Goal: Task Accomplishment & Management: Complete application form

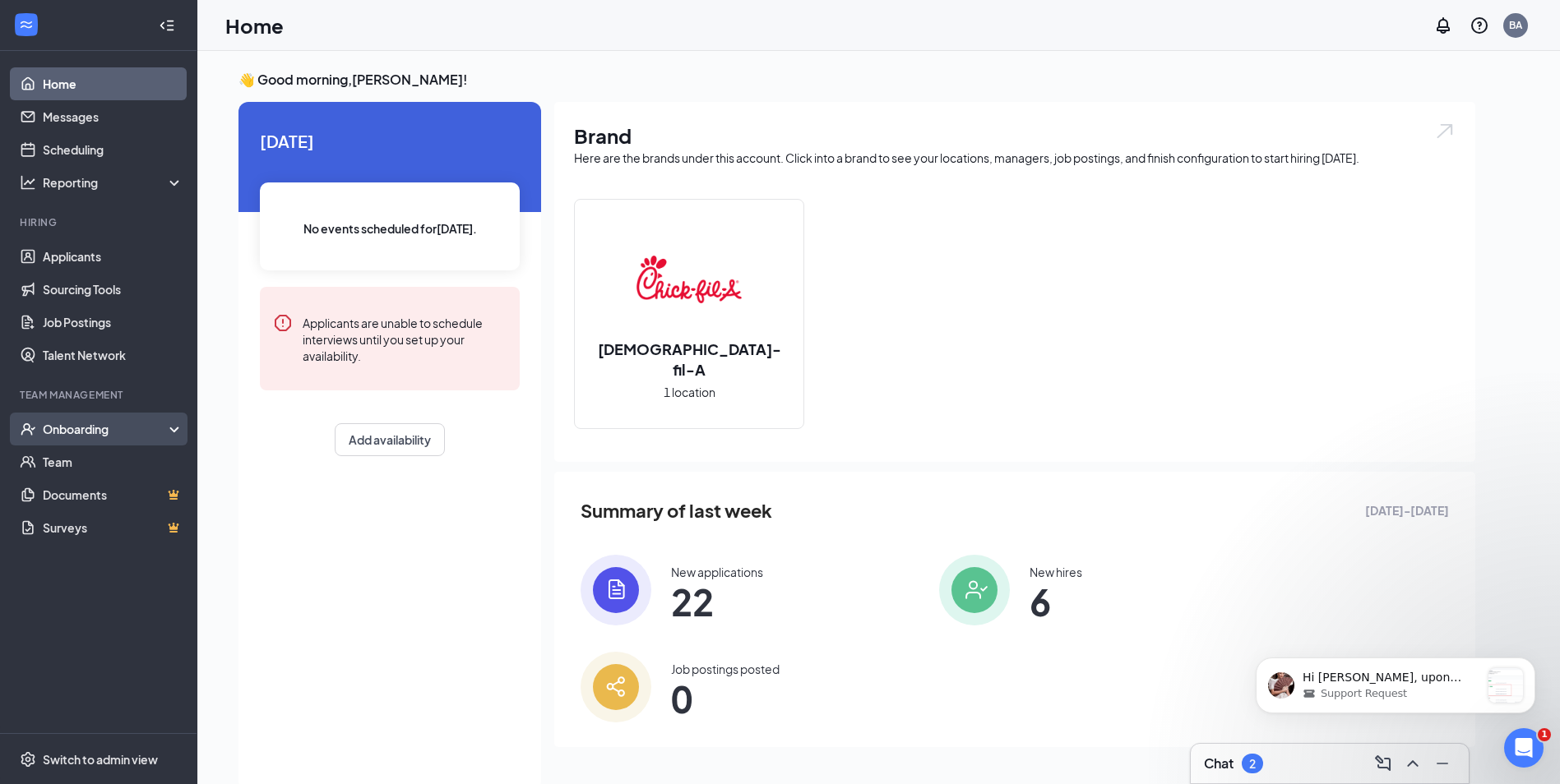
click at [75, 427] on div "Onboarding" at bounding box center [106, 428] width 127 height 16
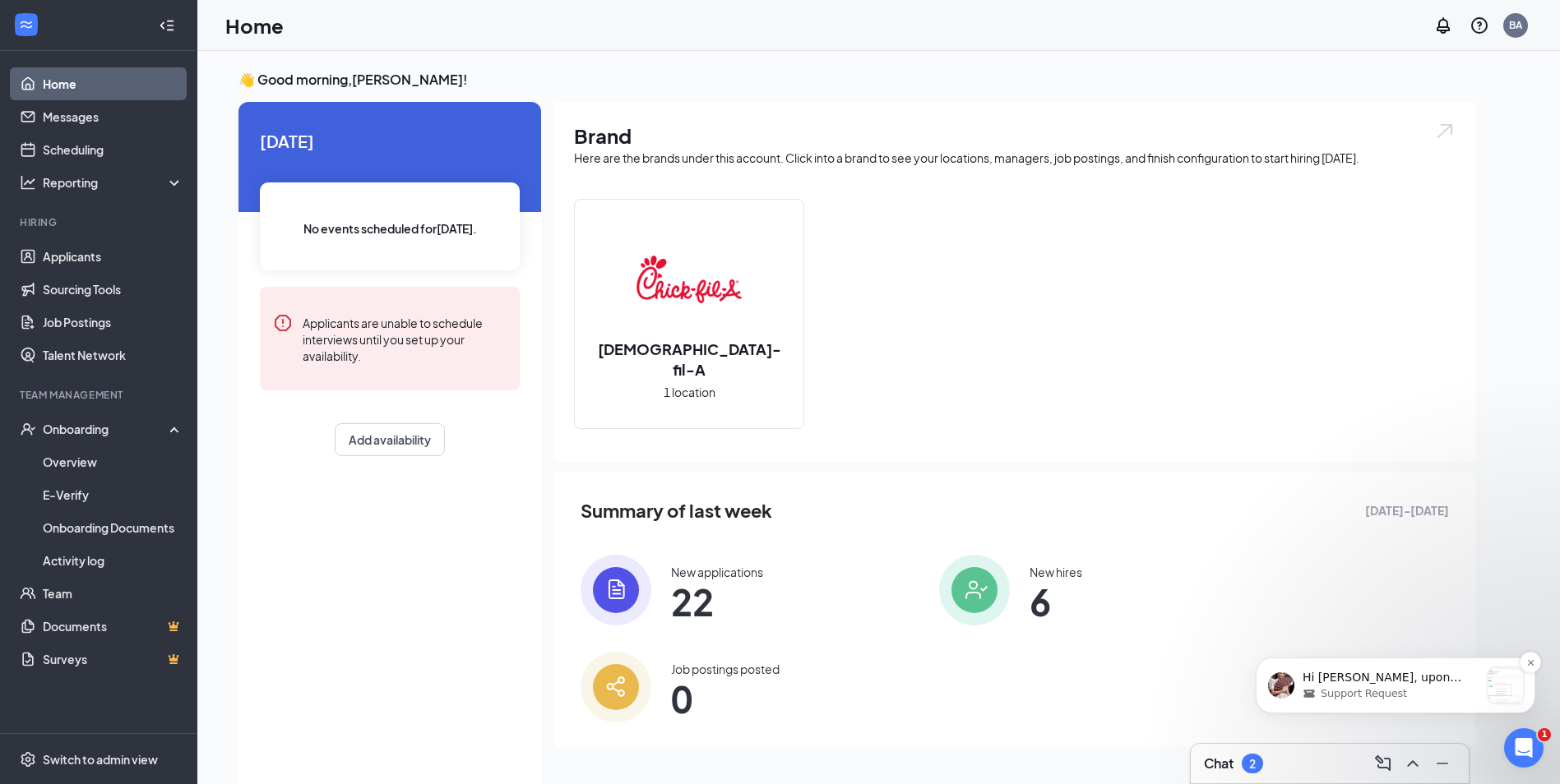
click at [1351, 676] on p "Hi [PERSON_NAME], upon checking, [PERSON_NAME]'s CFA Payroll task is already co…" at bounding box center [1392, 677] width 178 height 16
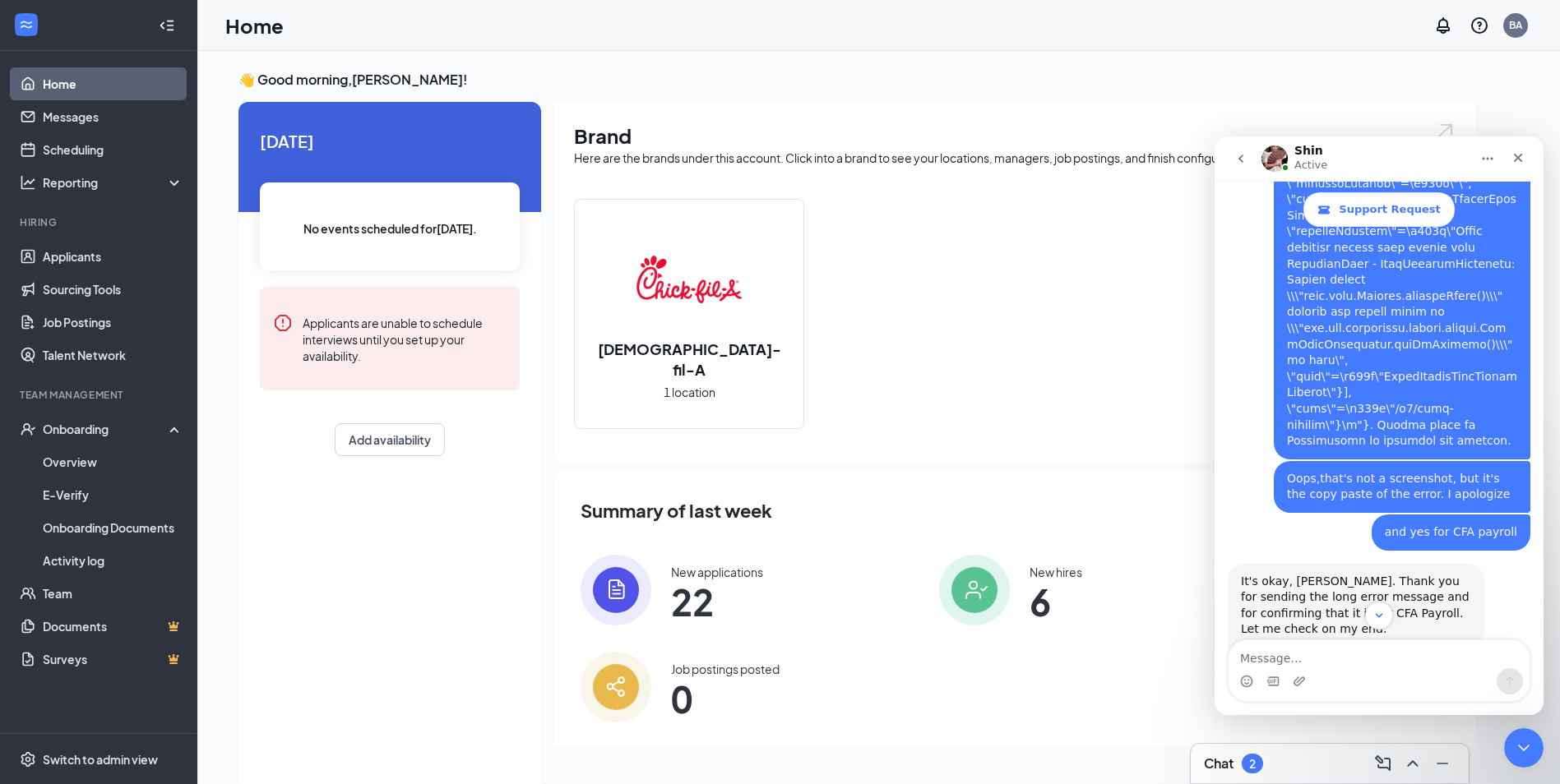
scroll to position [1949, 0]
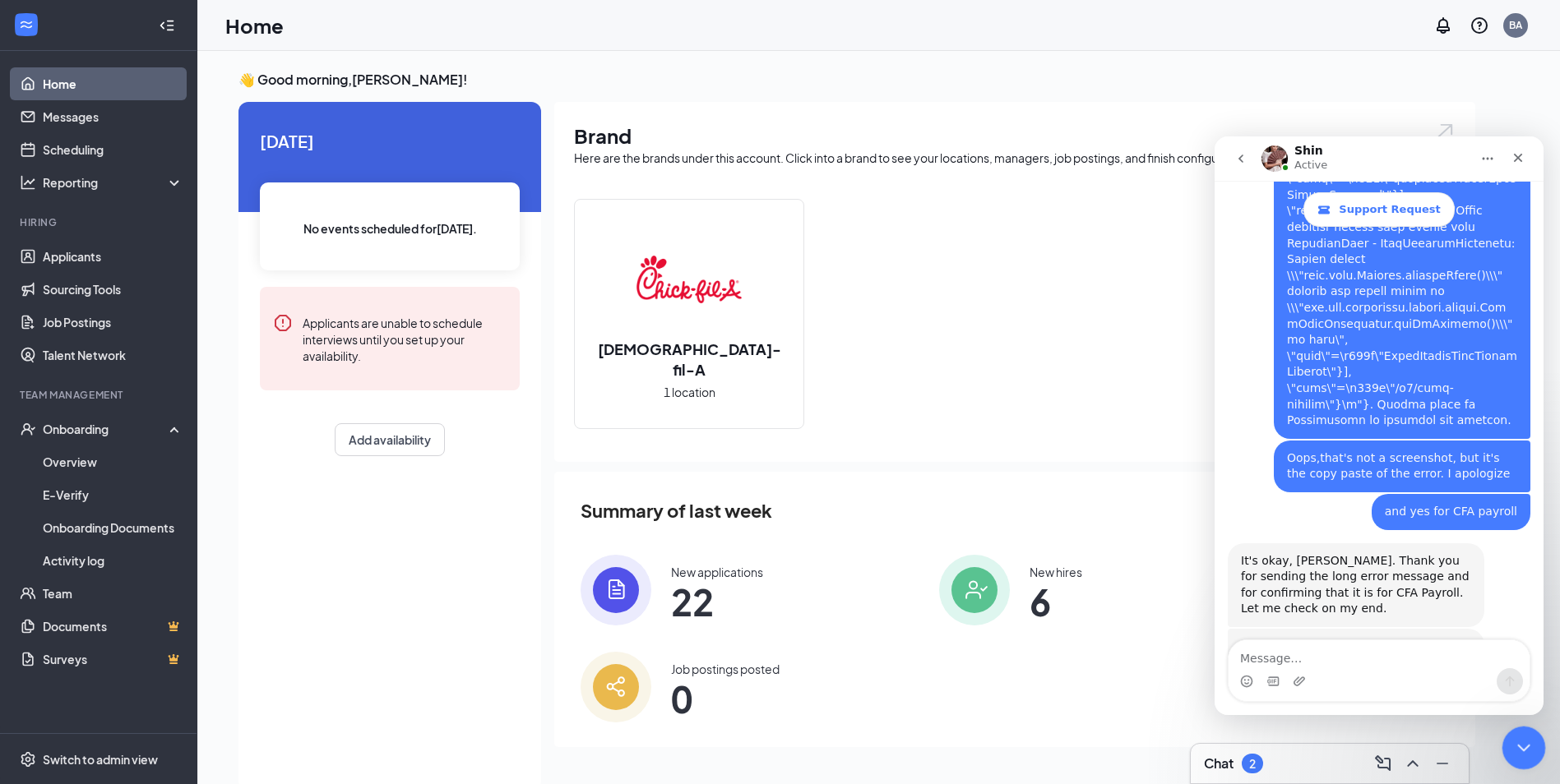
click at [1527, 741] on icon "Close Intercom Messenger" at bounding box center [1521, 745] width 20 height 20
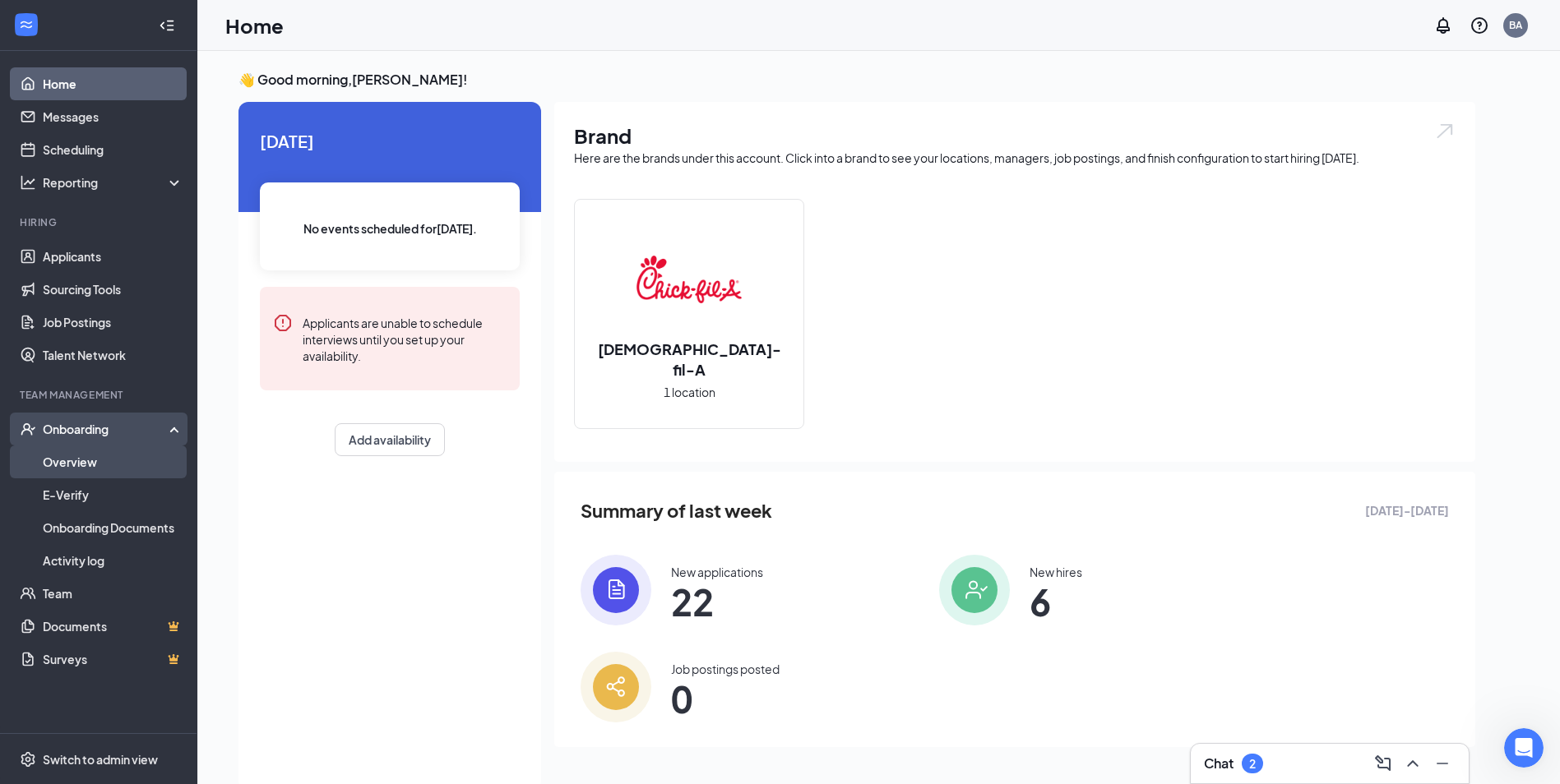
click at [125, 455] on link "Overview" at bounding box center [113, 461] width 141 height 33
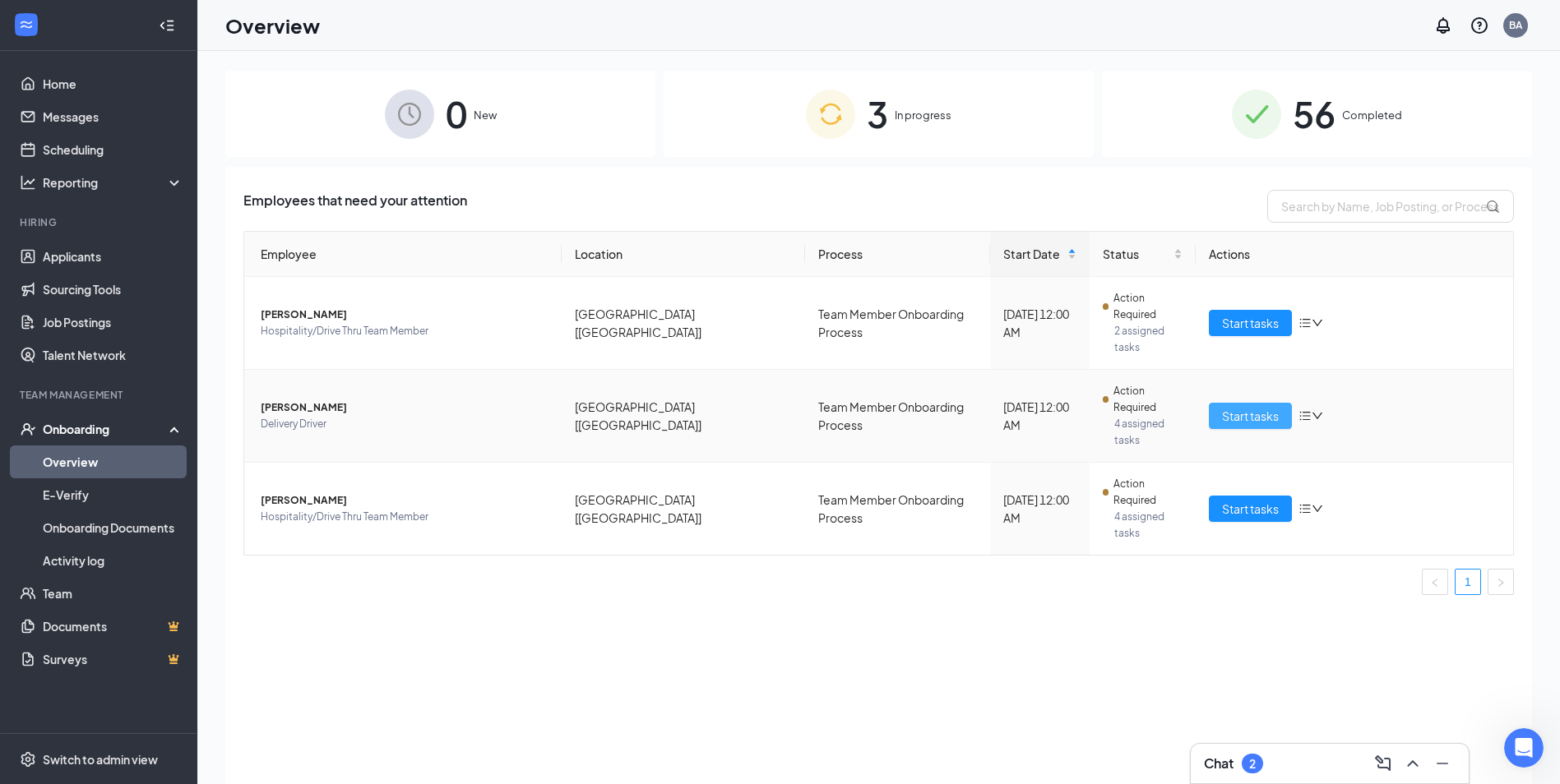
click at [1238, 407] on span "Start tasks" at bounding box center [1251, 416] width 57 height 18
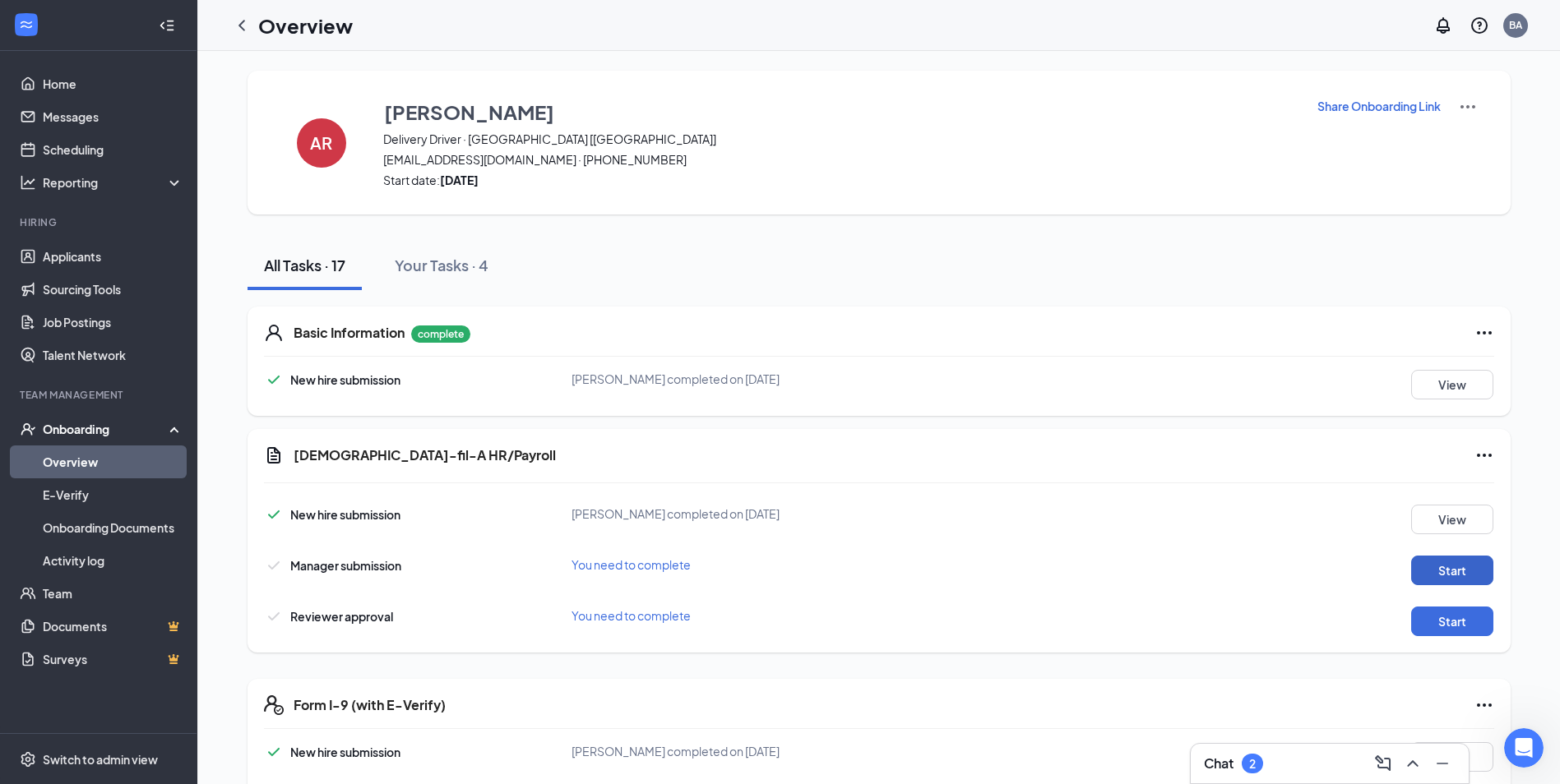
click at [1450, 570] on button "Start" at bounding box center [1452, 570] width 82 height 29
click at [1439, 566] on button "Start" at bounding box center [1452, 570] width 82 height 29
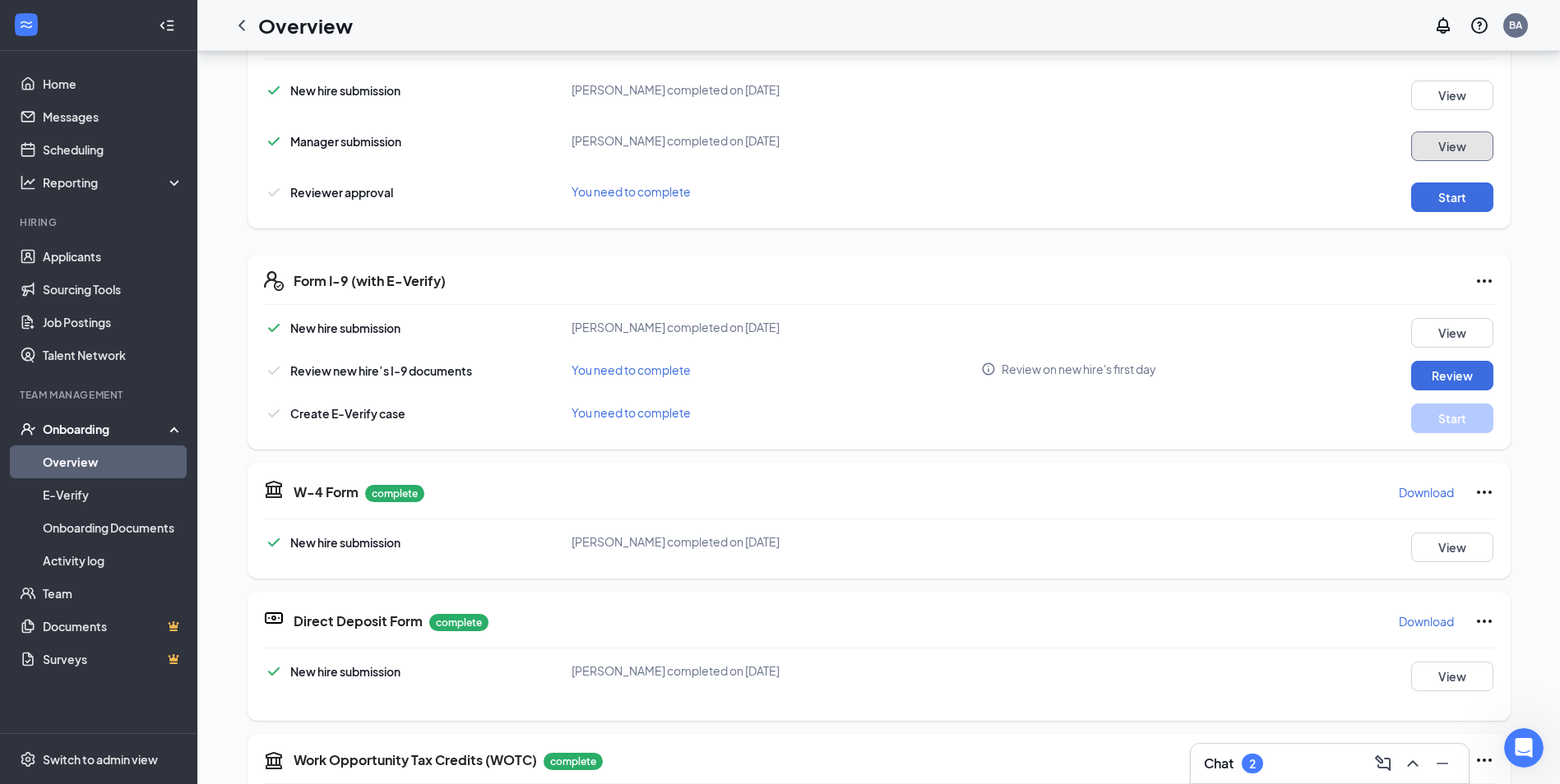
scroll to position [329, 0]
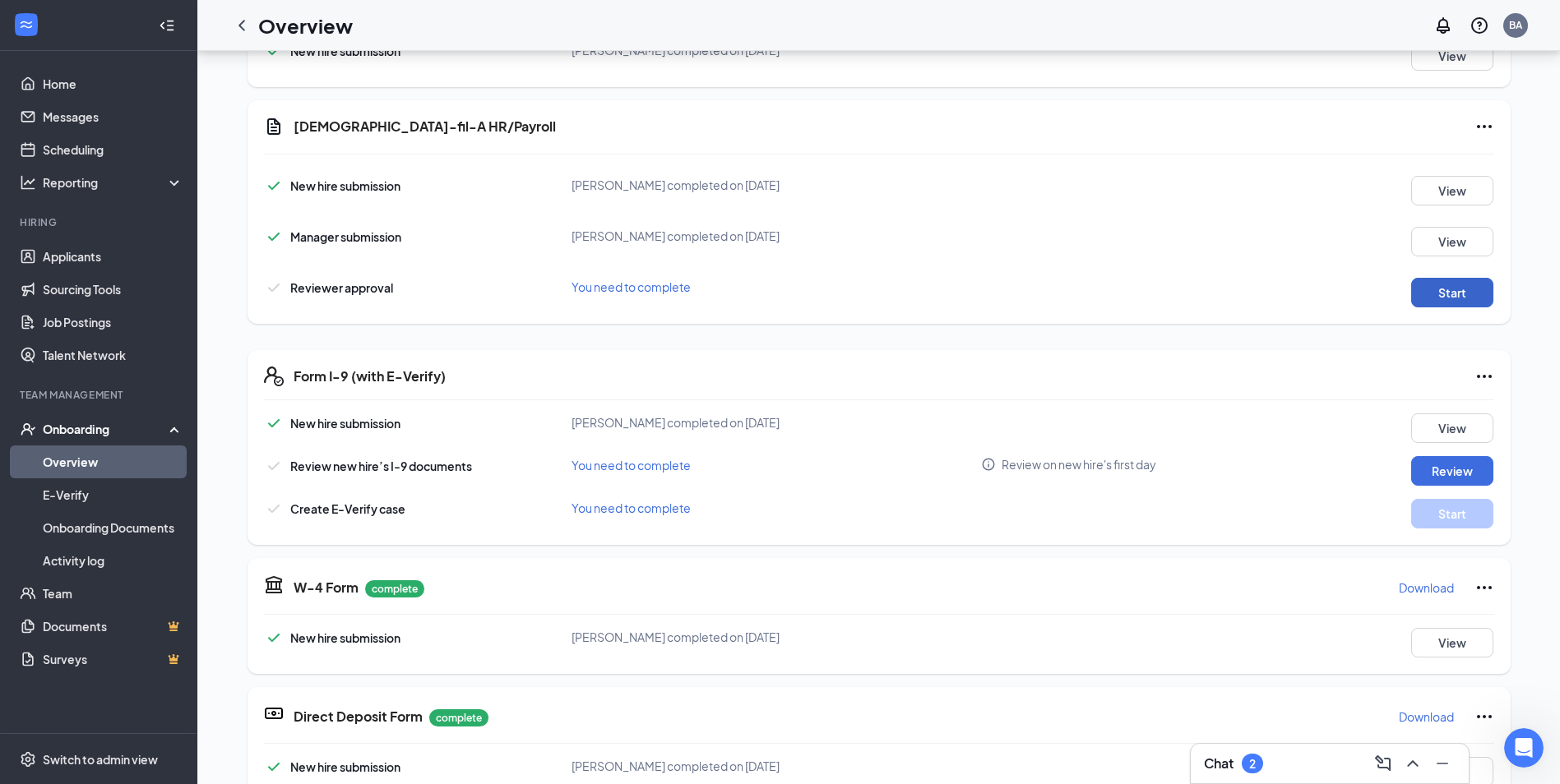
click at [1451, 280] on button "Start" at bounding box center [1452, 292] width 82 height 29
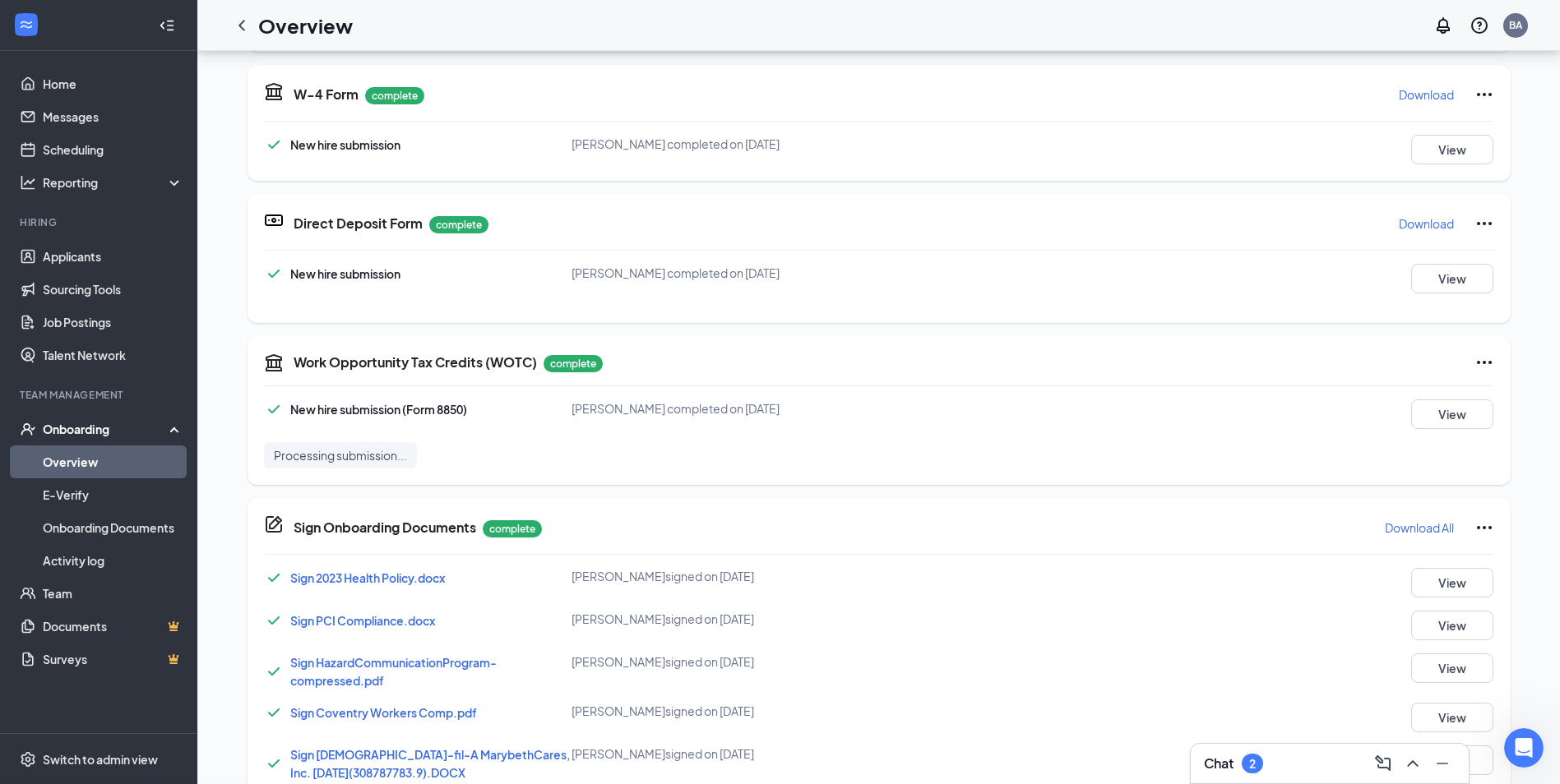
scroll to position [229, 0]
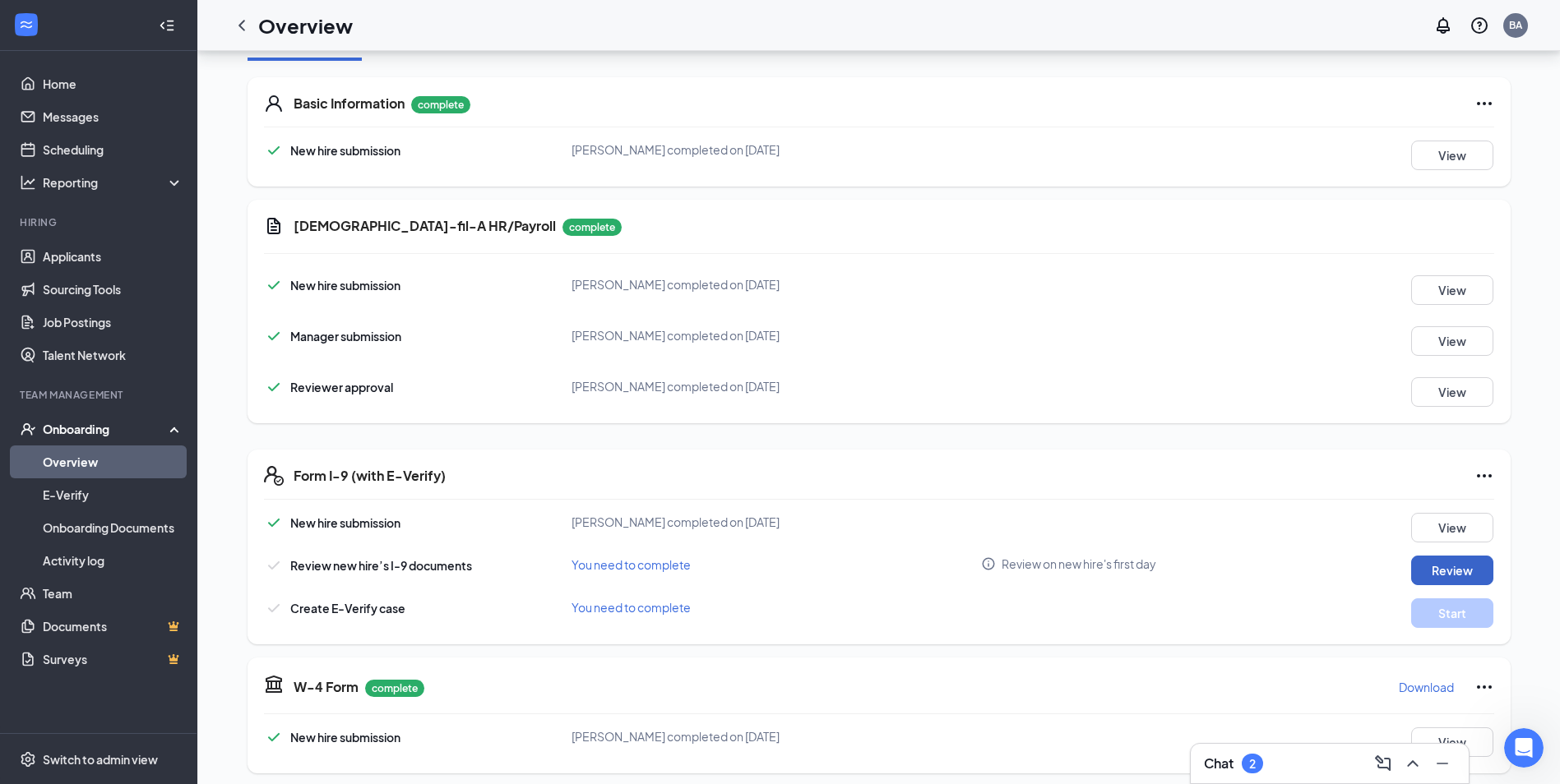
click at [1438, 567] on button "Review" at bounding box center [1452, 570] width 82 height 29
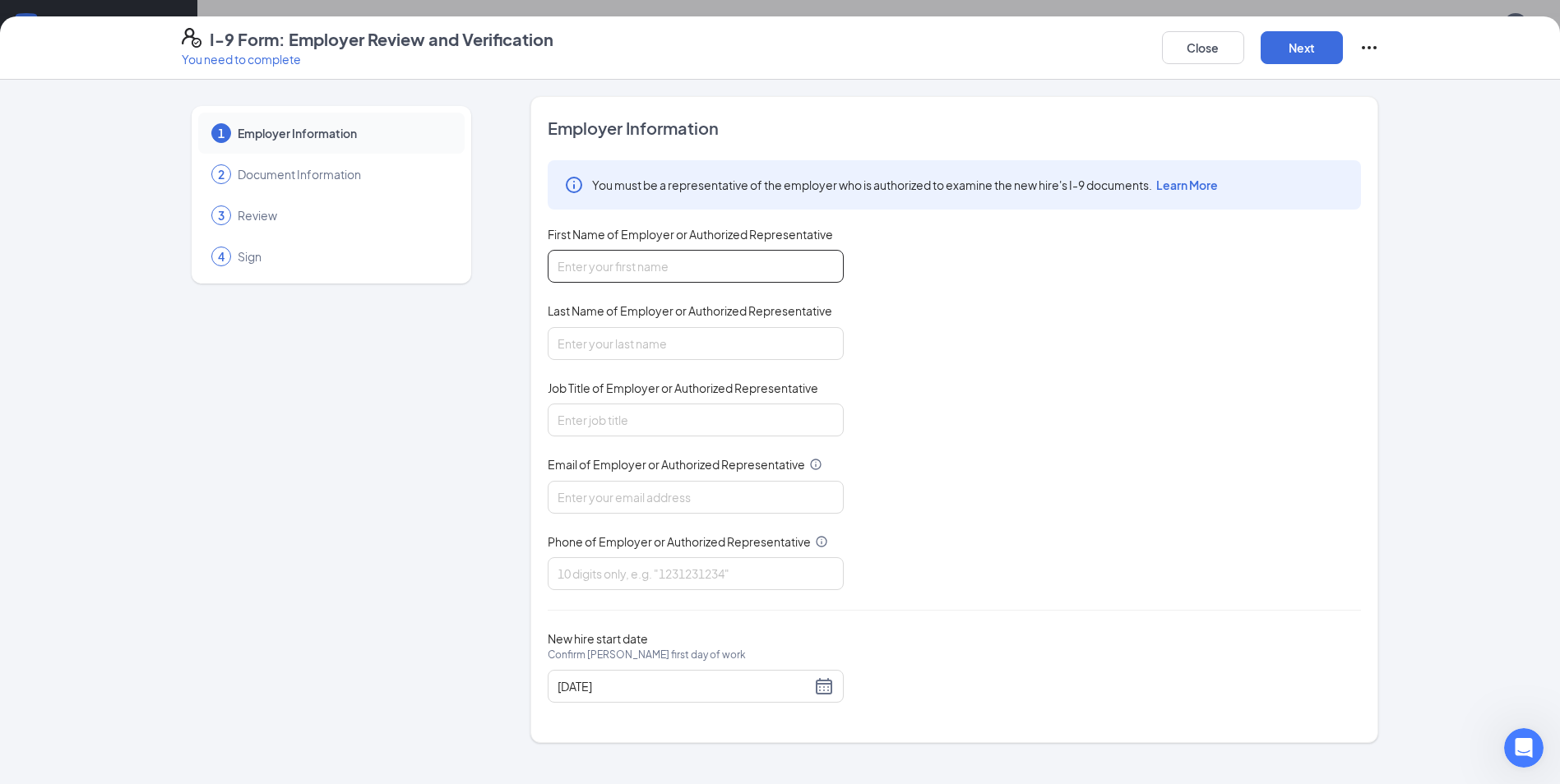
click at [662, 269] on input "First Name of Employer or Authorized Representative" at bounding box center [696, 266] width 296 height 33
click at [658, 273] on input "First Name of Employer or Authorized Representative" at bounding box center [696, 266] width 296 height 33
type input "[PERSON_NAME]"
type input "Talent Director"
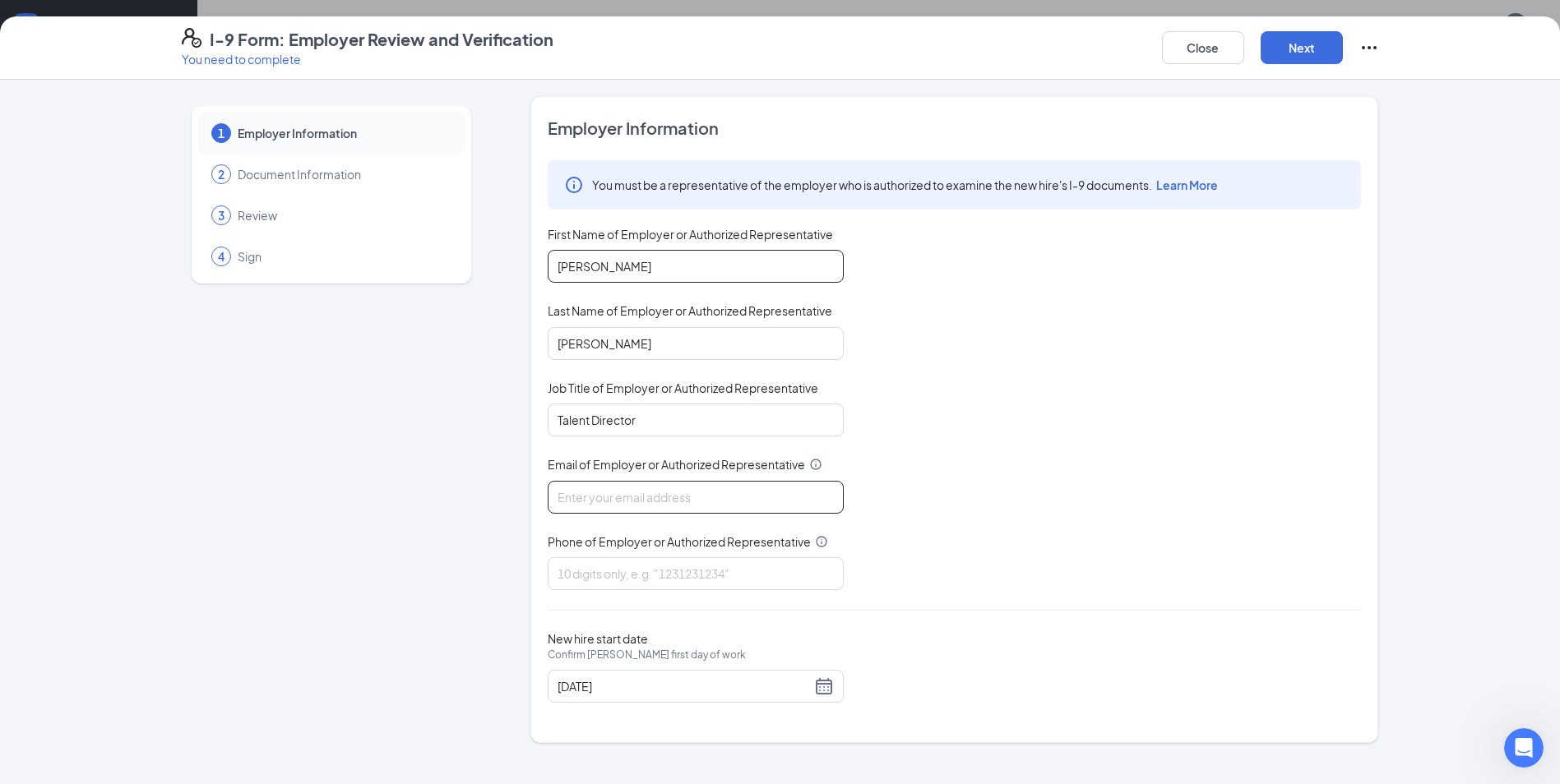
type input "B"
type input "[PERSON_NAME][EMAIL_ADDRESS][DOMAIN_NAME]"
click at [941, 518] on div "You must be a representative of the employer who is authorized to examine the n…" at bounding box center [955, 376] width 814 height 430
click at [703, 574] on input "Phone of Employer or Authorized Representative" at bounding box center [696, 574] width 296 height 33
type input "5127480384"
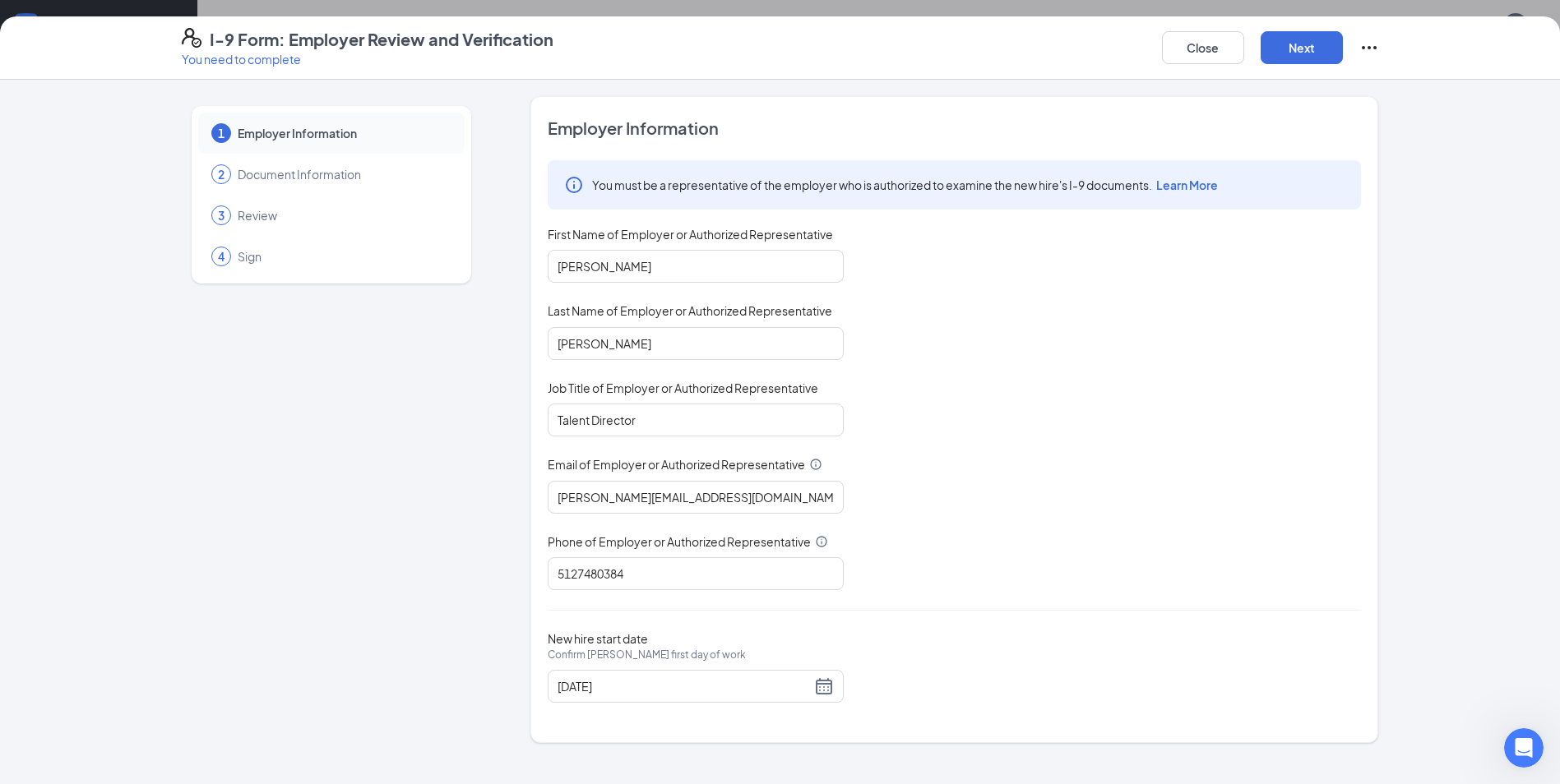
click at [989, 547] on div "You must be a representative of the employer who is authorized to examine the n…" at bounding box center [955, 376] width 814 height 430
click at [1302, 39] on button "Next" at bounding box center [1302, 48] width 82 height 33
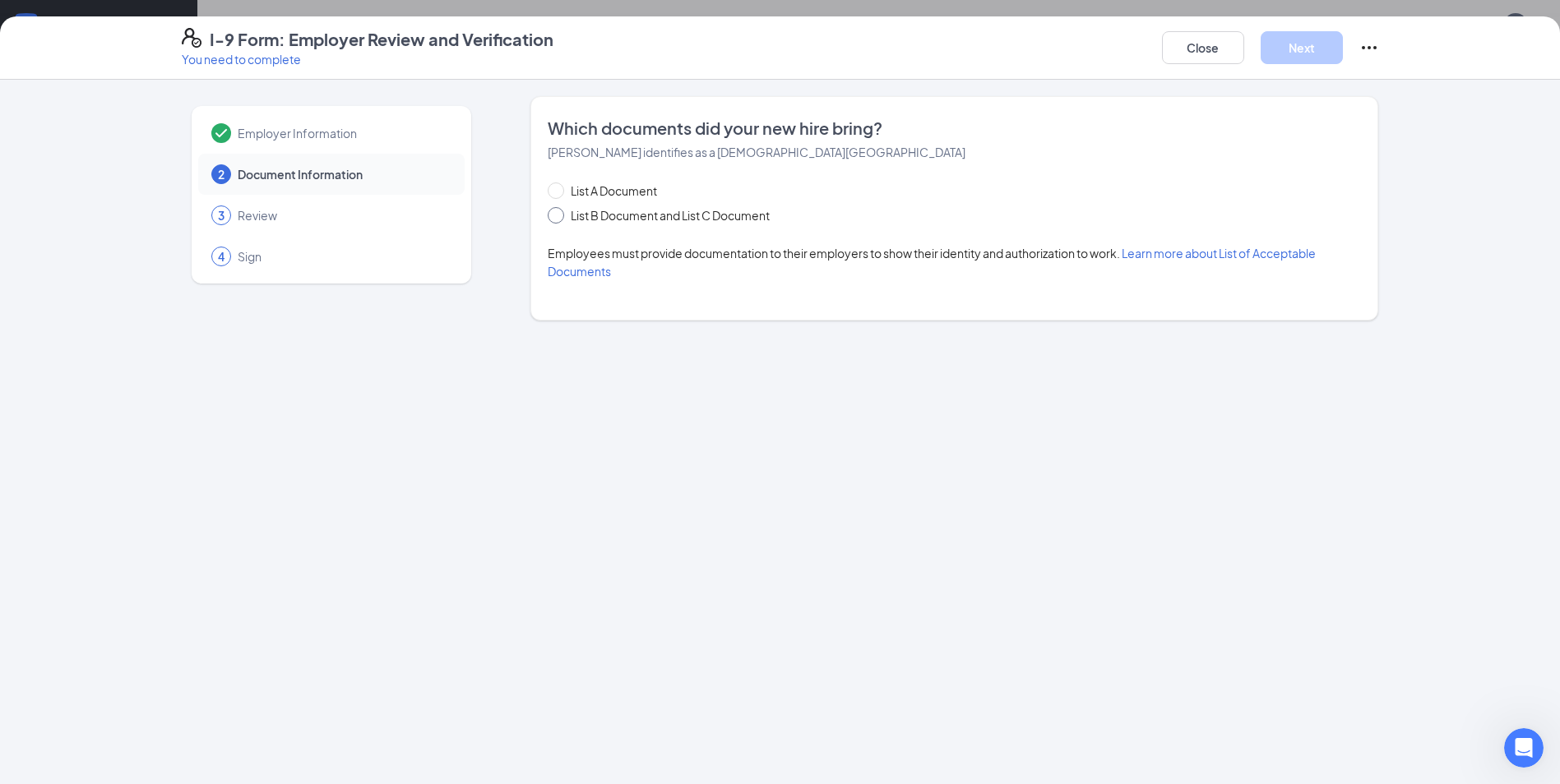
click at [657, 216] on span "List B Document and List C Document" at bounding box center [670, 215] width 212 height 18
click at [560, 216] on input "List B Document and List C Document" at bounding box center [554, 213] width 11 height 11
radio input "true"
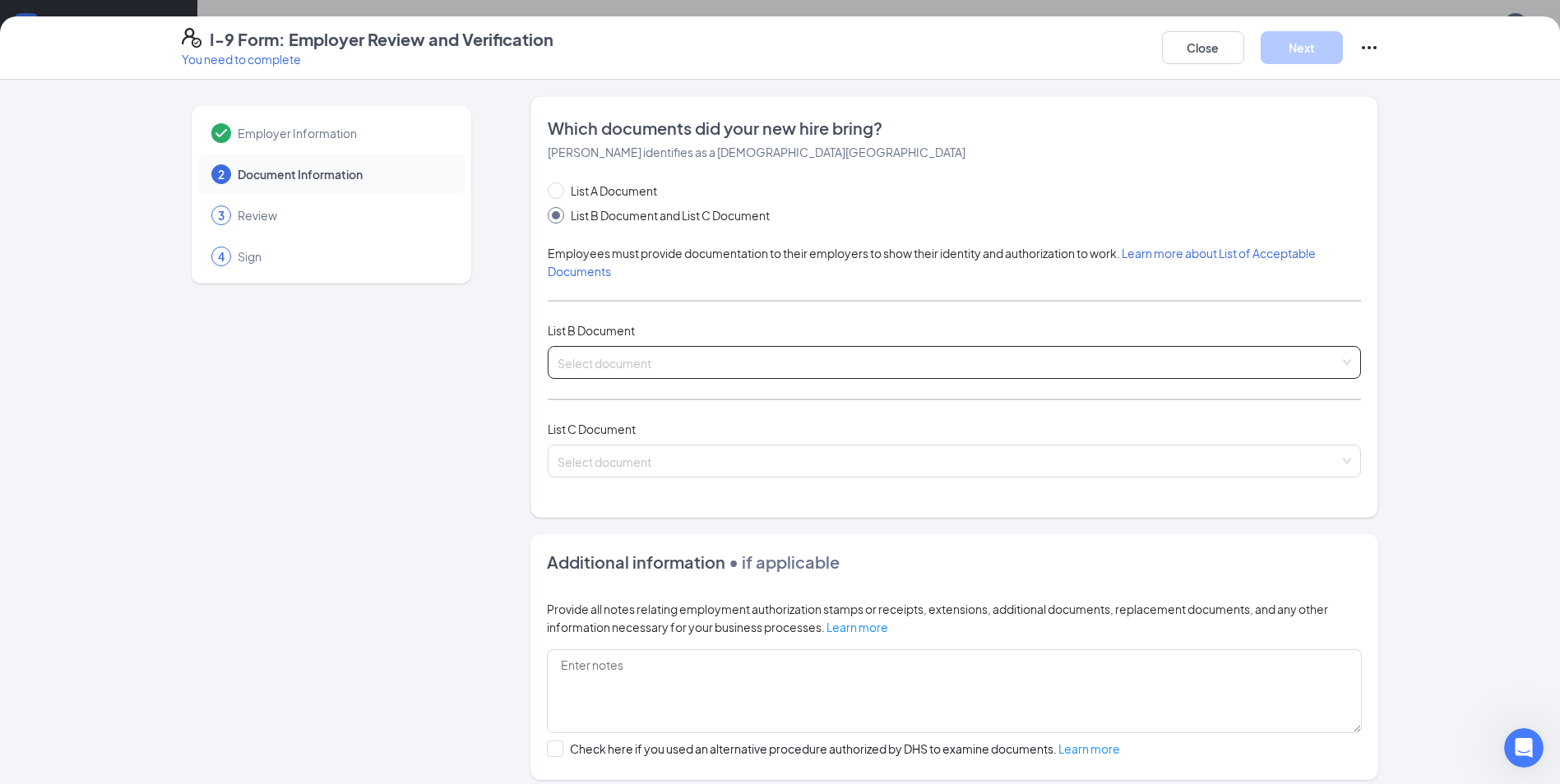
click at [600, 354] on input "search" at bounding box center [949, 360] width 782 height 25
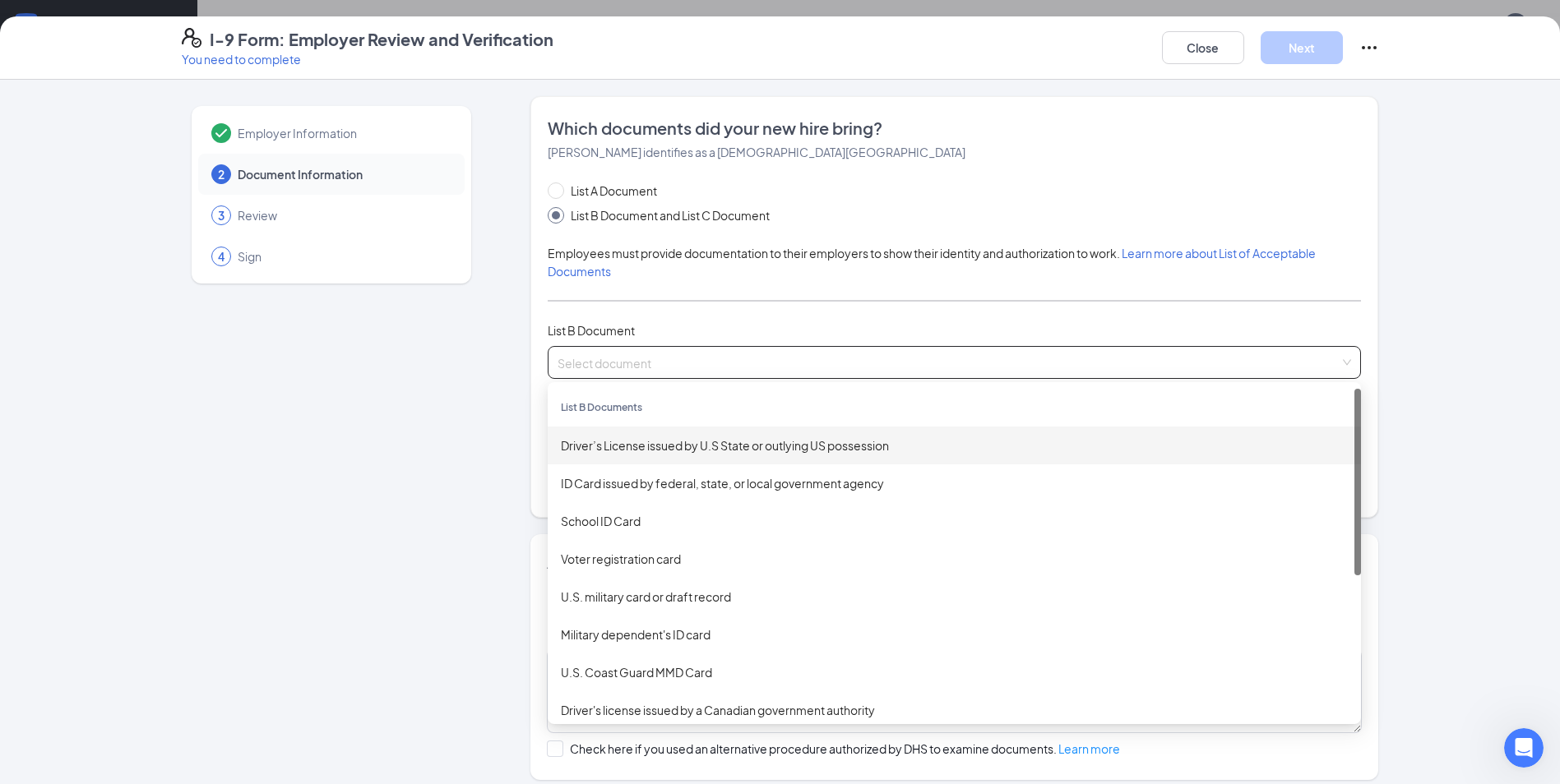
click at [616, 451] on div "Driver’s License issued by U.S State or outlying US possession" at bounding box center [954, 445] width 787 height 18
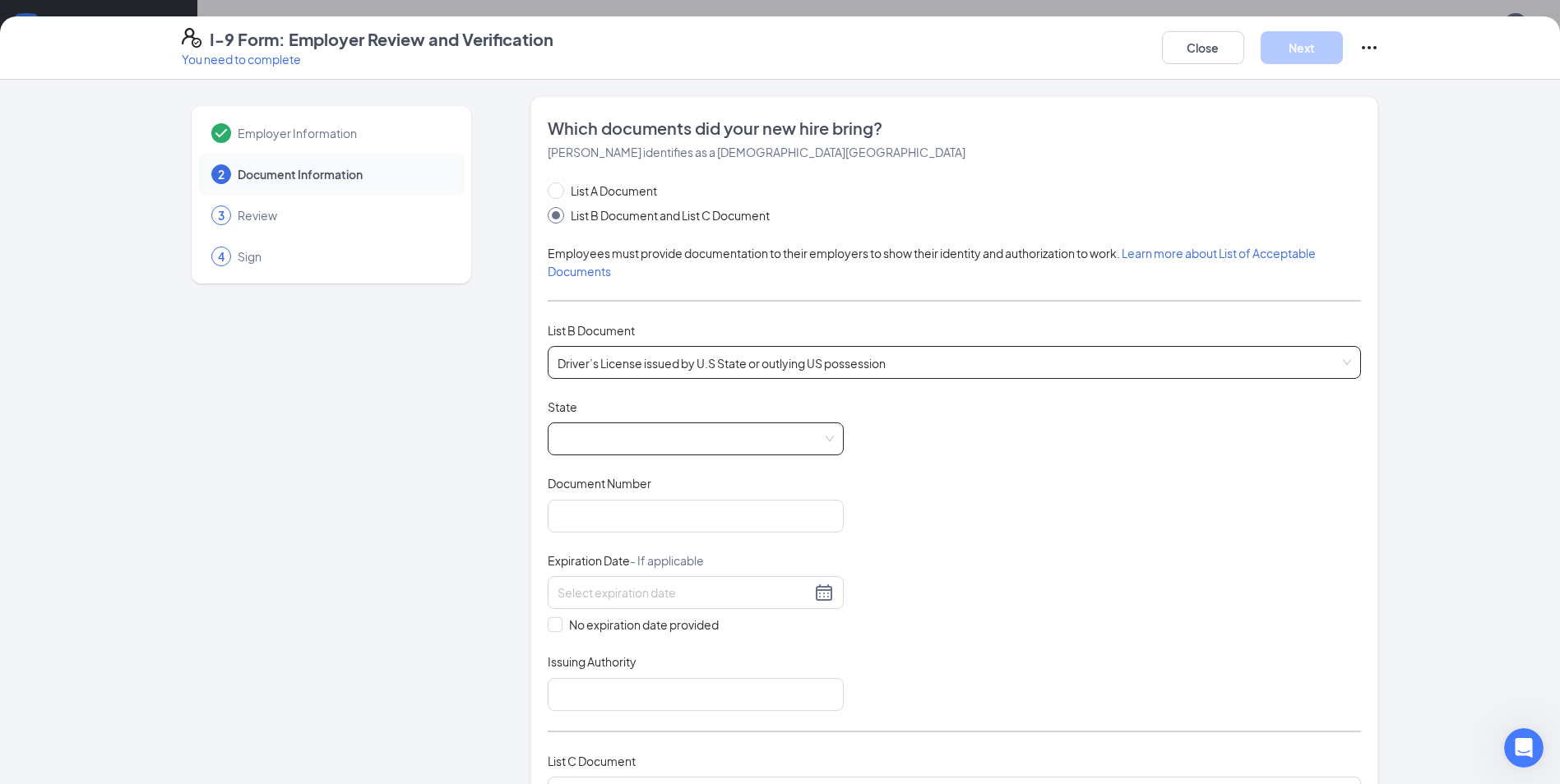
click at [624, 446] on span at bounding box center [696, 439] width 276 height 31
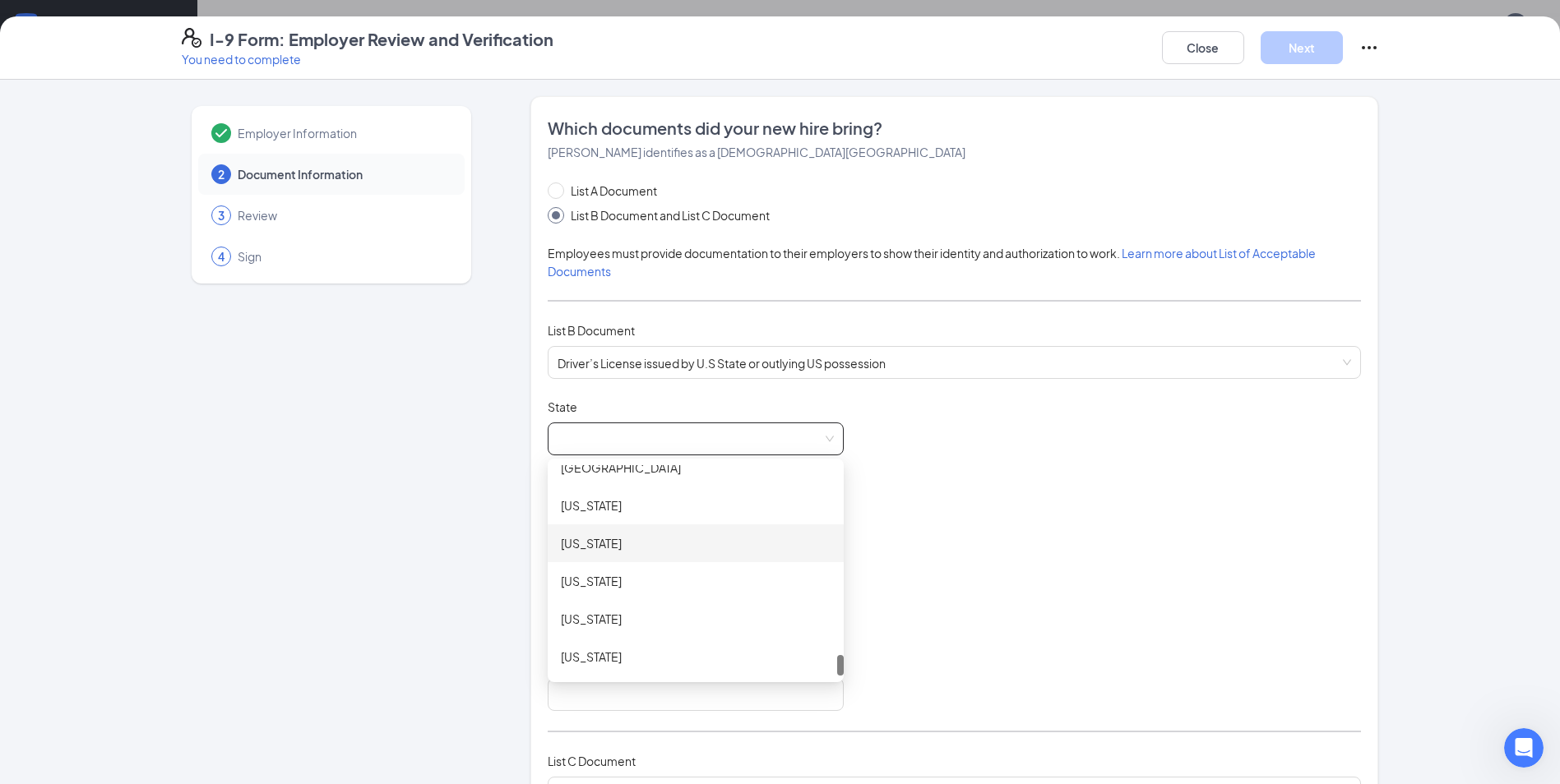
scroll to position [1661, 0]
click at [567, 597] on div "[US_STATE]" at bounding box center [695, 600] width 269 height 18
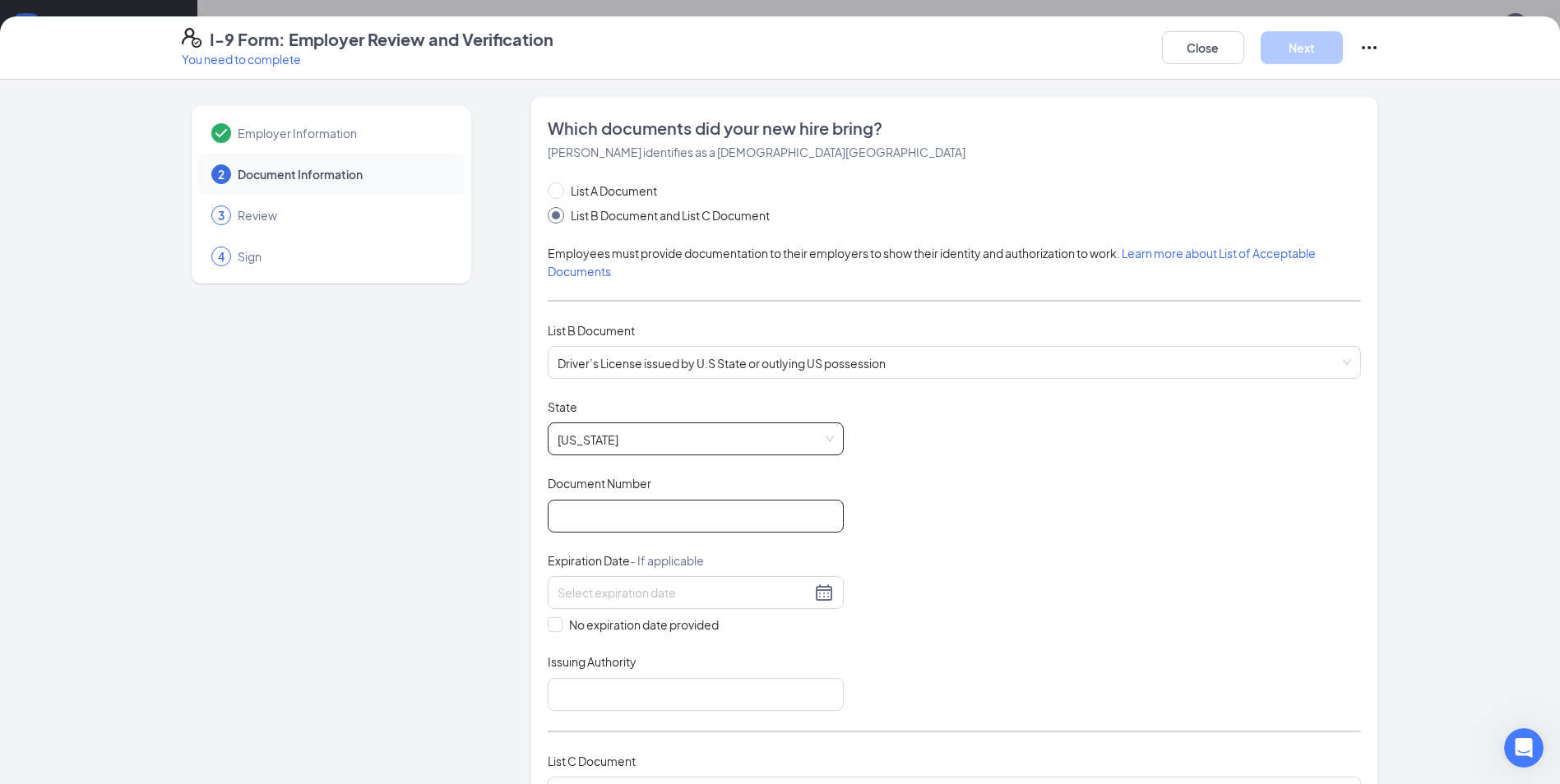
click at [630, 519] on input "Document Number" at bounding box center [696, 516] width 296 height 33
type input "23841708"
click at [723, 594] on input at bounding box center [684, 593] width 253 height 18
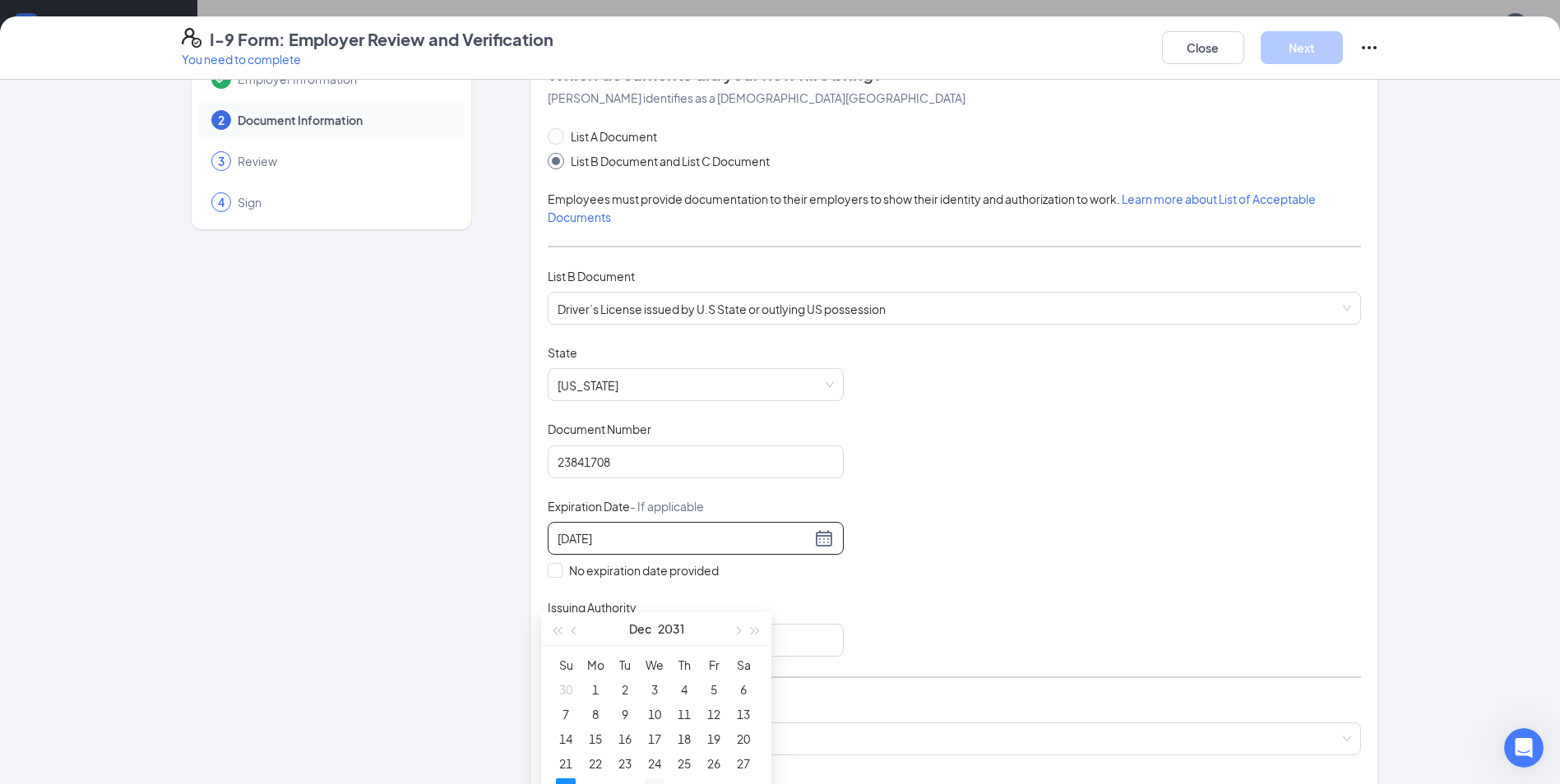
scroll to position [82, 0]
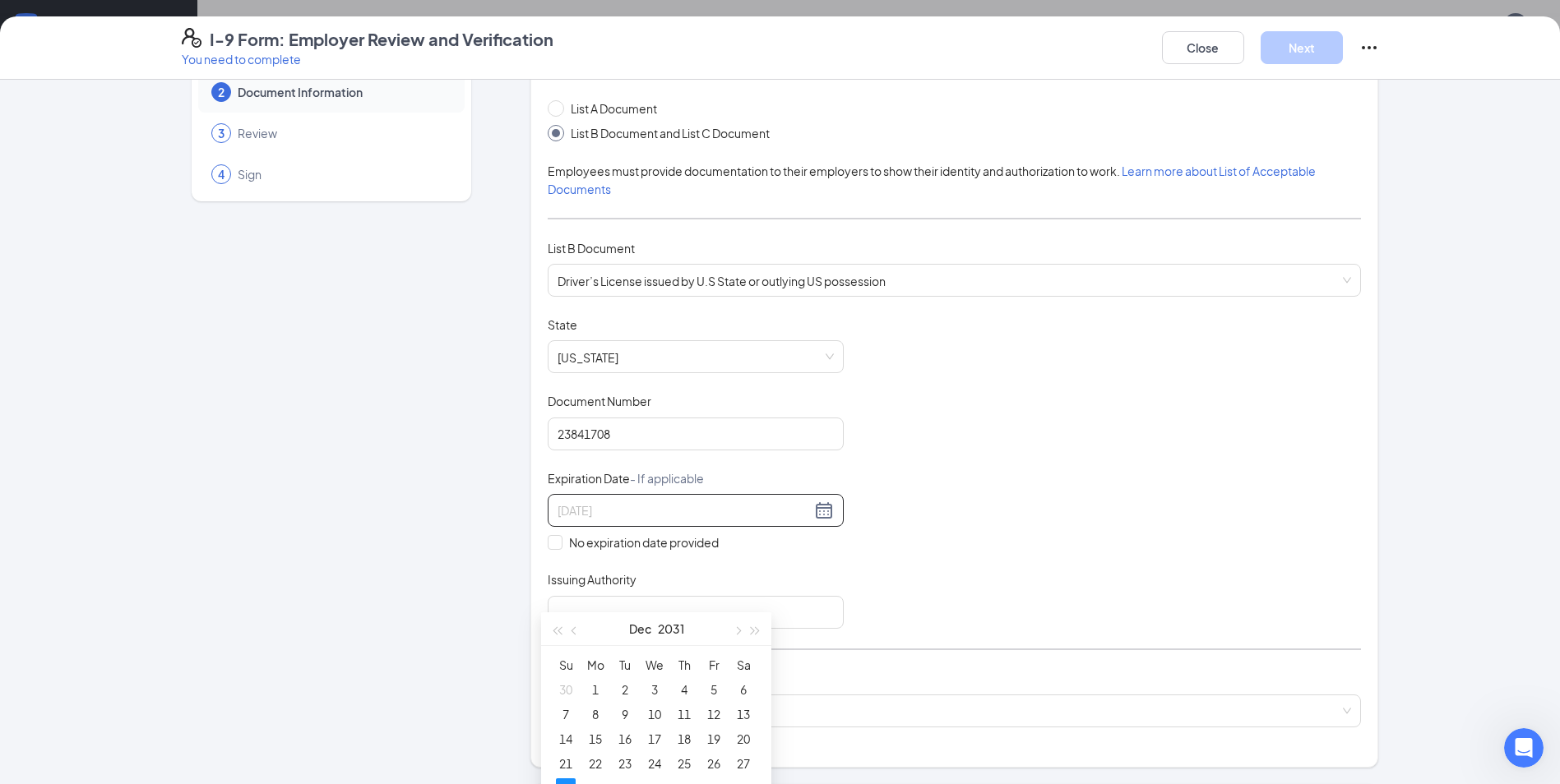
click at [566, 780] on div "28" at bounding box center [565, 788] width 20 height 20
type input "[DATE]"
click at [647, 619] on input "Issuing Authority" at bounding box center [696, 613] width 296 height 33
drag, startPoint x: 574, startPoint y: 616, endPoint x: 484, endPoint y: 621, distance: 90.1
click at [484, 621] on div "Employer Information 2 Document Information 3 Review 4 Sign Which documents did…" at bounding box center [780, 600] width 1197 height 1172
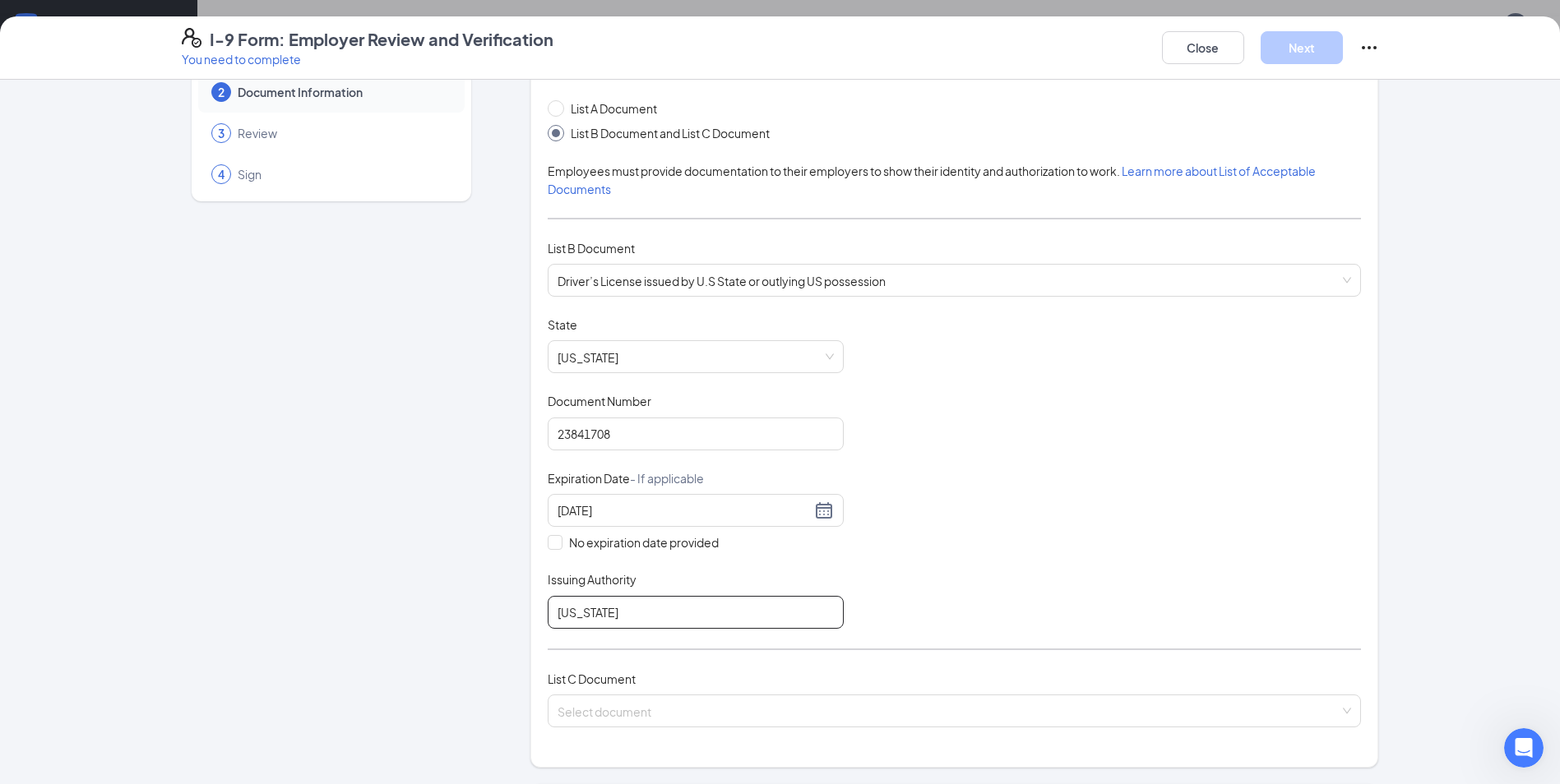
type input "[US_STATE]"
click at [487, 633] on div "Employer Information 2 Document Information 3 Review 4 Sign Which documents did…" at bounding box center [780, 600] width 1197 height 1172
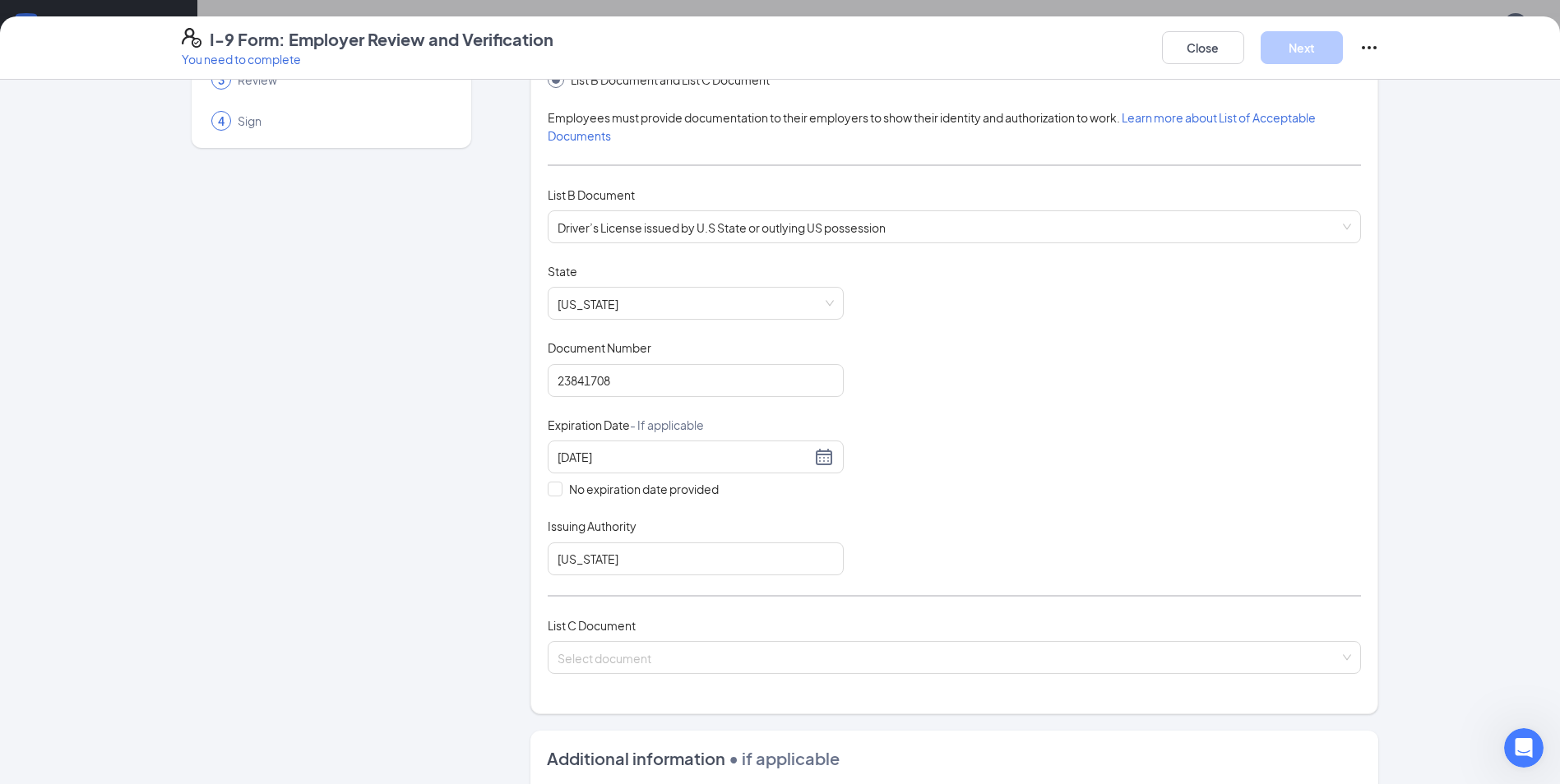
scroll to position [165, 0]
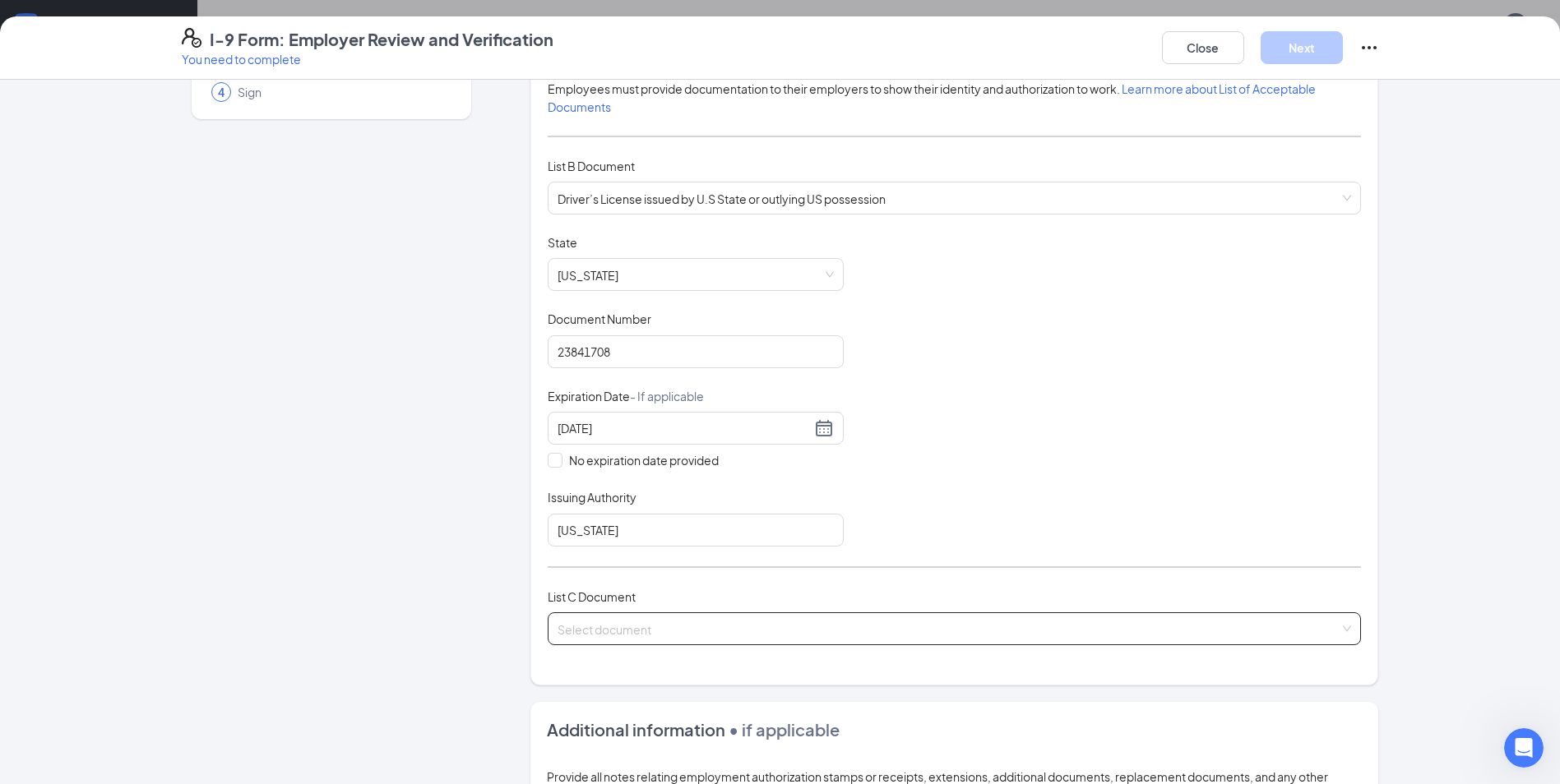
click at [661, 634] on input "search" at bounding box center [949, 626] width 782 height 25
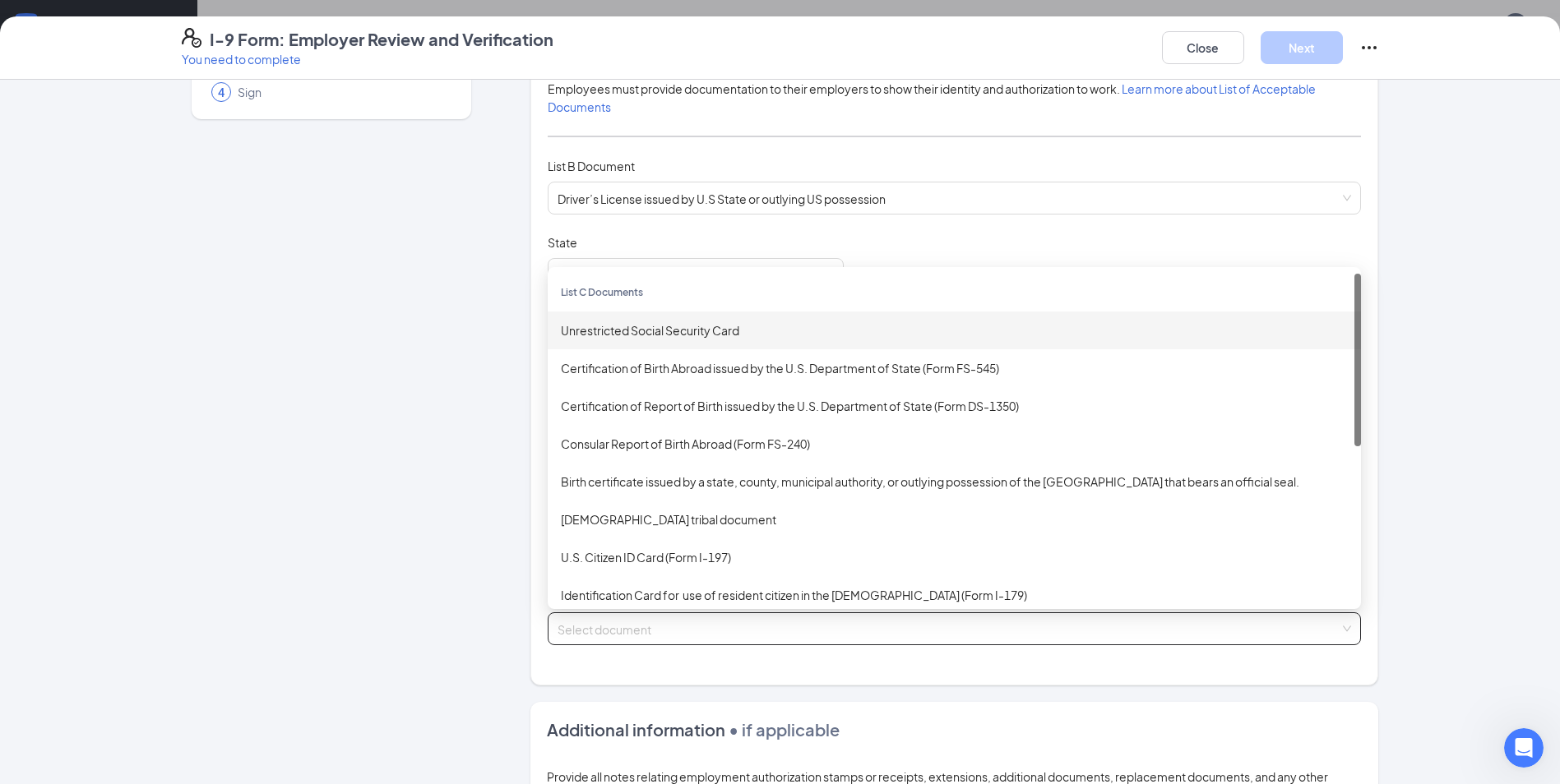
click at [668, 322] on div "Unrestricted Social Security Card" at bounding box center [954, 330] width 787 height 18
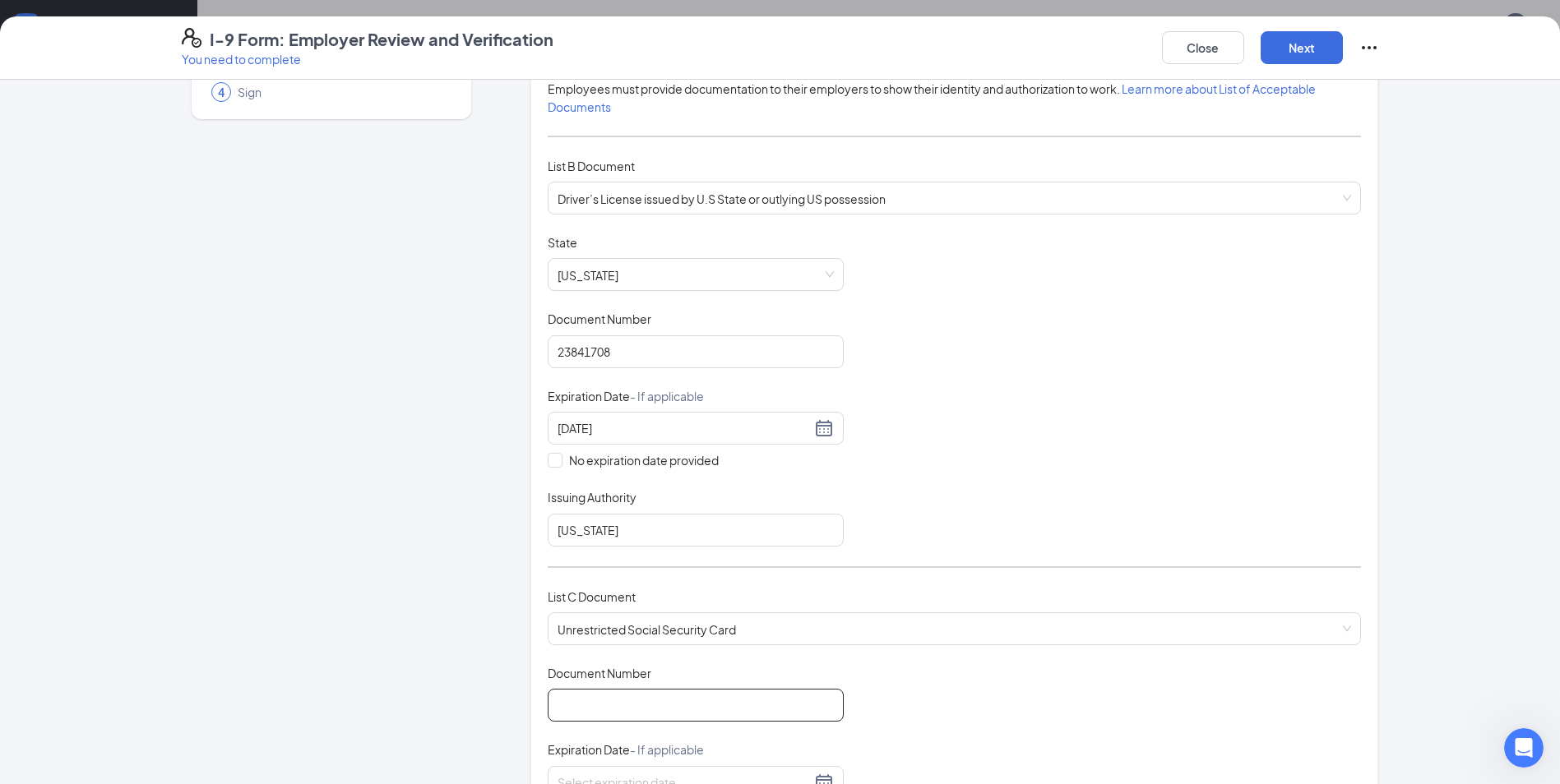
click at [635, 711] on input "Document Number" at bounding box center [696, 705] width 296 height 33
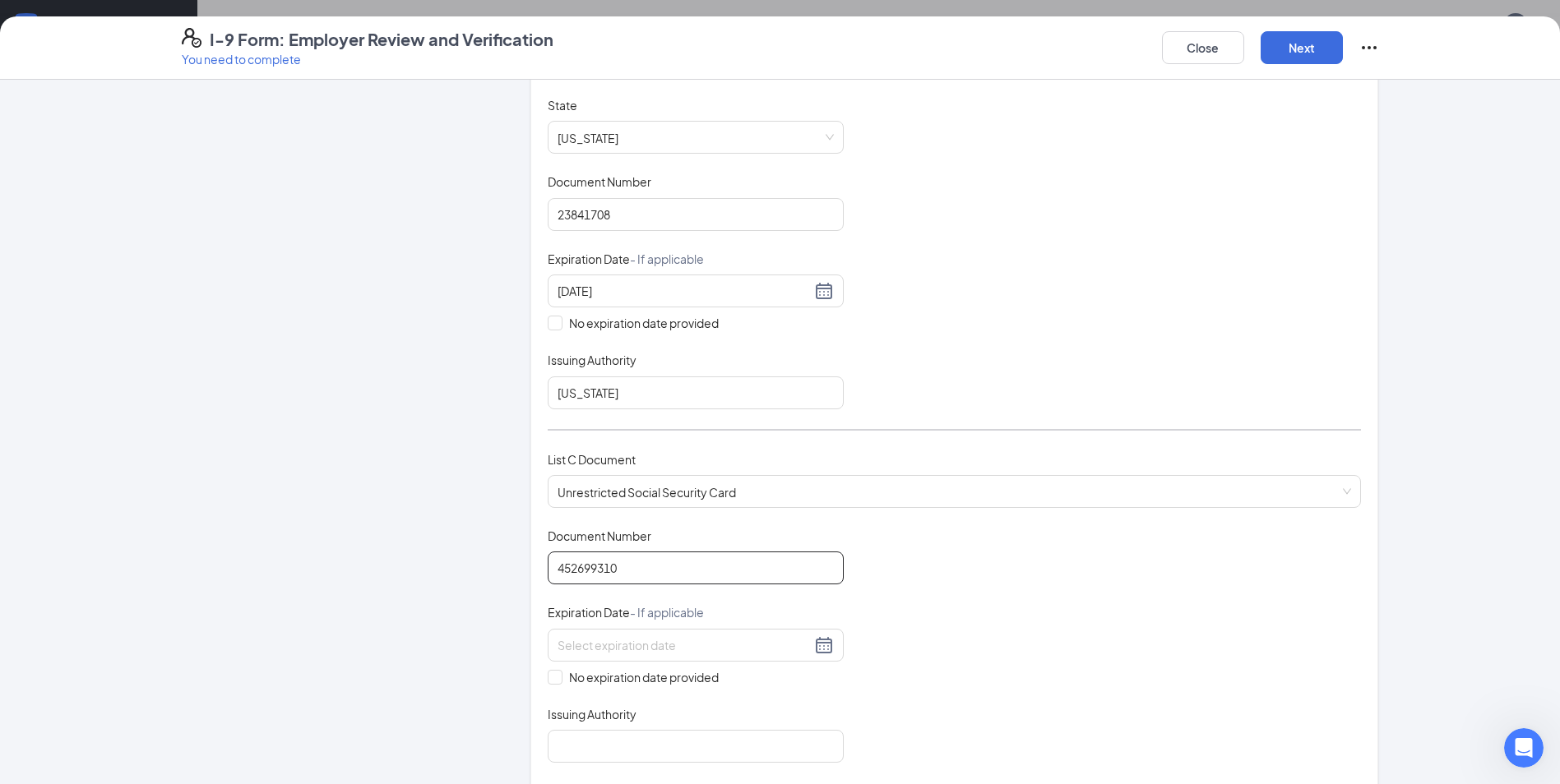
scroll to position [329, 0]
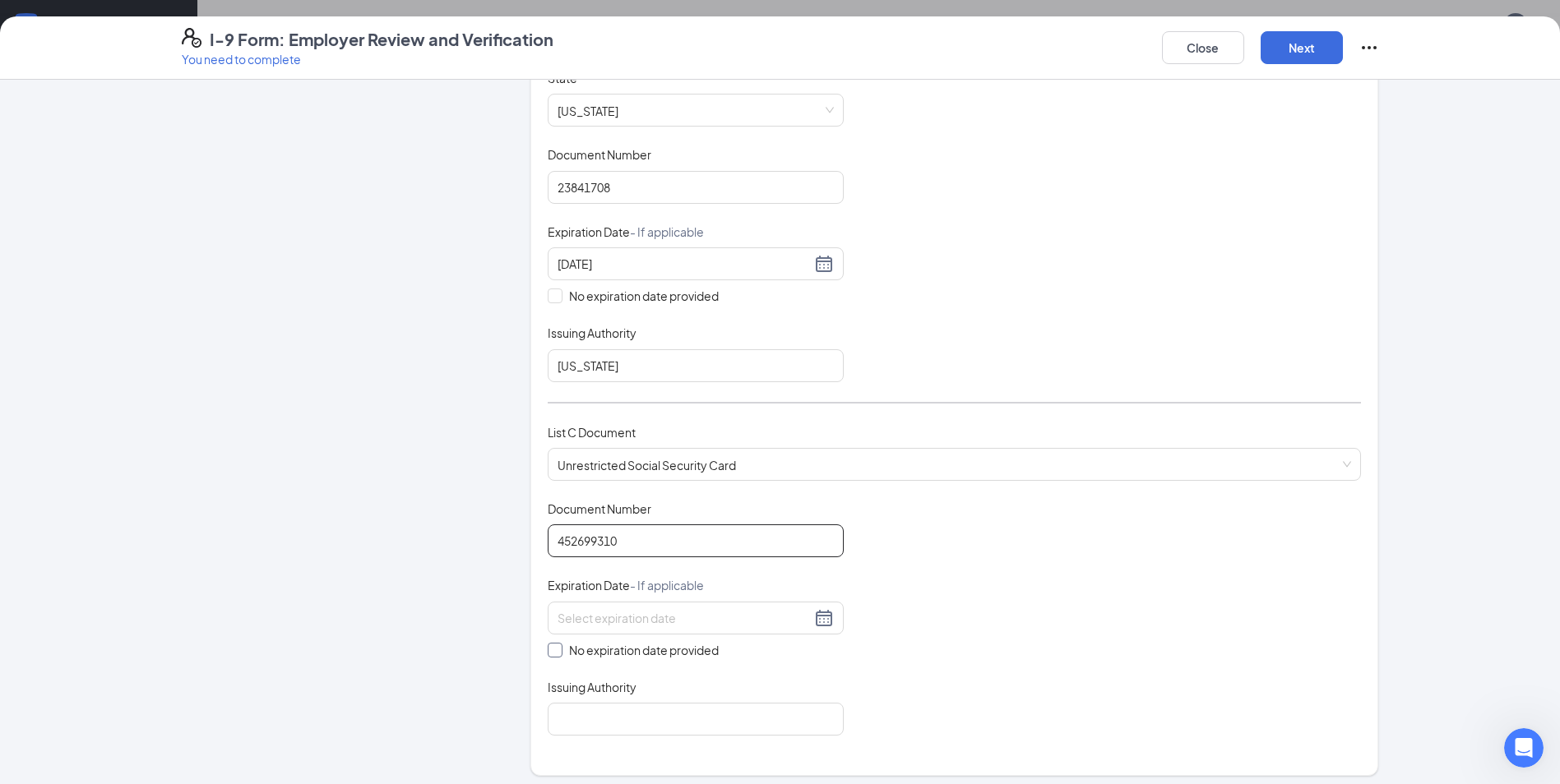
type input "452699310"
click at [548, 649] on input "No expiration date provided" at bounding box center [554, 649] width 11 height 11
checkbox input "true"
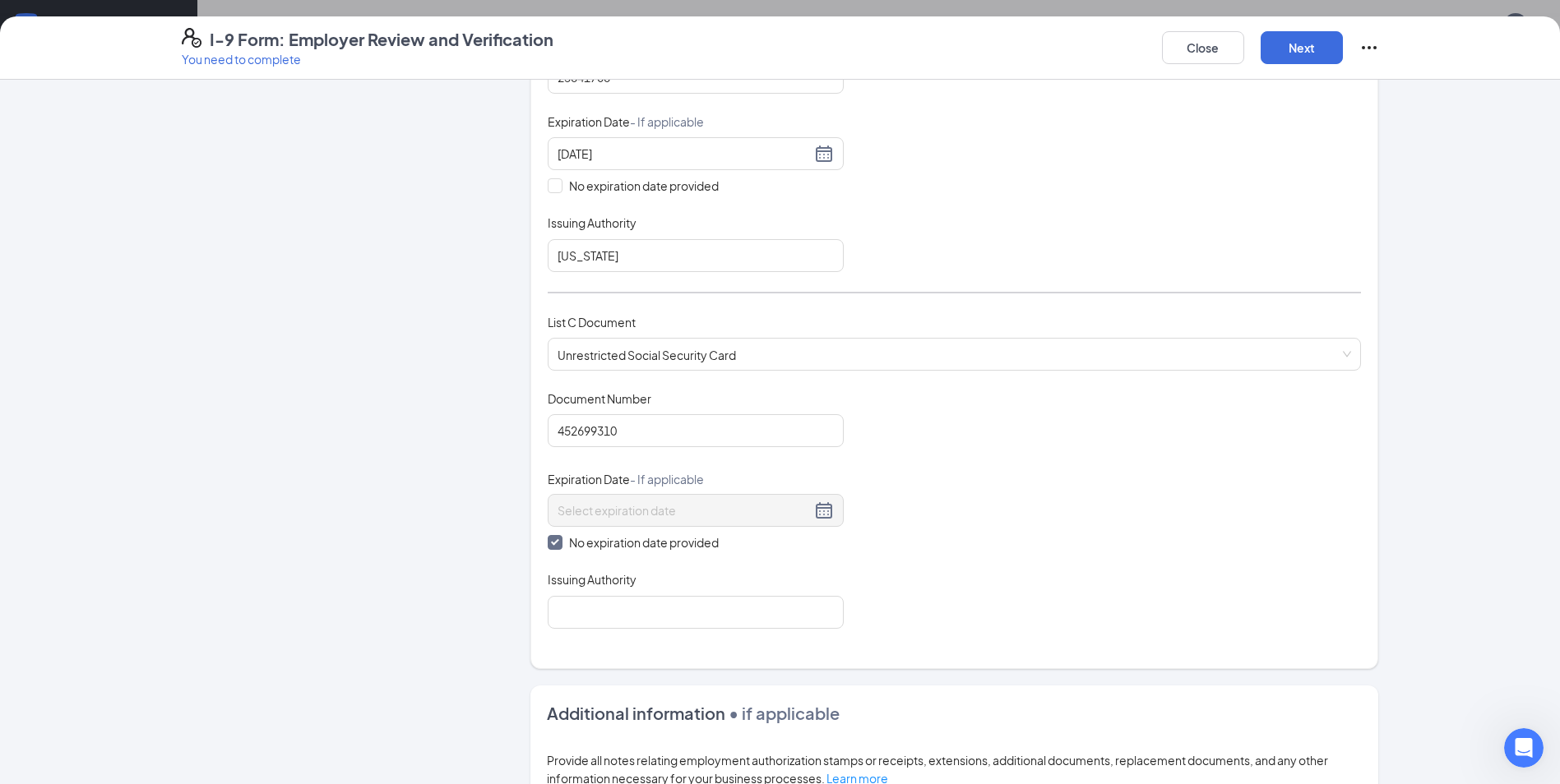
scroll to position [411, 0]
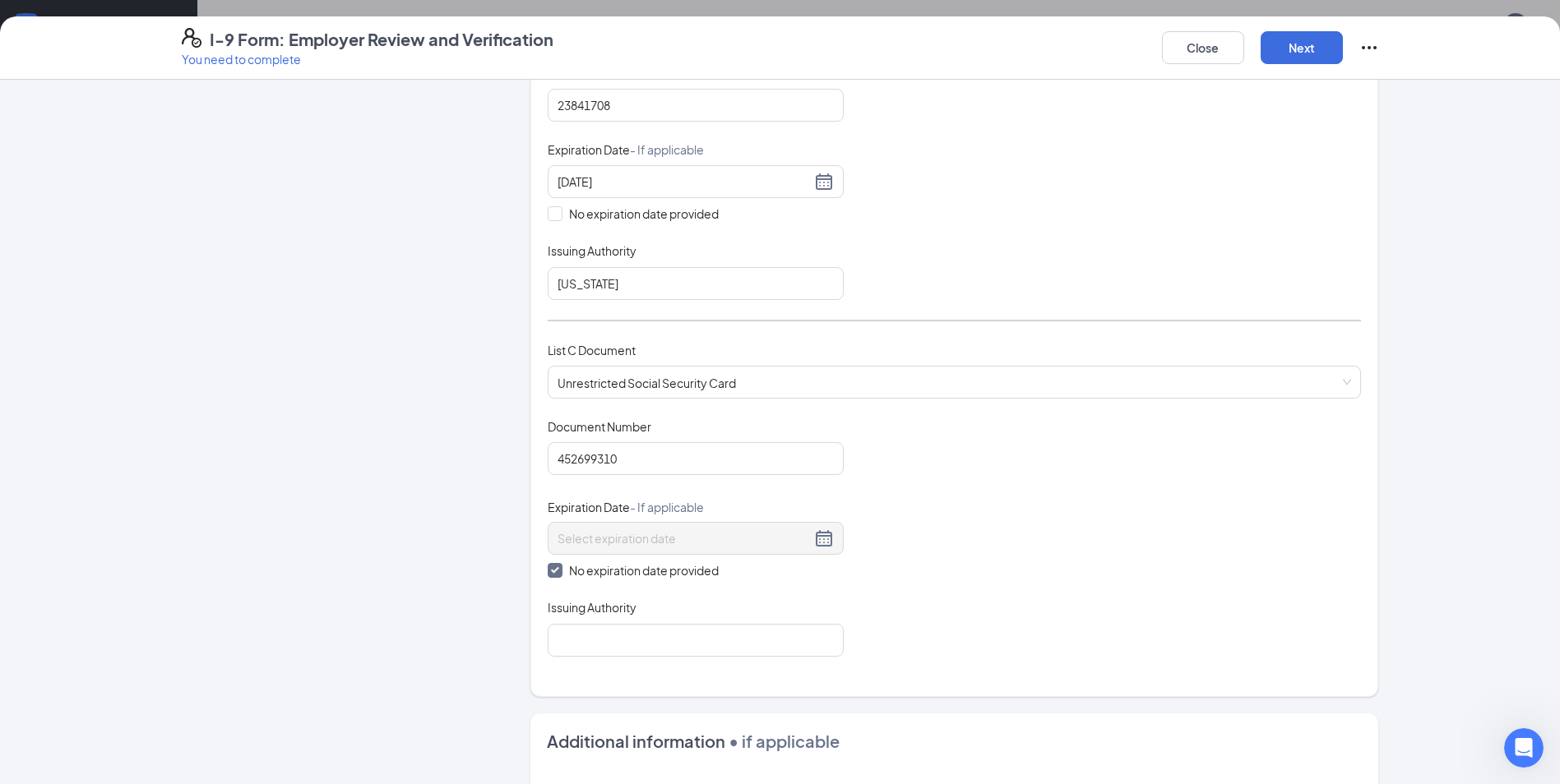
click at [645, 663] on div "Which documents did your new hire bring? [PERSON_NAME] identifies as a [DEMOGRA…" at bounding box center [955, 191] width 814 height 971
click at [652, 643] on input "Issuing Authority" at bounding box center [696, 640] width 296 height 33
type input "Social Security Administration"
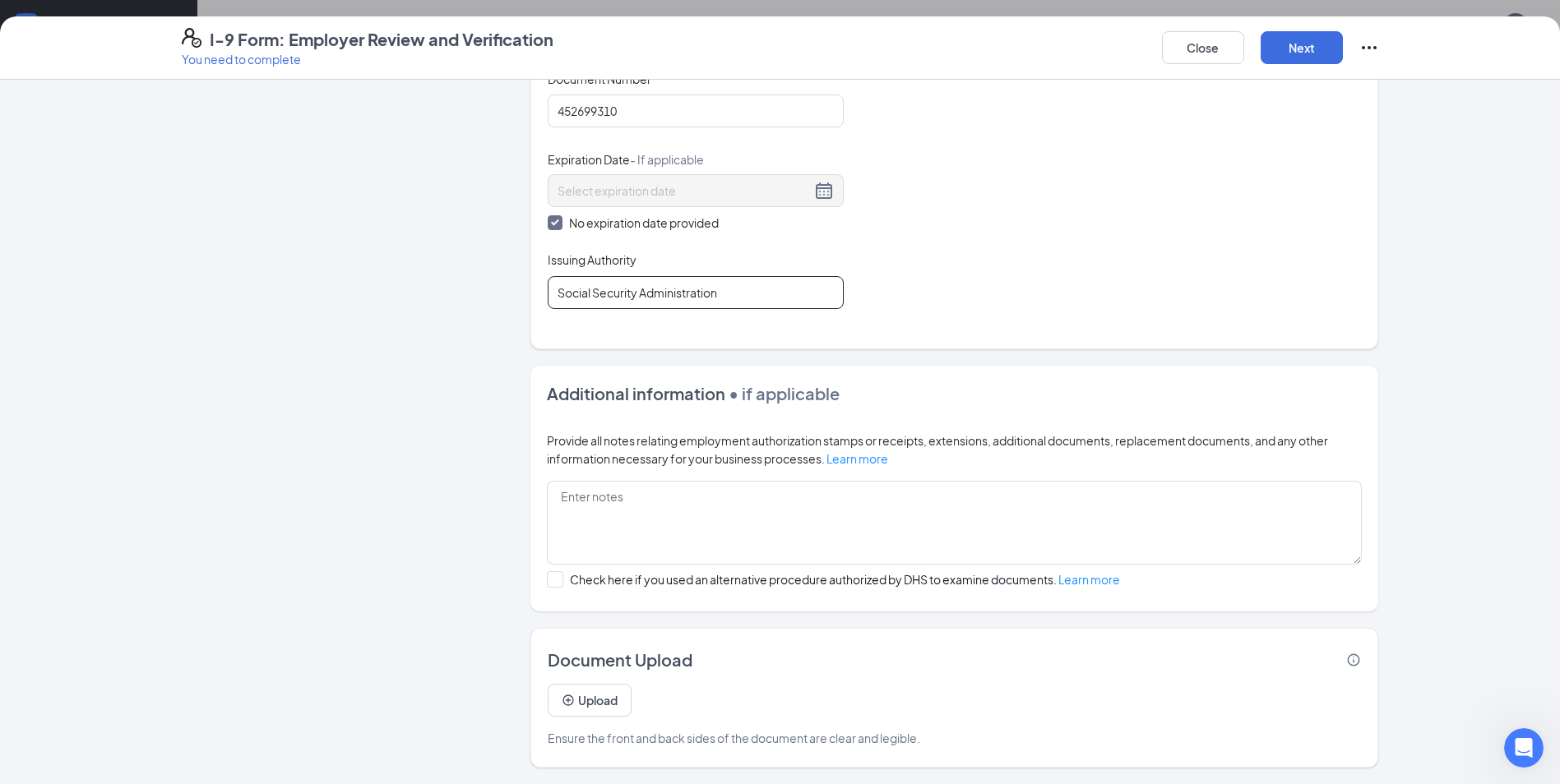
scroll to position [640, 0]
click at [1303, 51] on button "Next" at bounding box center [1302, 48] width 82 height 33
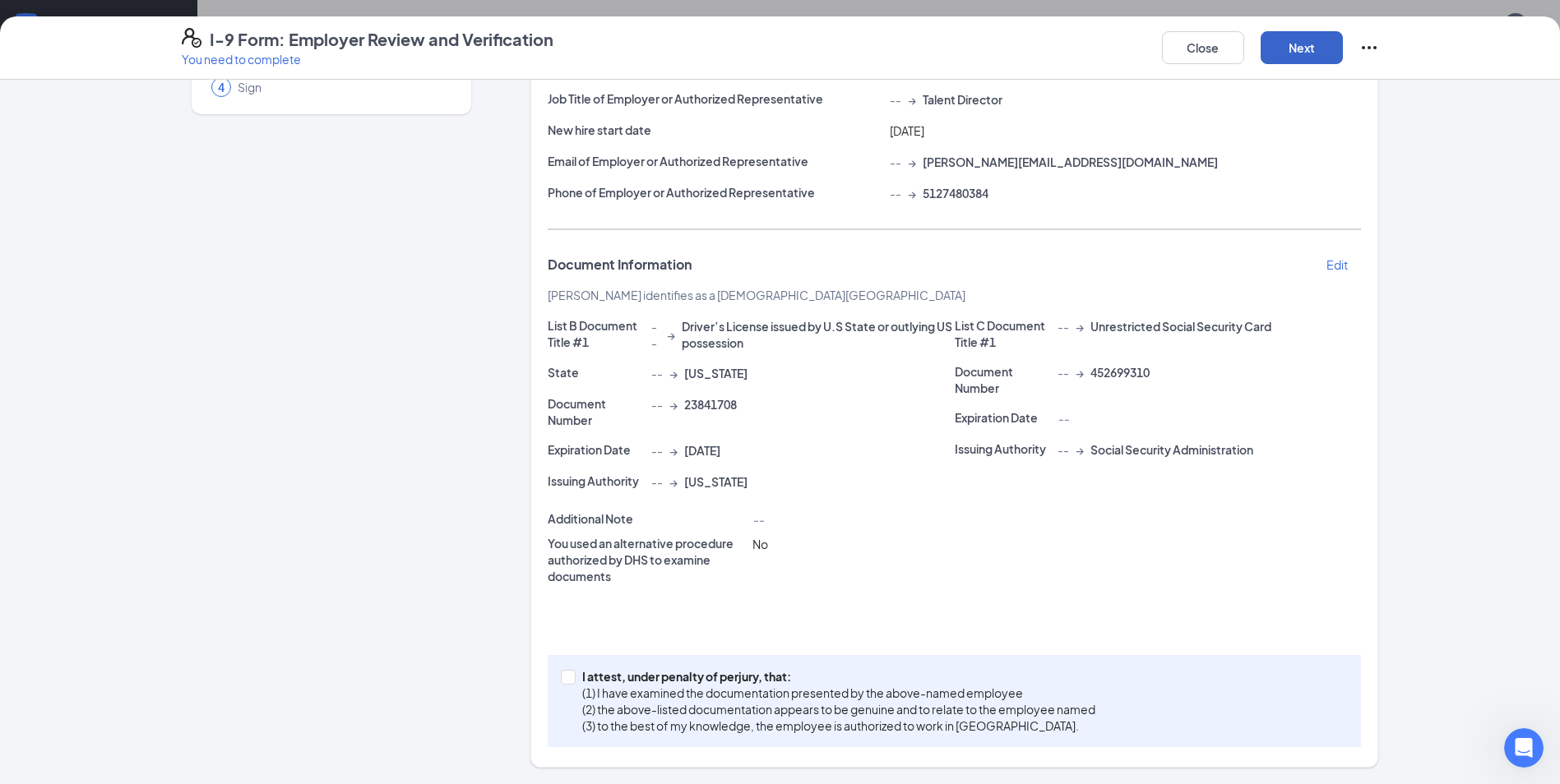
scroll to position [169, 0]
click at [563, 674] on input "I attest, under penalty of [PERSON_NAME], that: (1) I have examined the documen…" at bounding box center [566, 676] width 11 height 11
checkbox input "true"
click at [1317, 57] on button "Next" at bounding box center [1302, 48] width 82 height 33
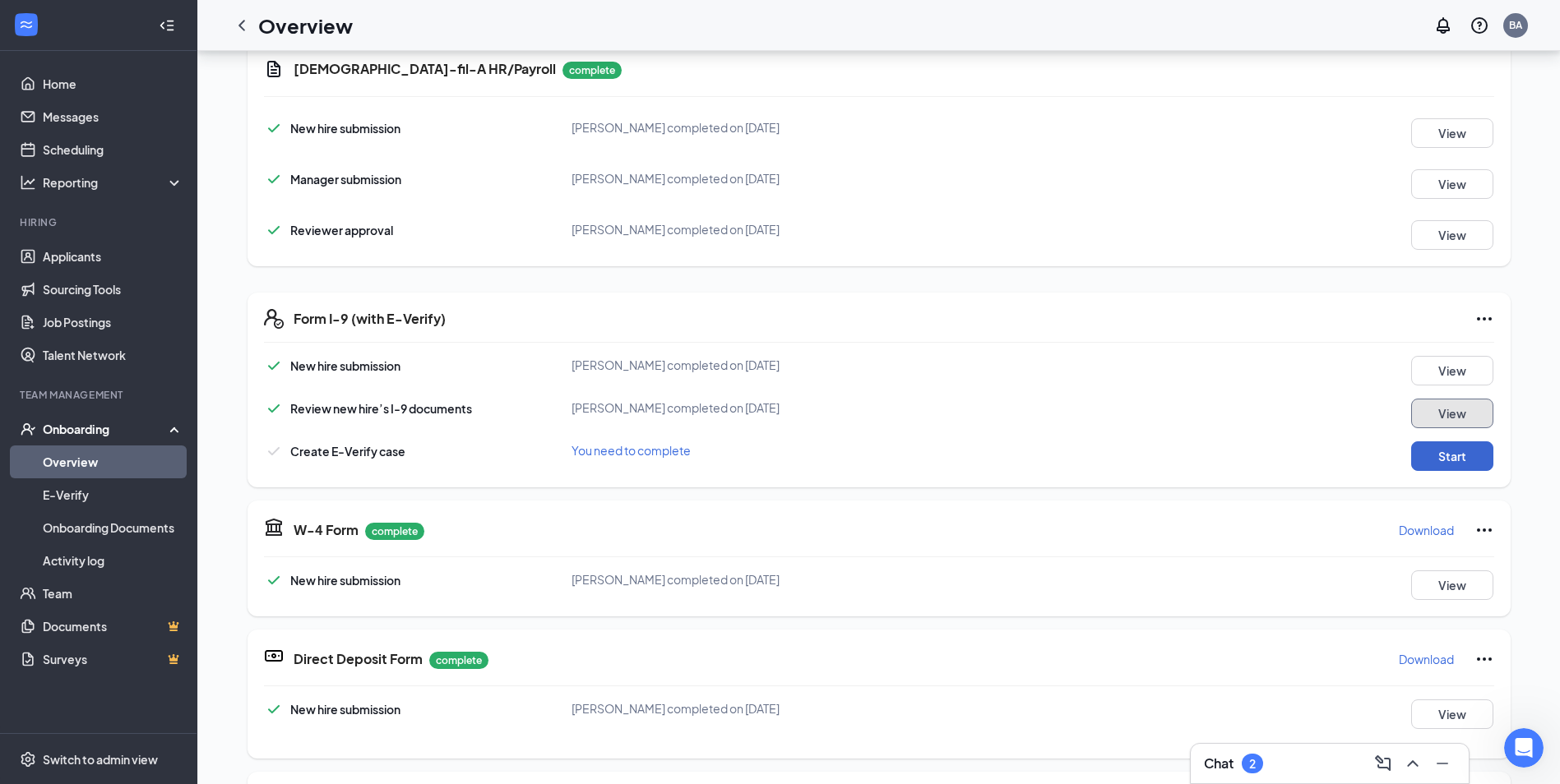
scroll to position [165, 0]
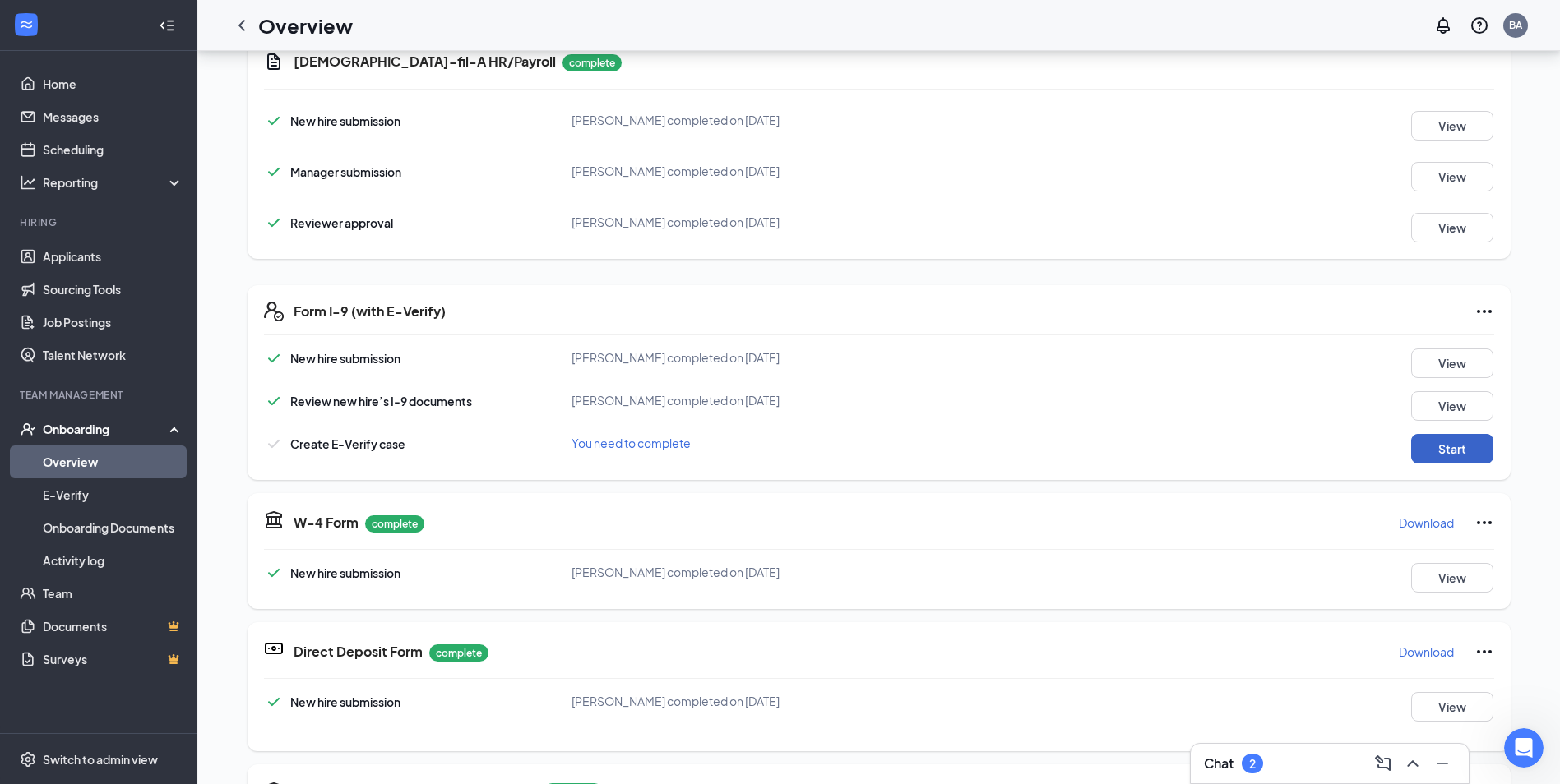
click at [1471, 442] on button "Start" at bounding box center [1452, 448] width 82 height 29
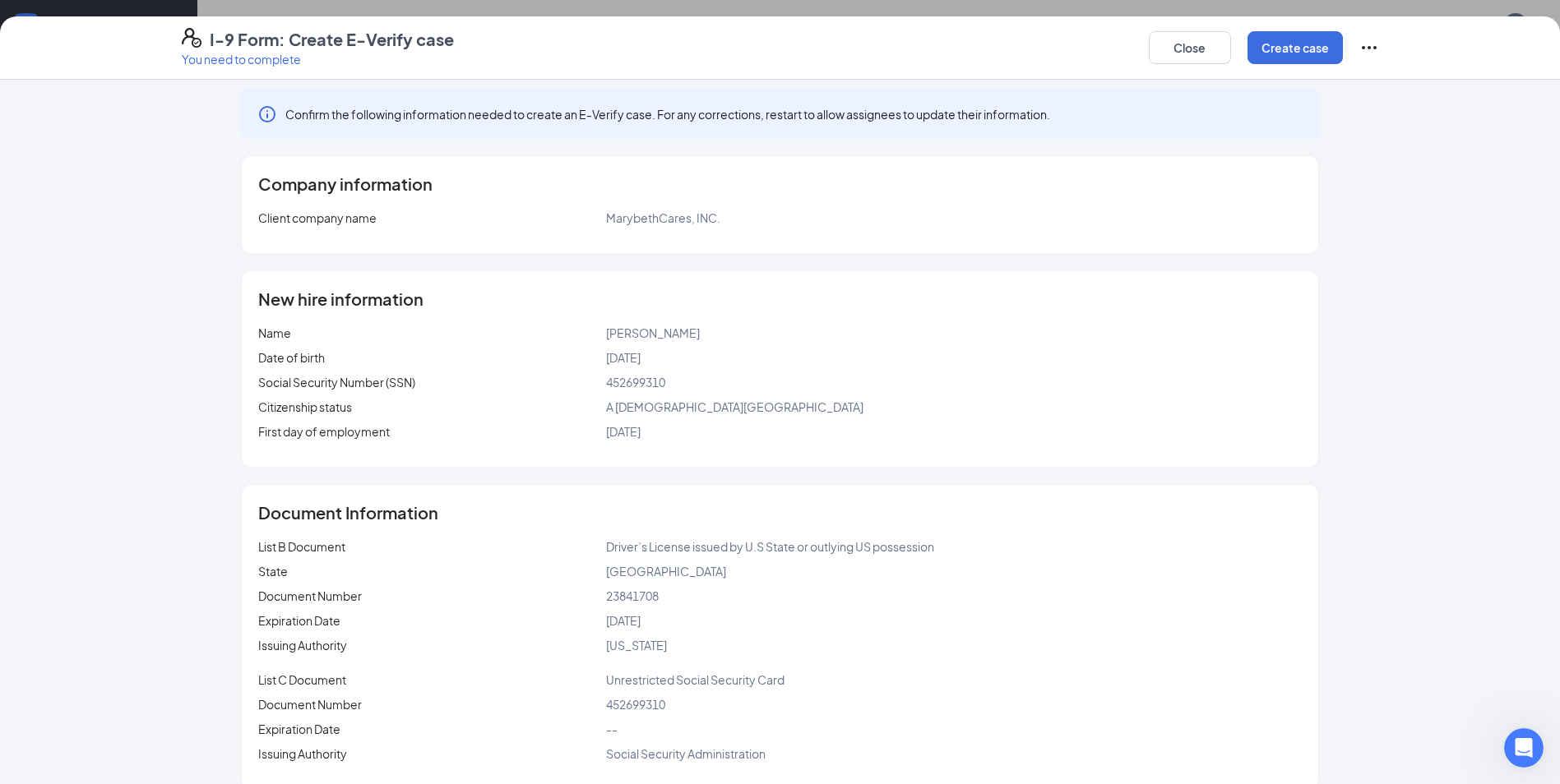
scroll to position [0, 0]
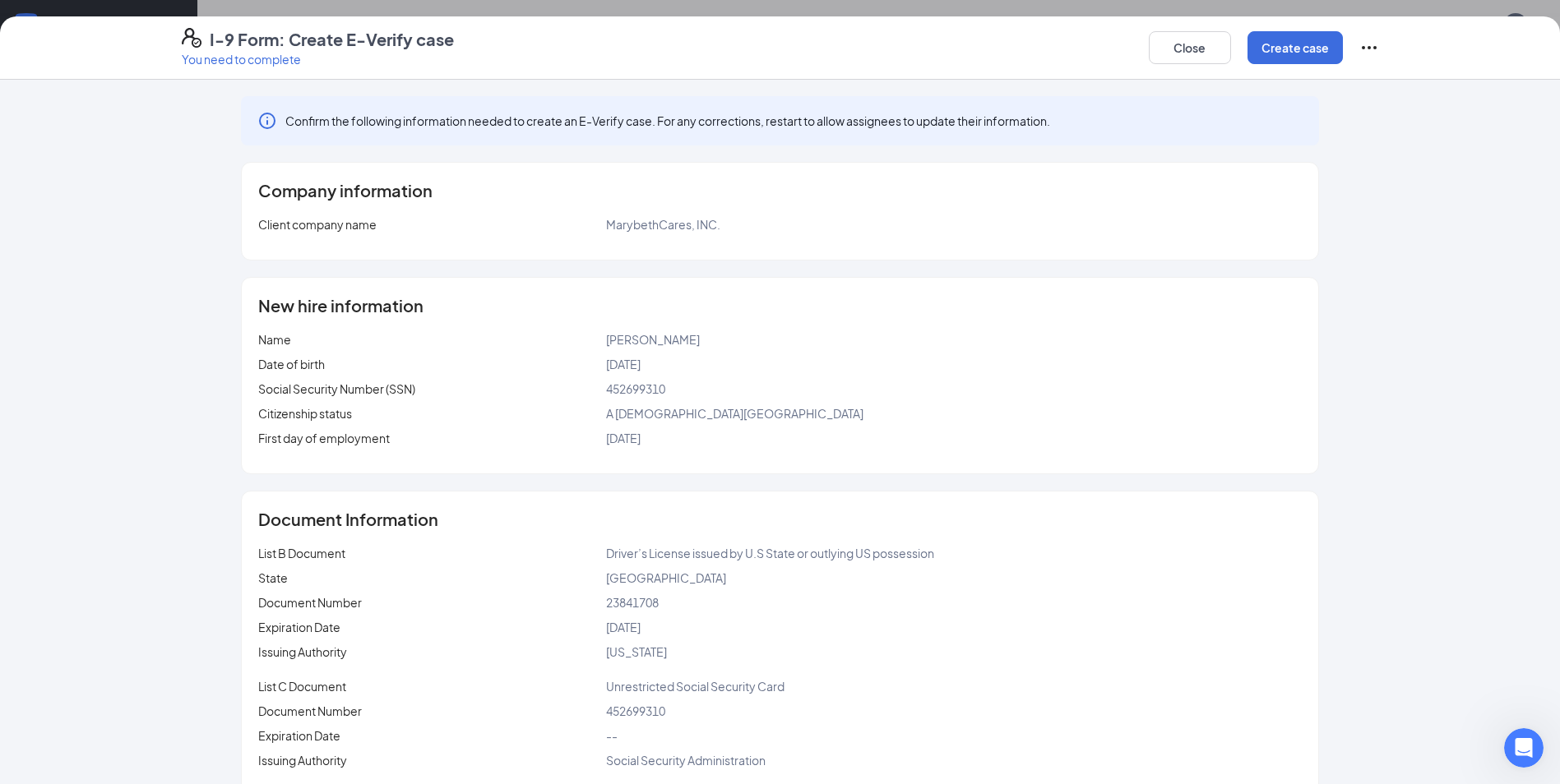
click at [1324, 64] on div "Close Create case" at bounding box center [1264, 47] width 230 height 39
click at [1310, 43] on button "Create case" at bounding box center [1295, 48] width 95 height 33
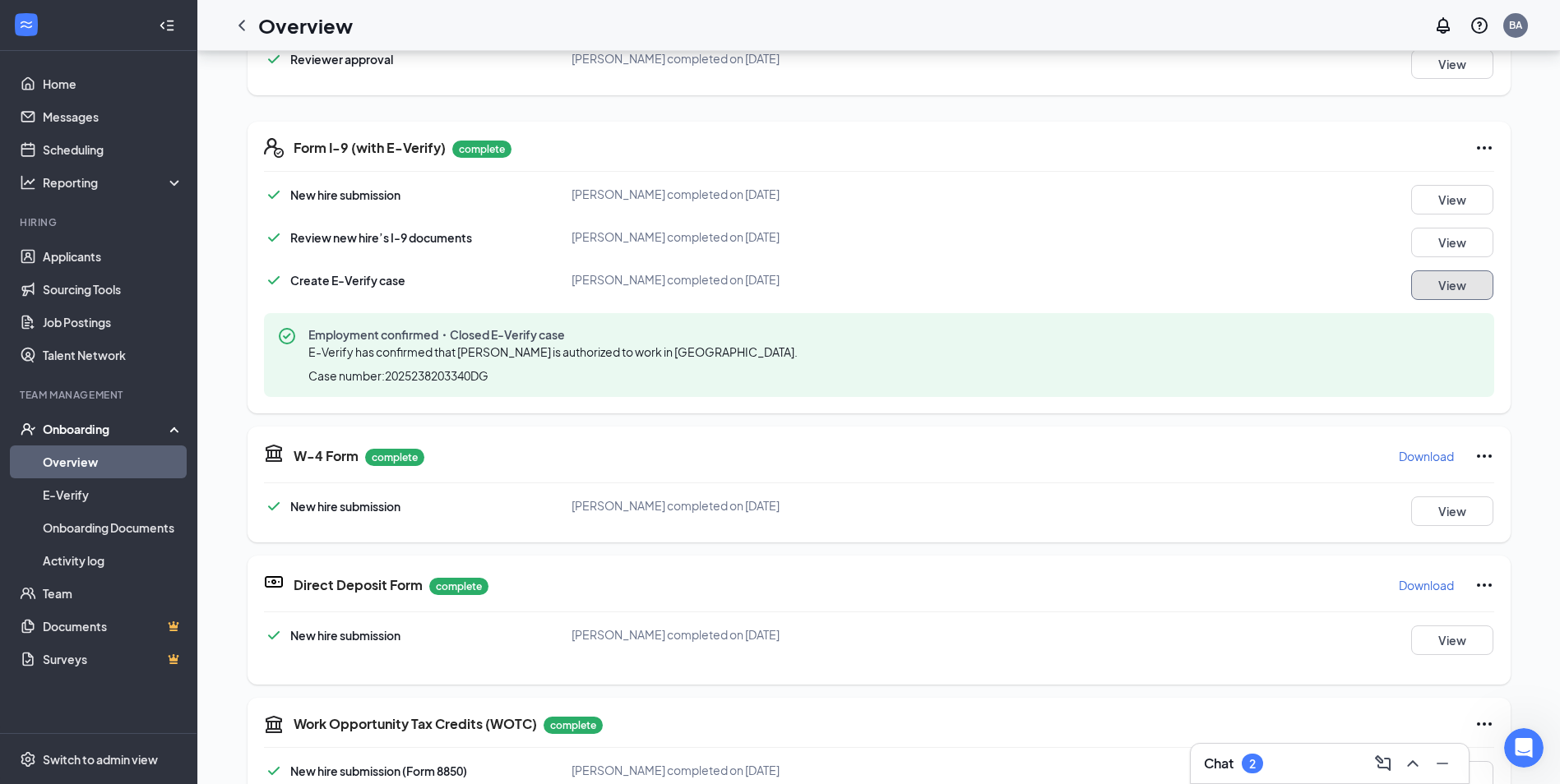
scroll to position [329, 0]
click at [101, 471] on link "Overview" at bounding box center [113, 461] width 141 height 33
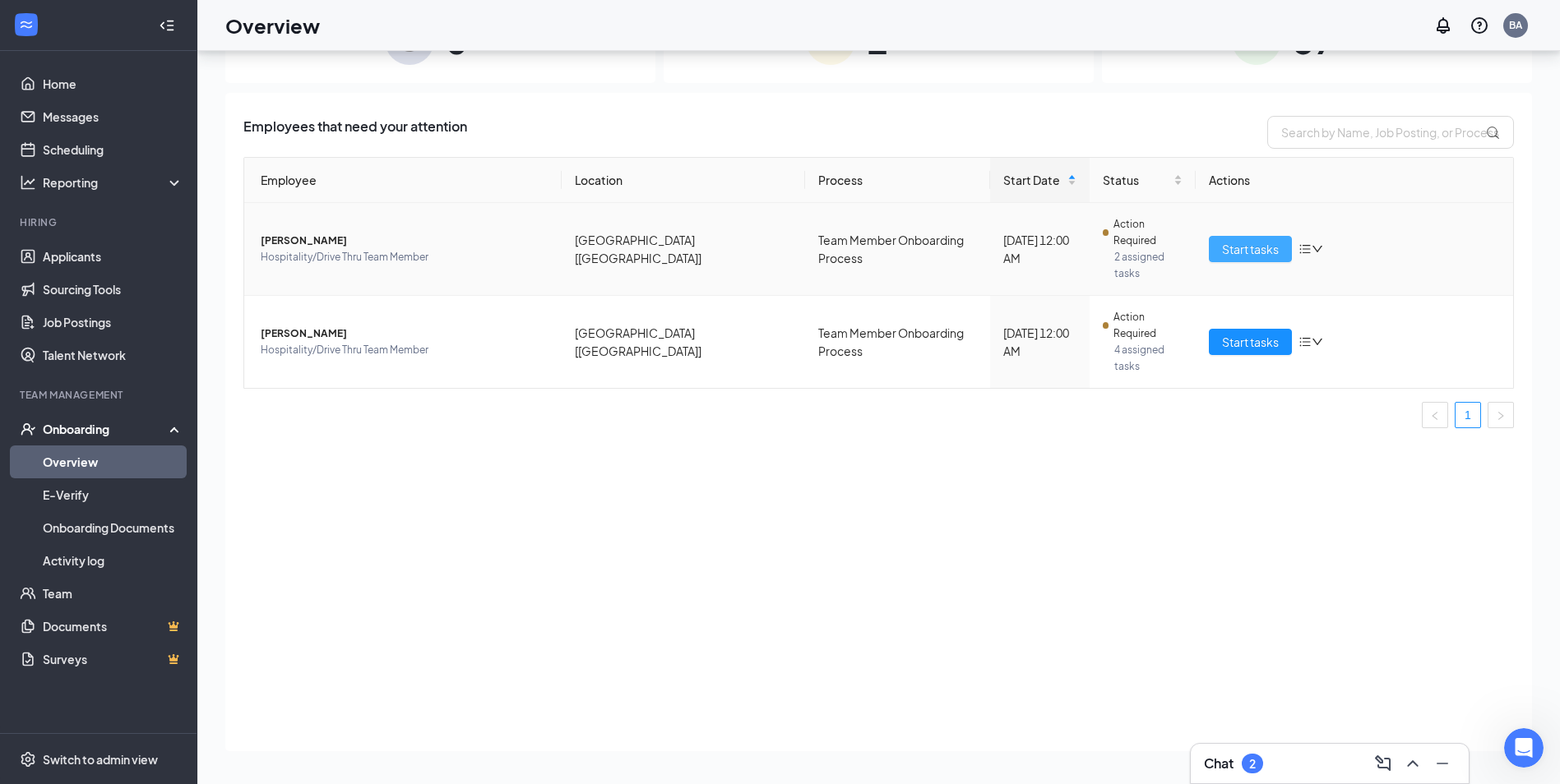
click at [1240, 236] on button "Start tasks" at bounding box center [1250, 249] width 83 height 27
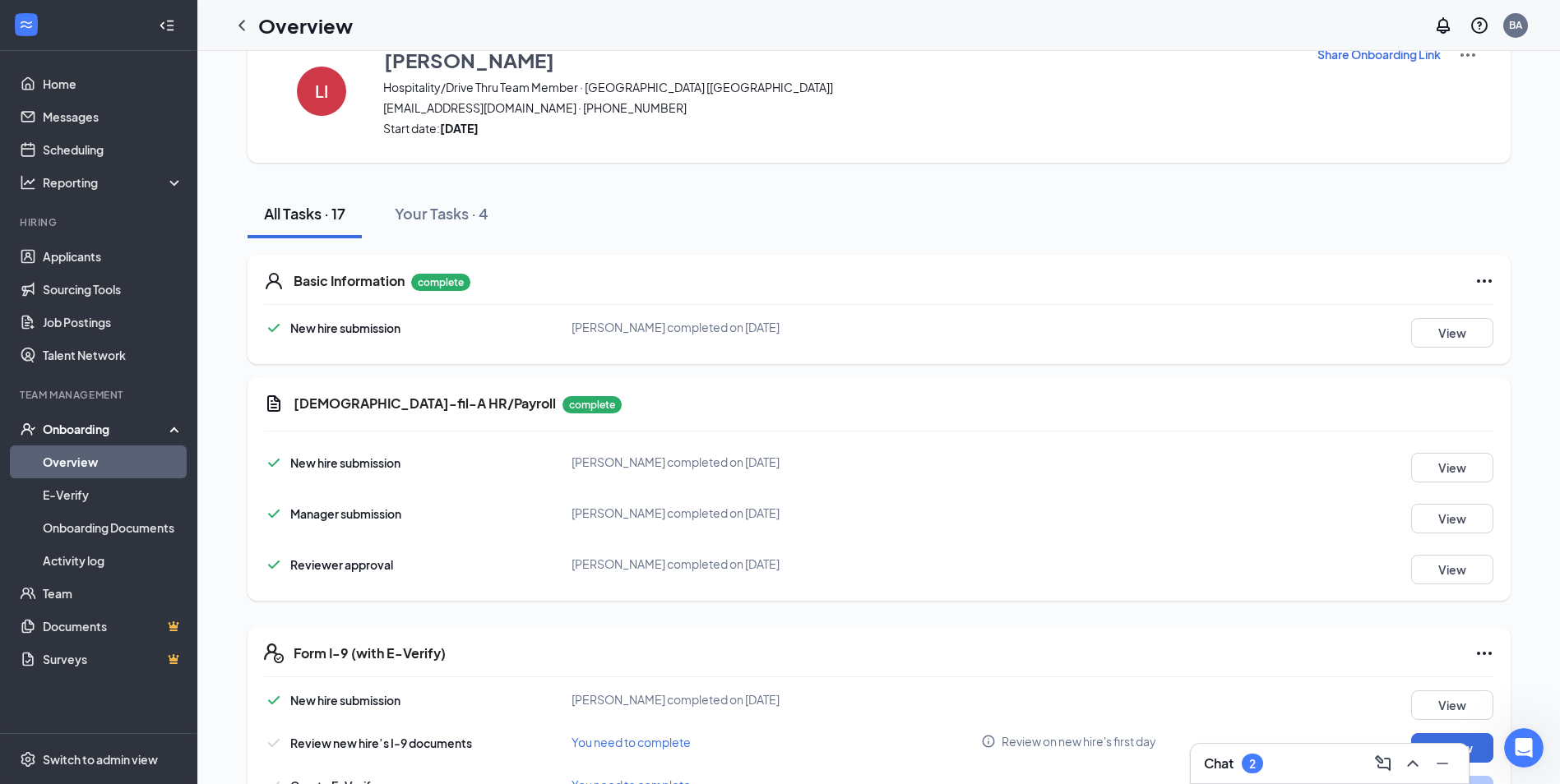
scroll to position [411, 0]
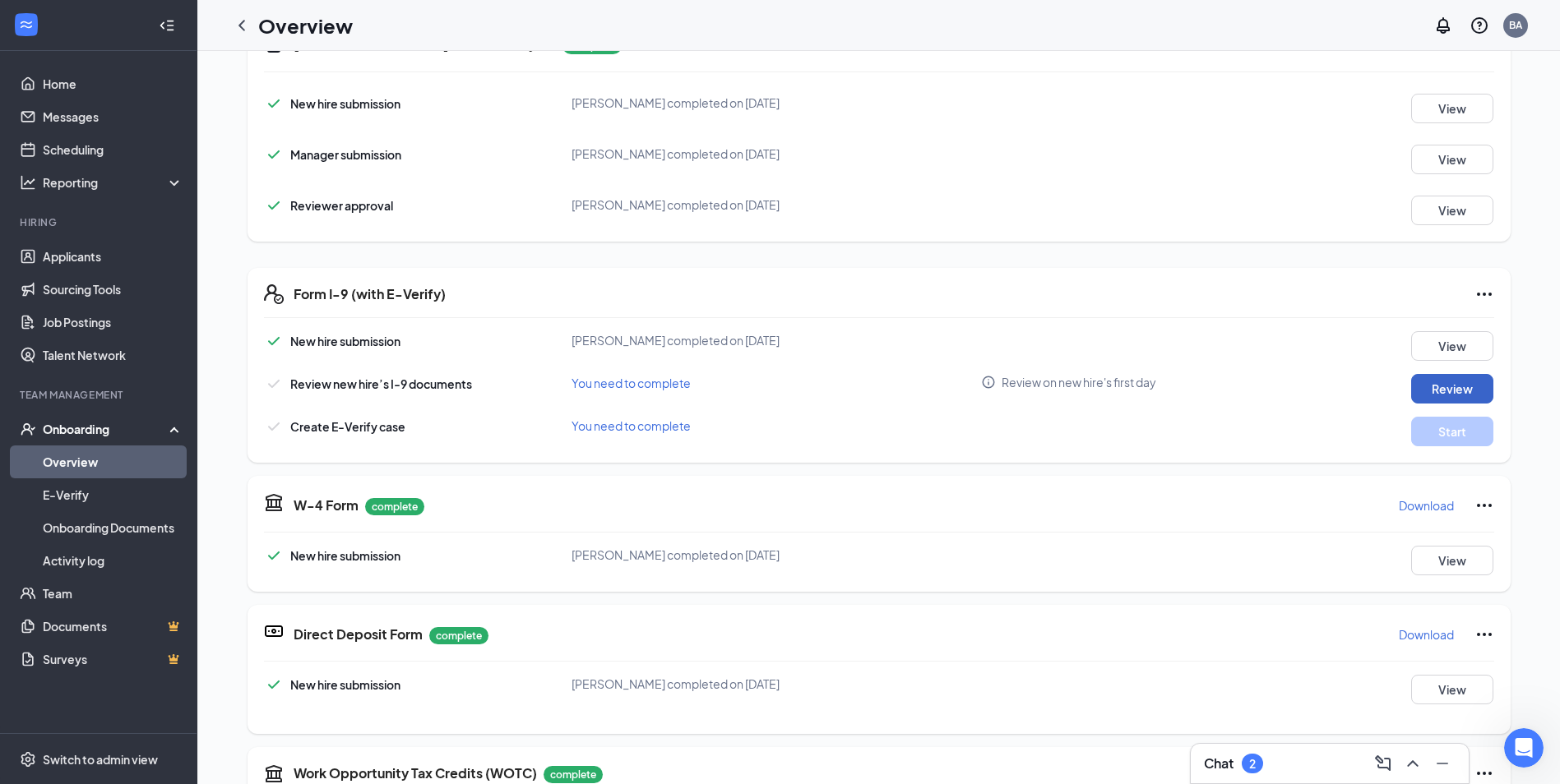
click at [1460, 385] on button "Review" at bounding box center [1452, 388] width 82 height 29
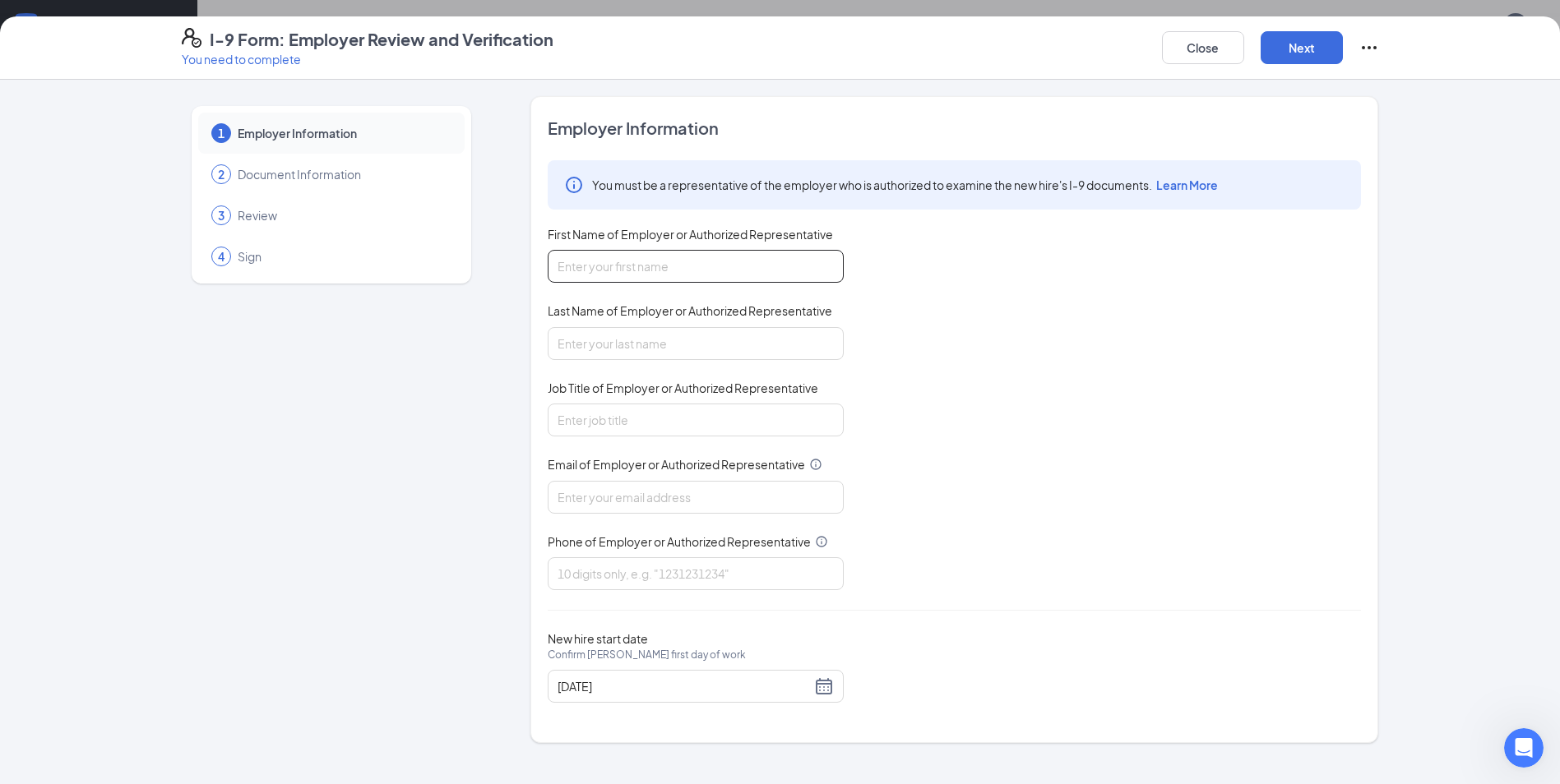
click at [669, 280] on input "First Name of Employer or Authorized Representative" at bounding box center [696, 266] width 296 height 33
type input "[PERSON_NAME]"
type input "Talent Director"
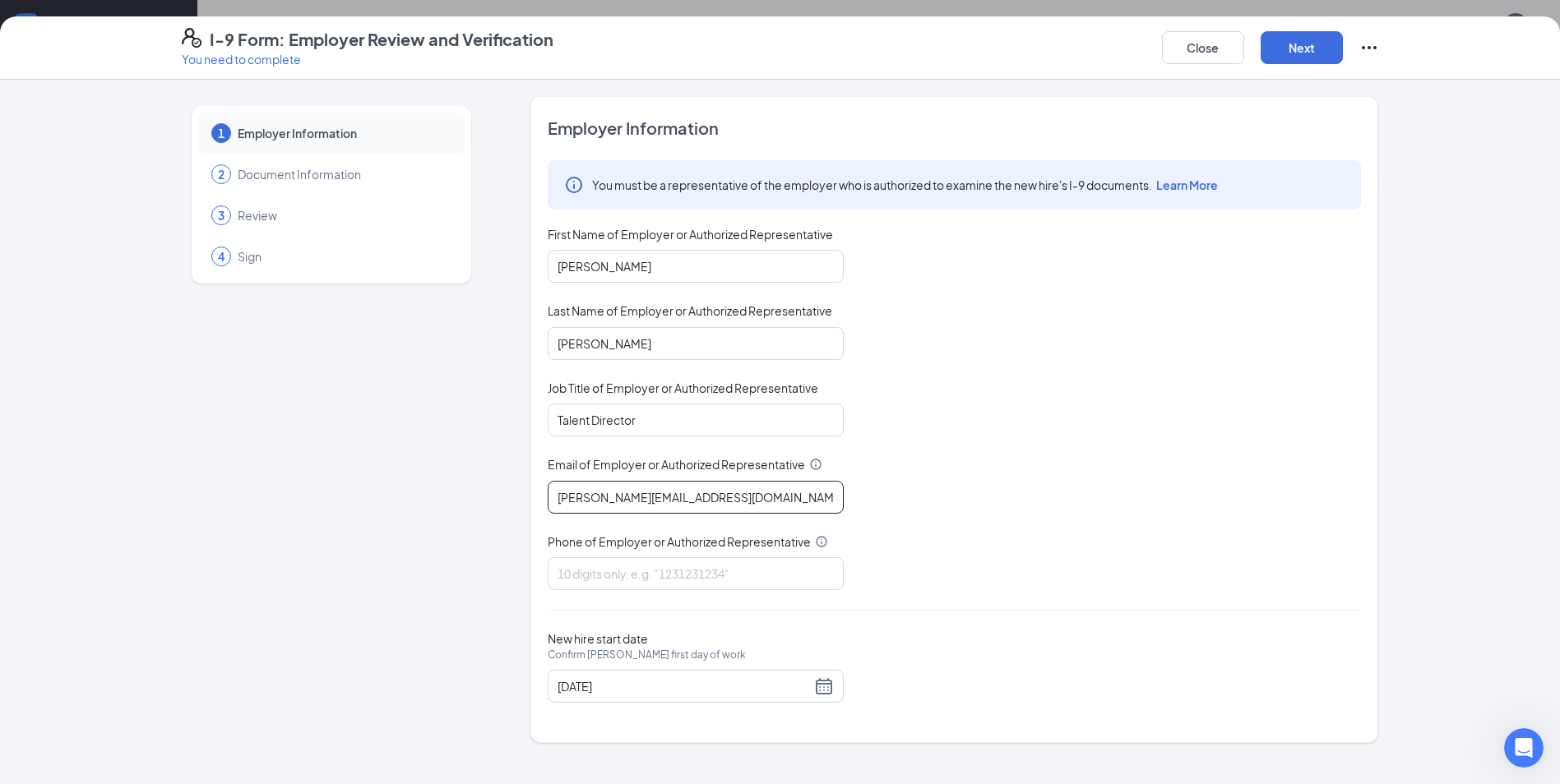
type input "[PERSON_NAME][EMAIL_ADDRESS][DOMAIN_NAME]"
type input "5127480384"
click at [1077, 538] on div "You must be a representative of the employer who is authorized to examine the n…" at bounding box center [955, 376] width 814 height 430
click at [1314, 44] on button "Next" at bounding box center [1302, 48] width 82 height 33
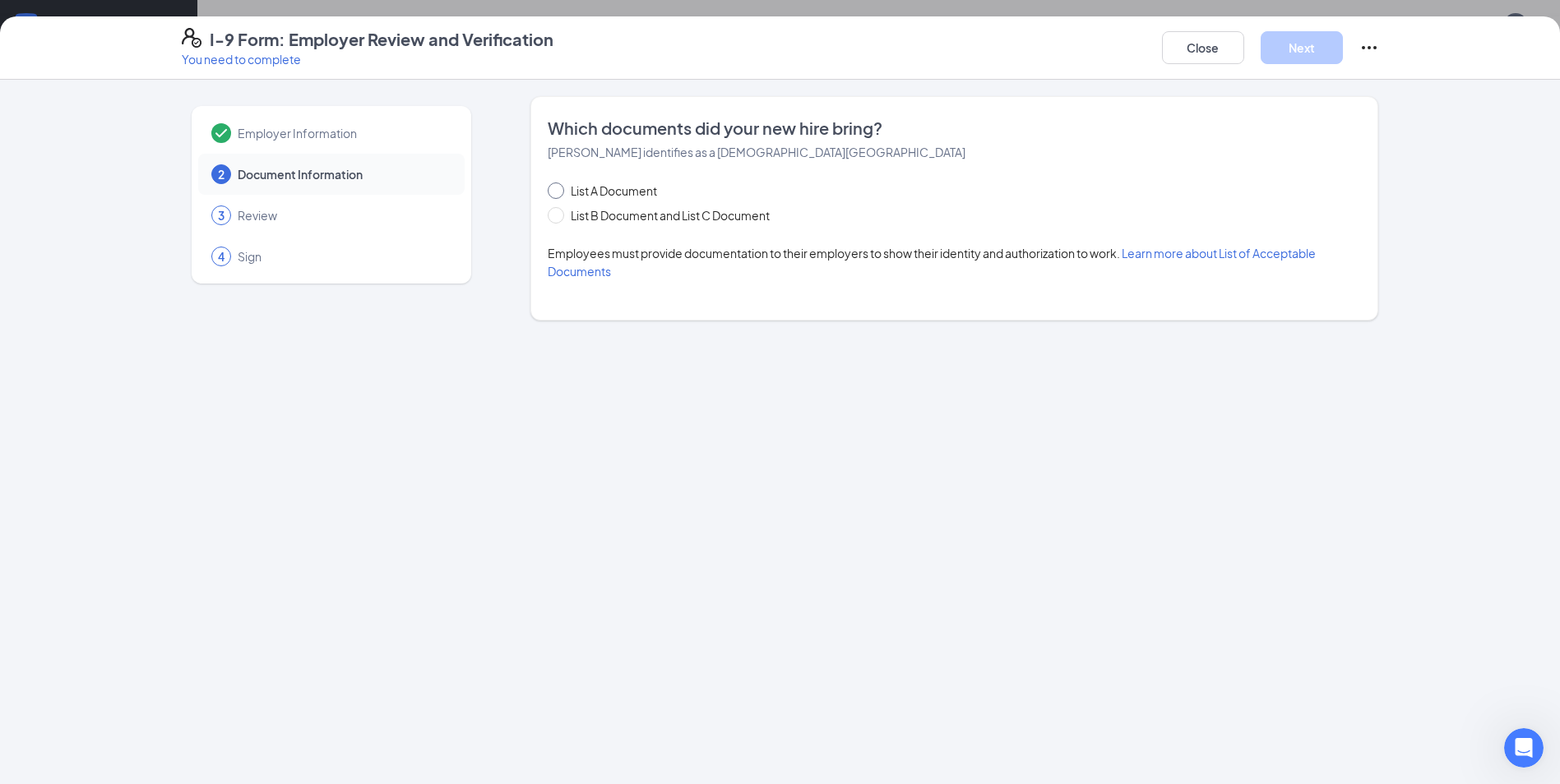
click at [609, 187] on span "List A Document" at bounding box center [614, 190] width 100 height 18
click at [560, 187] on input "List A Document" at bounding box center [554, 188] width 11 height 11
radio input "true"
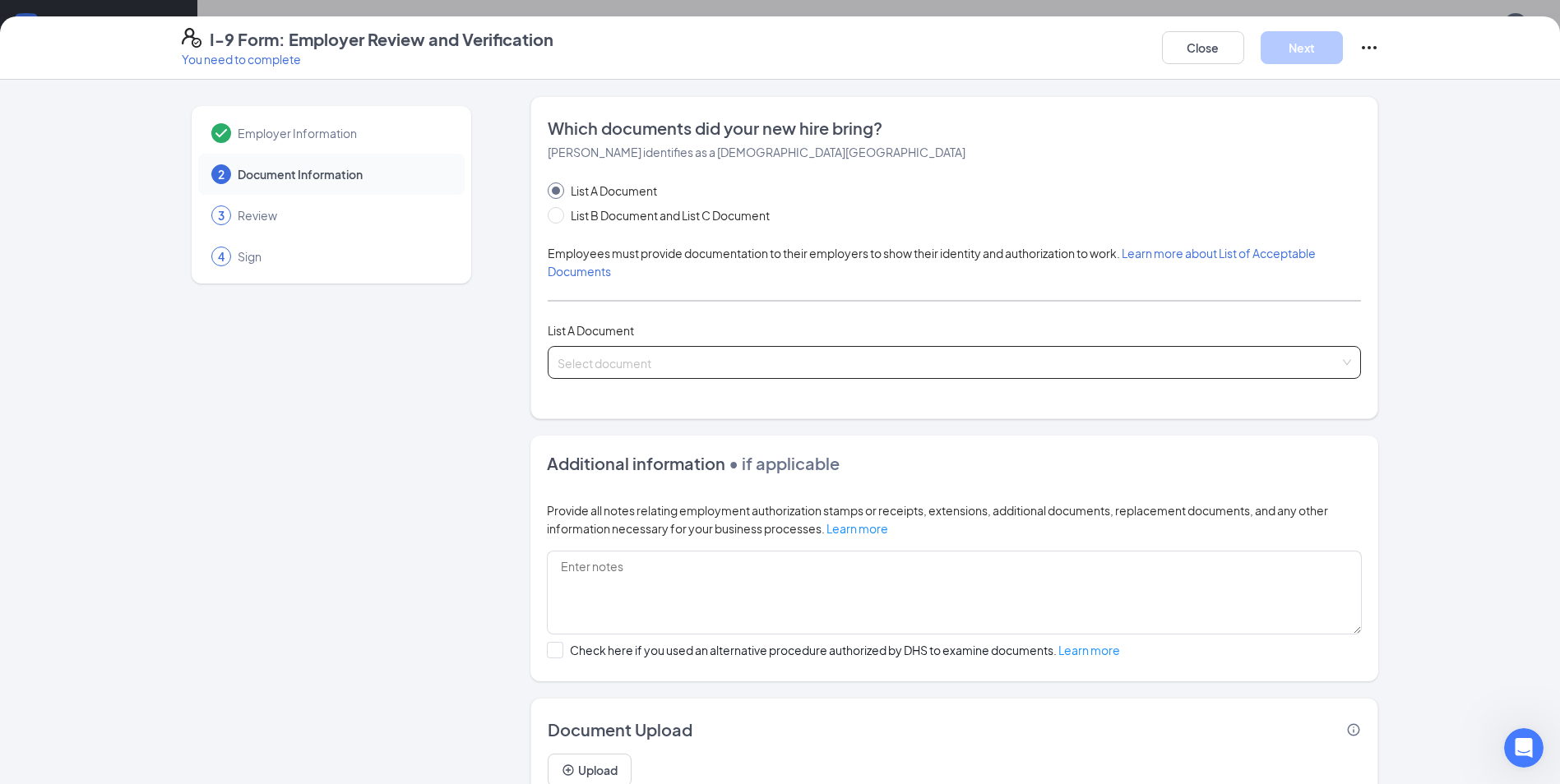
click at [677, 349] on input "search" at bounding box center [949, 360] width 782 height 25
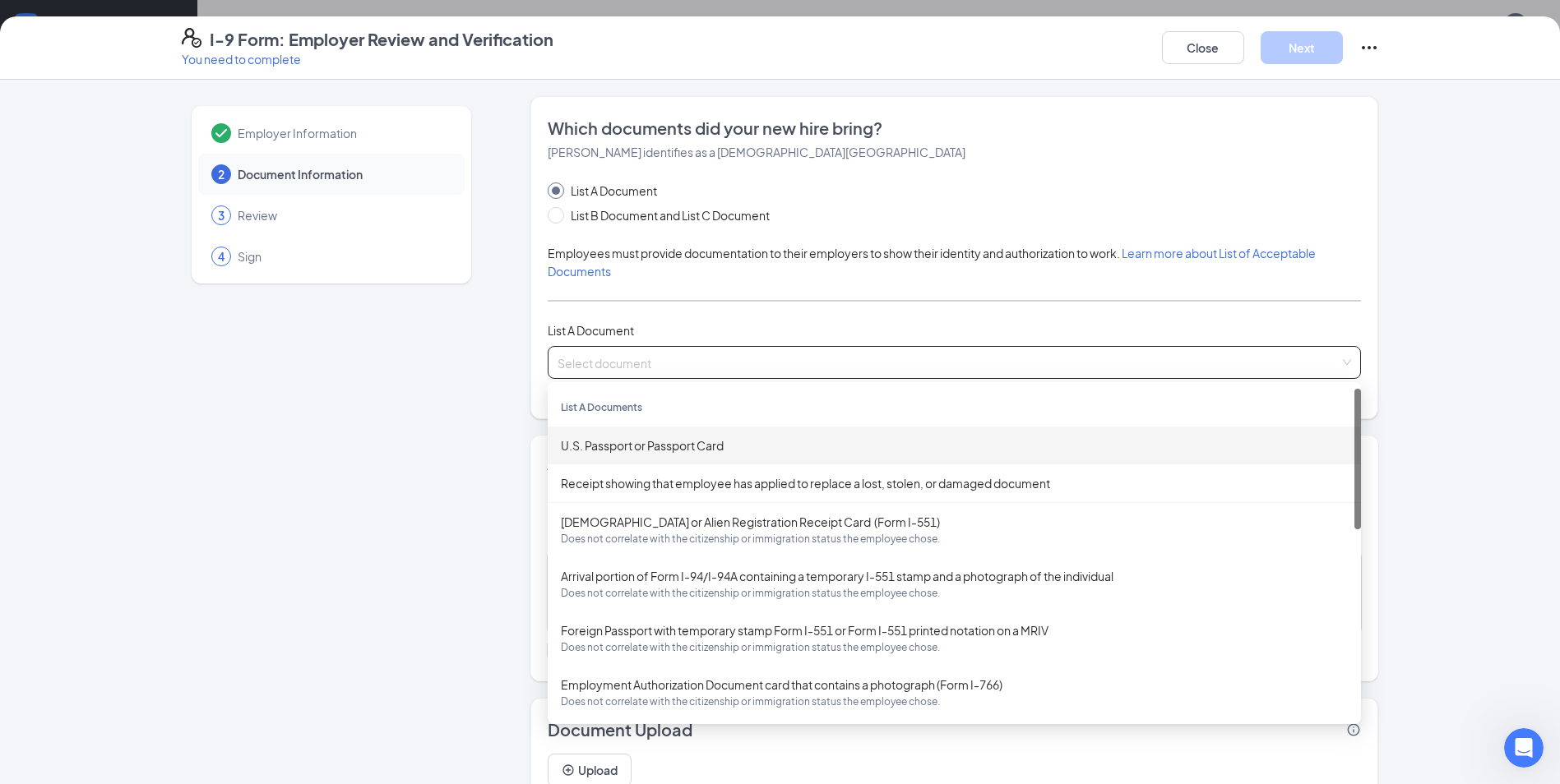
click at [693, 445] on div "U.S. Passport or Passport Card" at bounding box center [954, 445] width 787 height 18
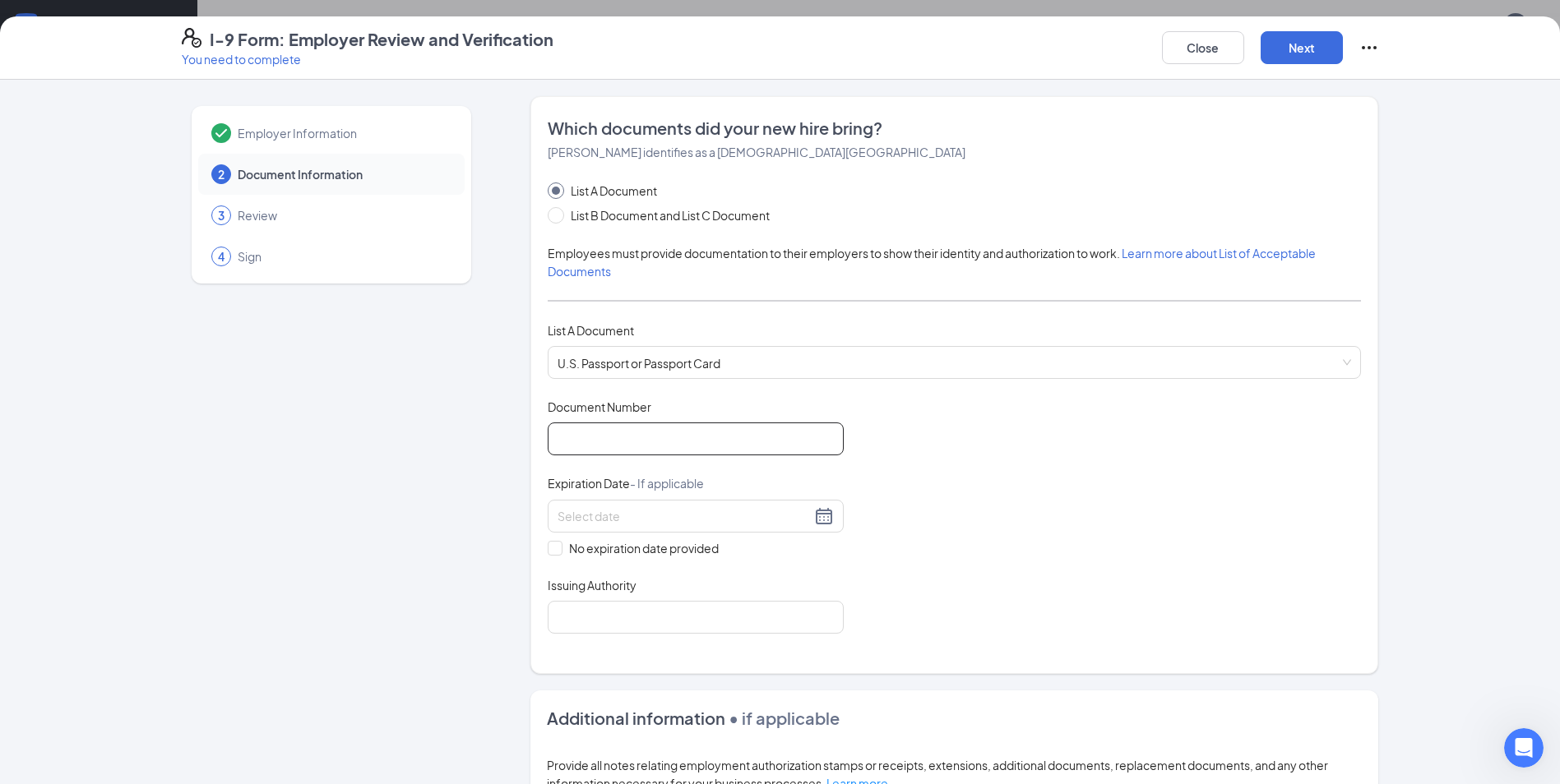
click at [760, 437] on input "Document Number" at bounding box center [696, 439] width 296 height 33
click at [594, 439] on input "55807270" at bounding box center [696, 439] width 296 height 33
type input "558072070"
click at [604, 521] on input at bounding box center [684, 516] width 253 height 18
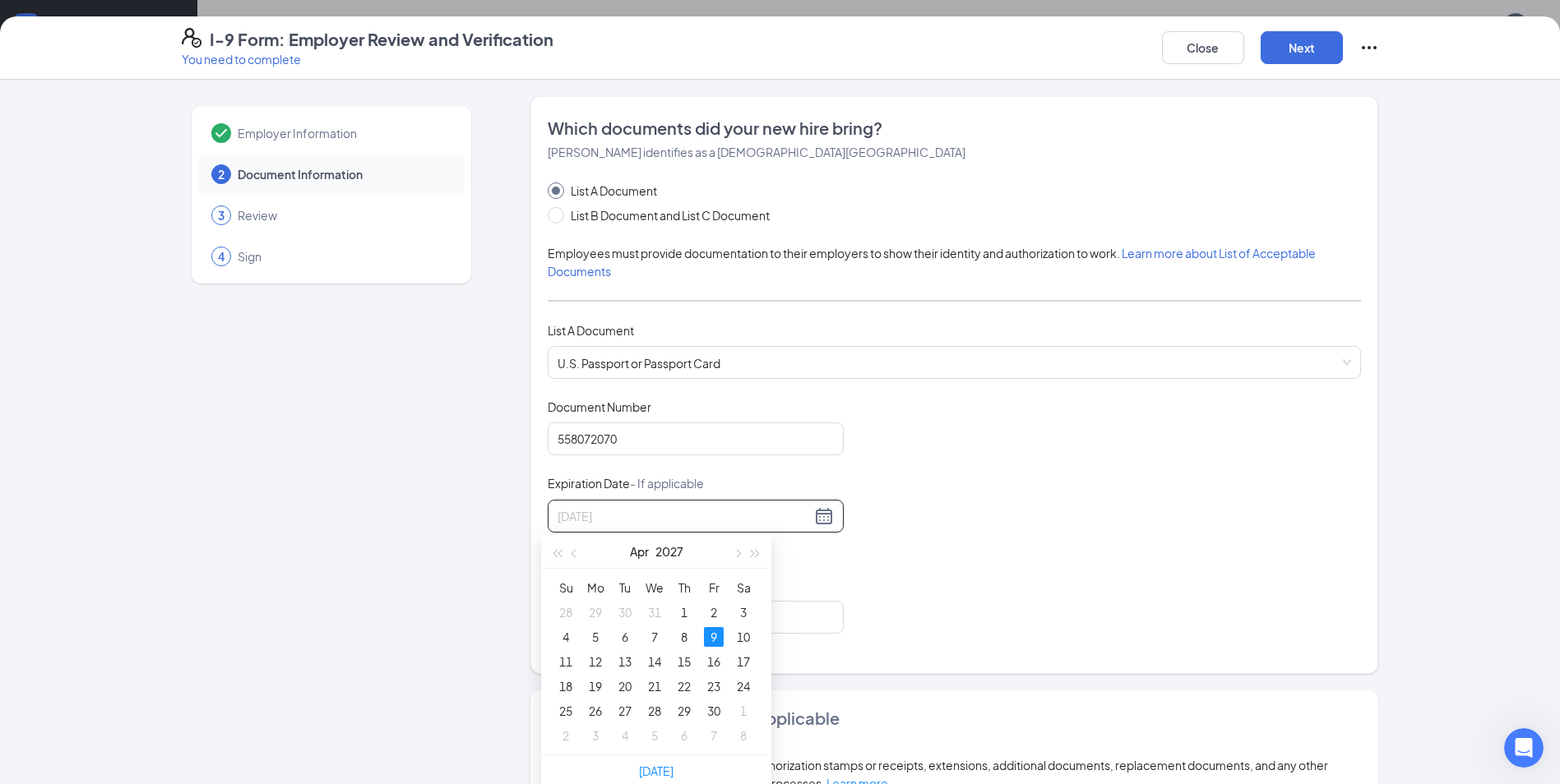
click at [715, 630] on div "9" at bounding box center [714, 637] width 20 height 20
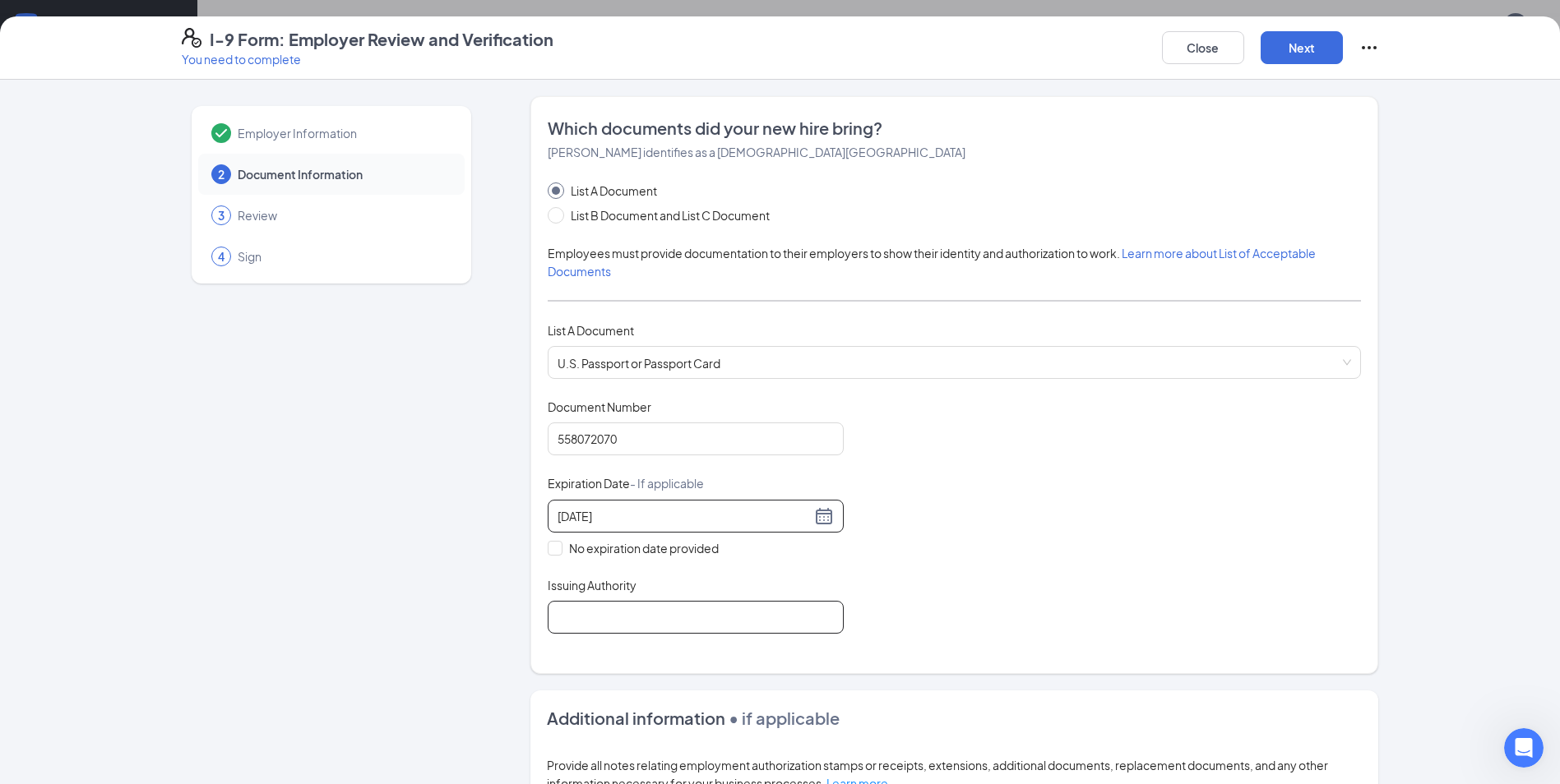
type input "[DATE]"
click at [710, 618] on input "Issuing Authority" at bounding box center [696, 617] width 296 height 33
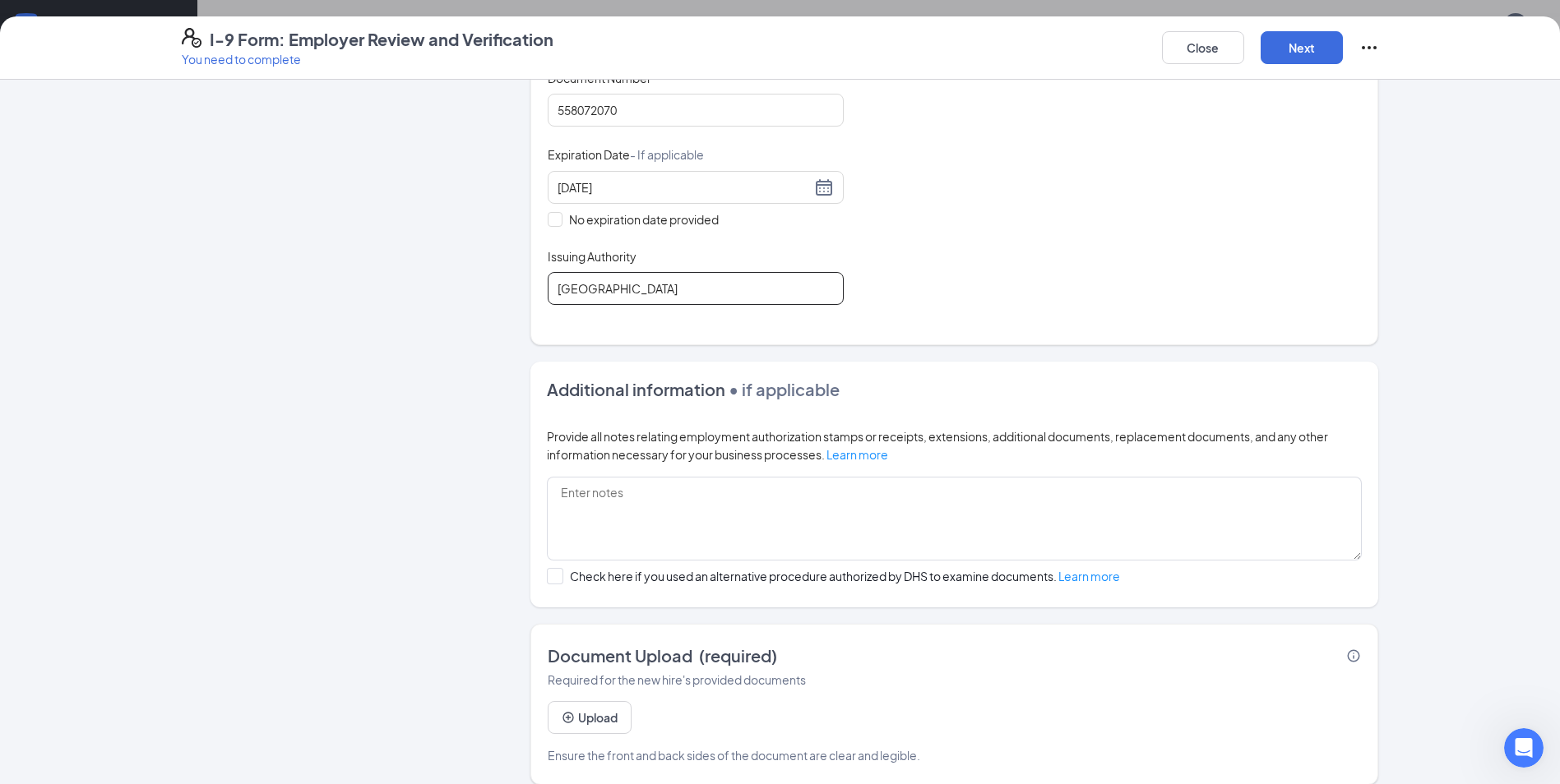
scroll to position [346, 0]
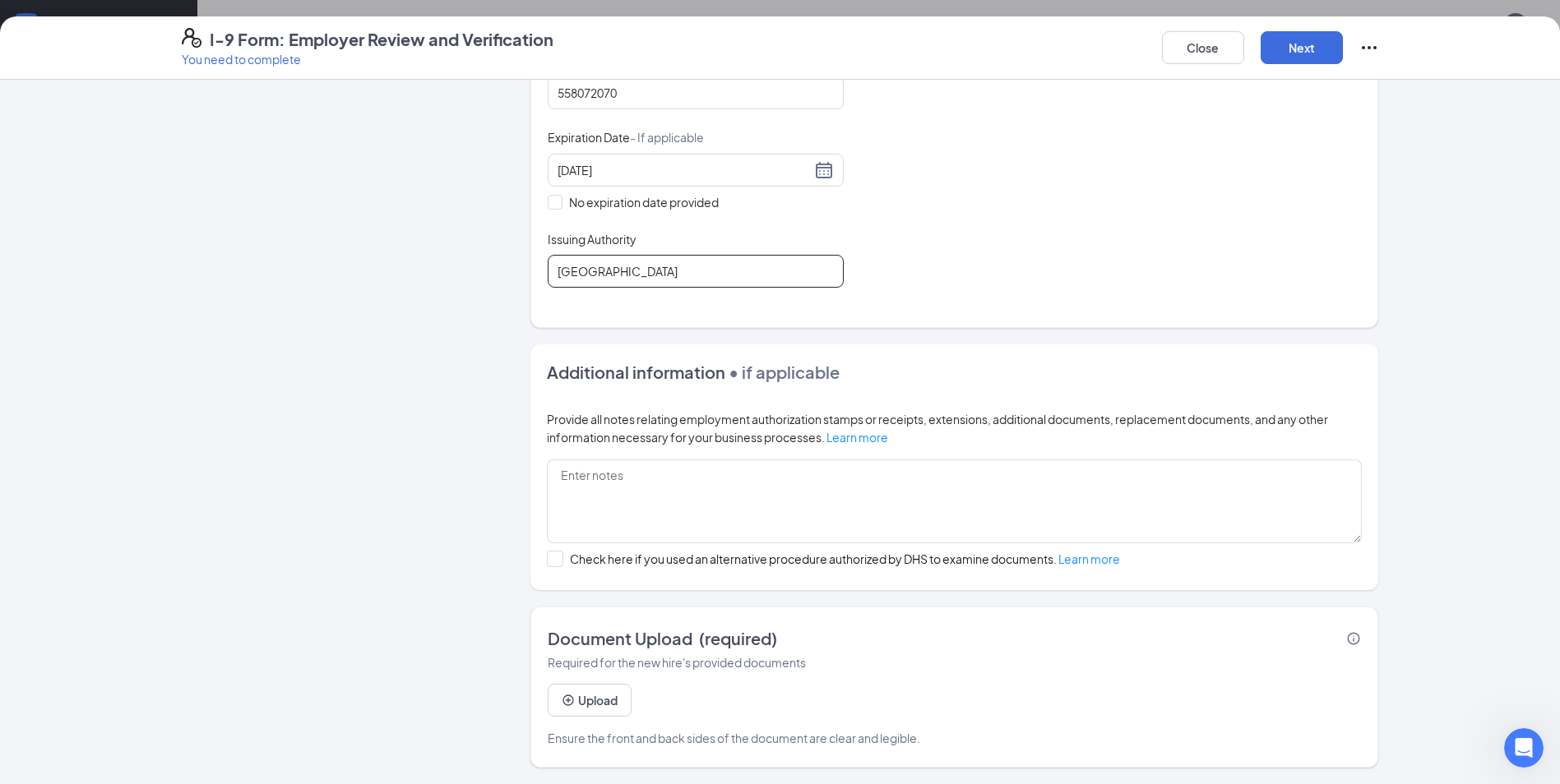
type input "[GEOGRAPHIC_DATA]"
click at [566, 706] on icon "PlusCircle" at bounding box center [568, 700] width 13 height 13
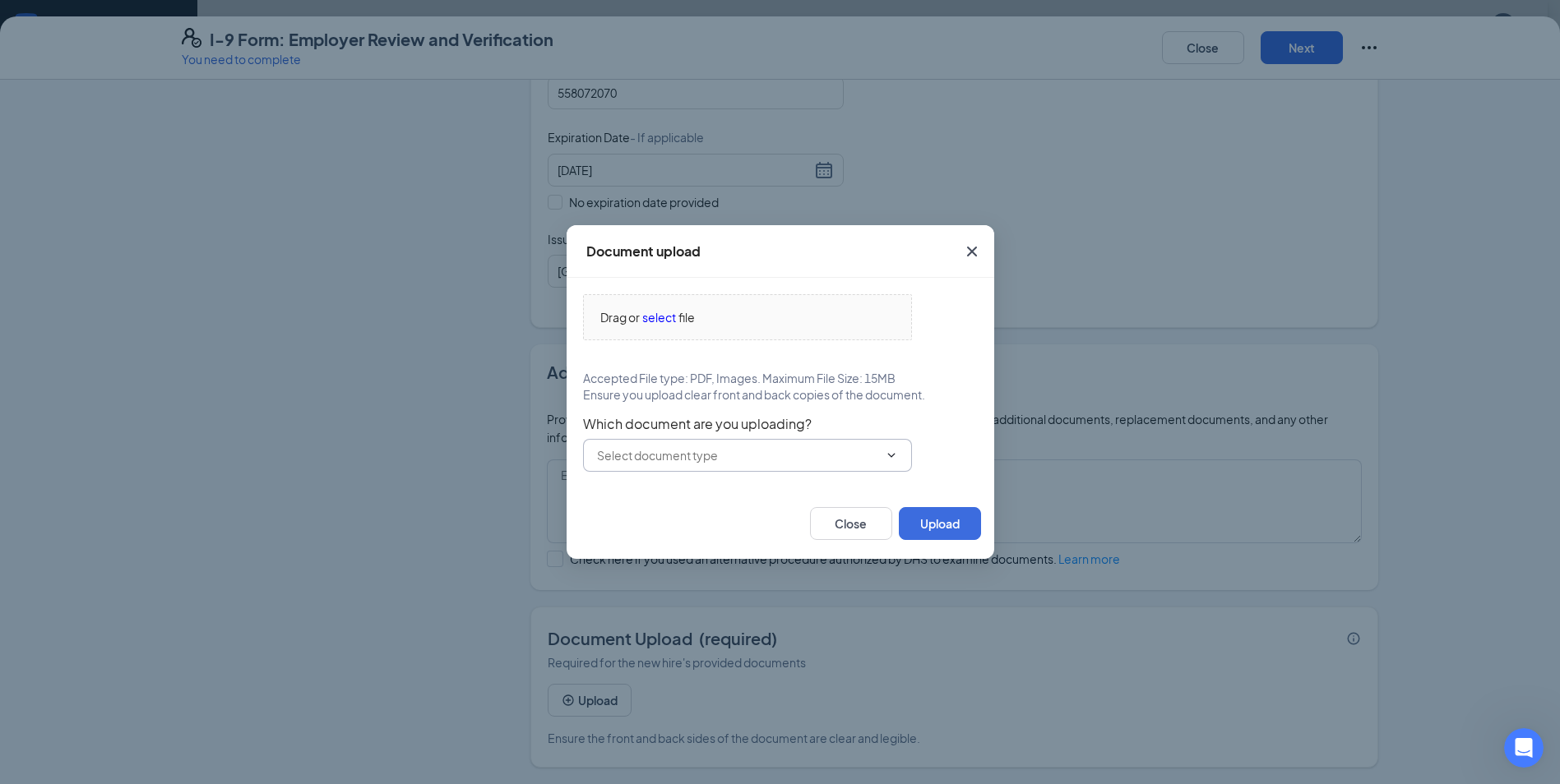
click at [651, 459] on input "text" at bounding box center [738, 455] width 282 height 18
click at [646, 496] on div "U.S. Passport or Passport Card" at bounding box center [677, 494] width 163 height 18
type input "U.S. Passport or Passport Card"
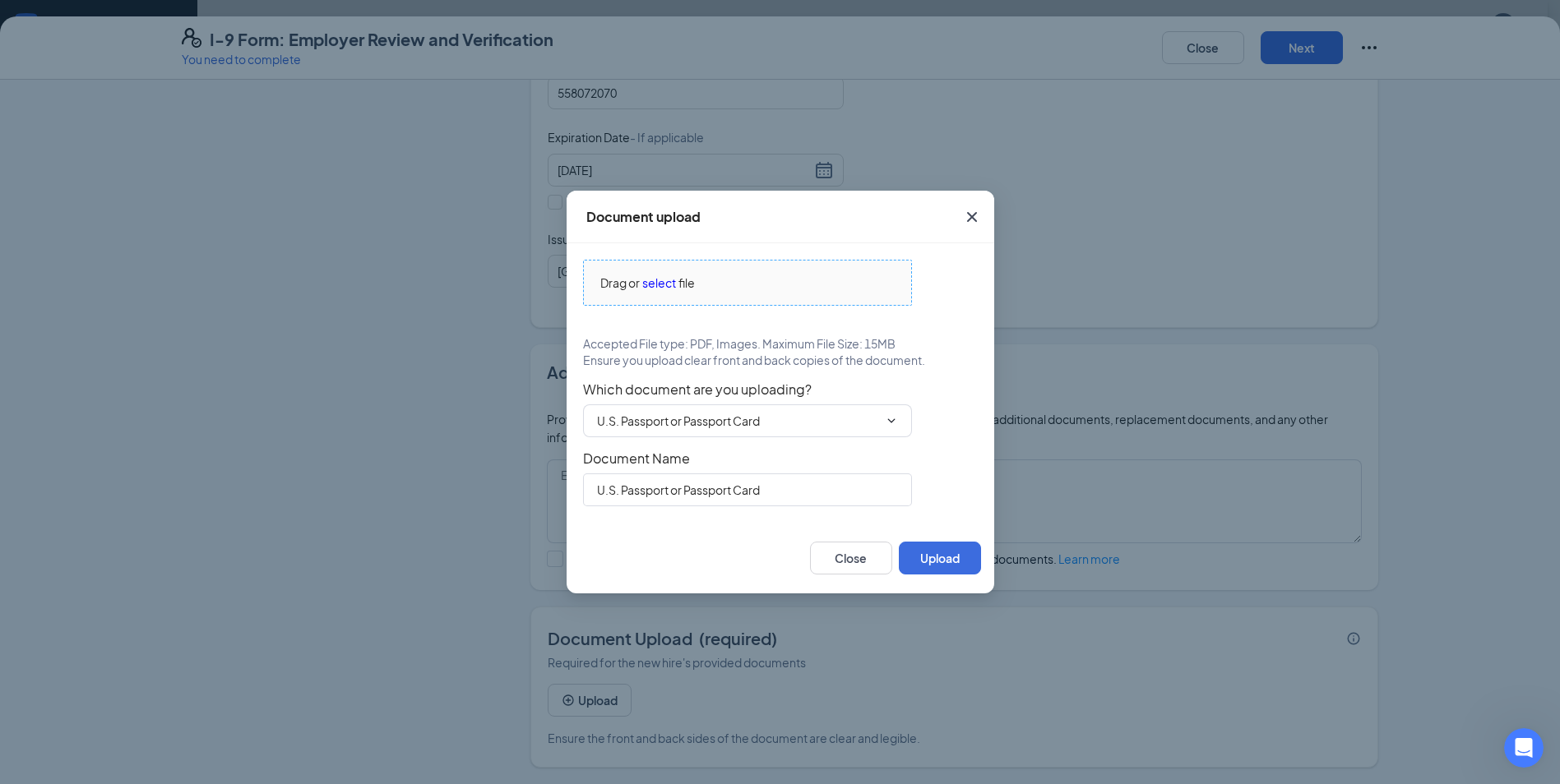
click at [654, 270] on span "Drag or select file" at bounding box center [748, 283] width 327 height 45
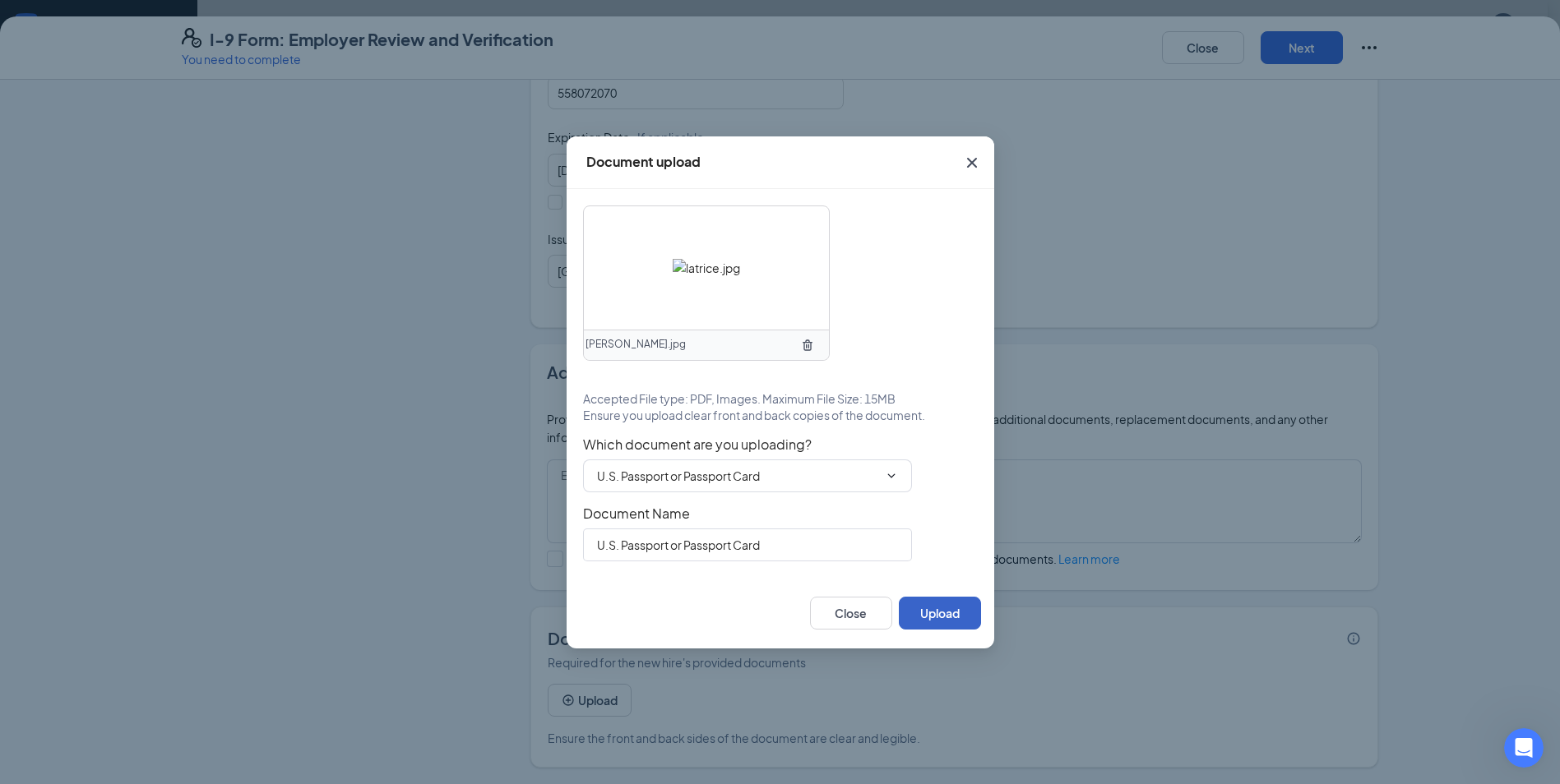
click at [946, 608] on button "Upload" at bounding box center [940, 613] width 82 height 33
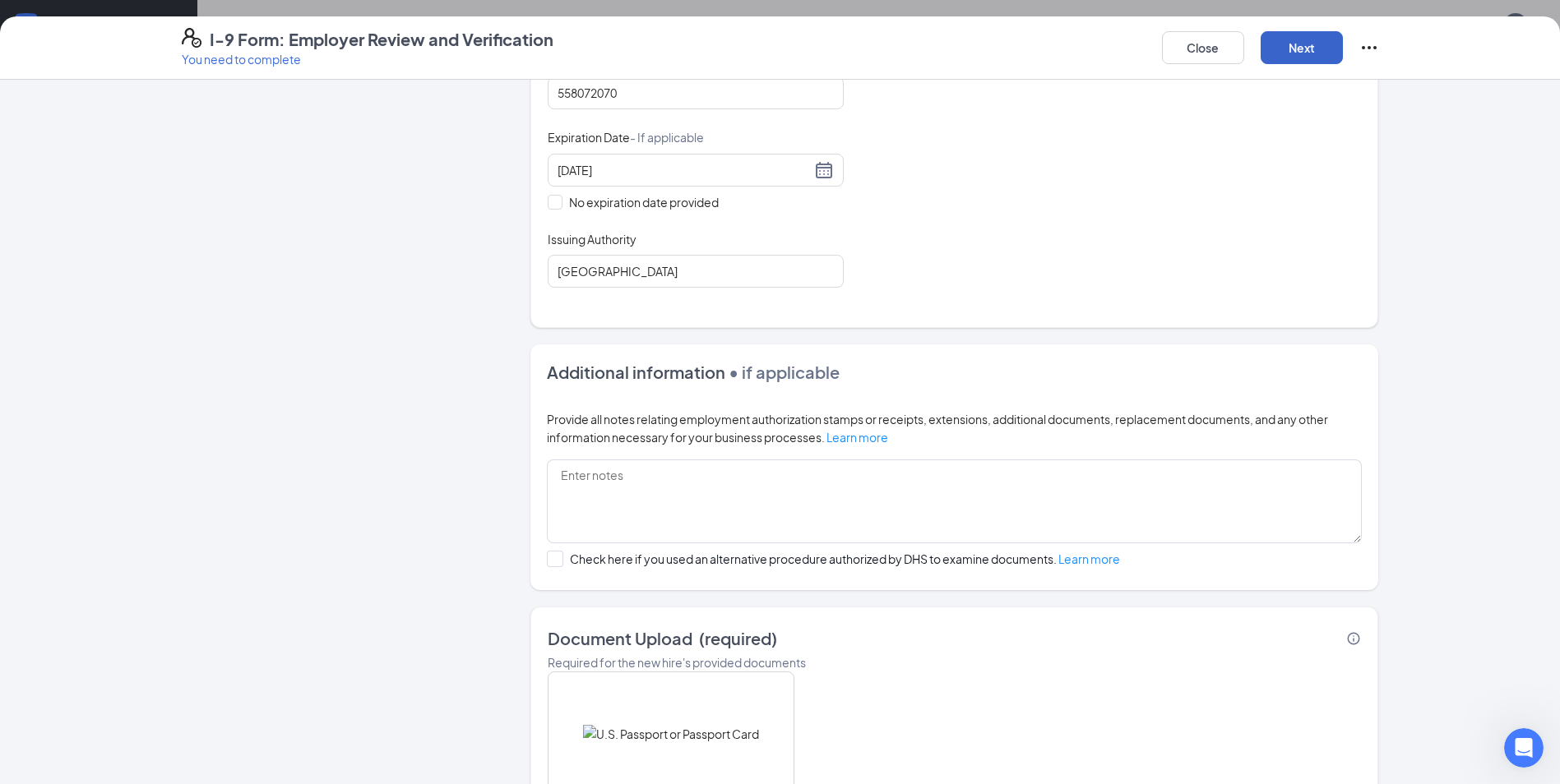
click at [1297, 39] on button "Next" at bounding box center [1302, 48] width 82 height 33
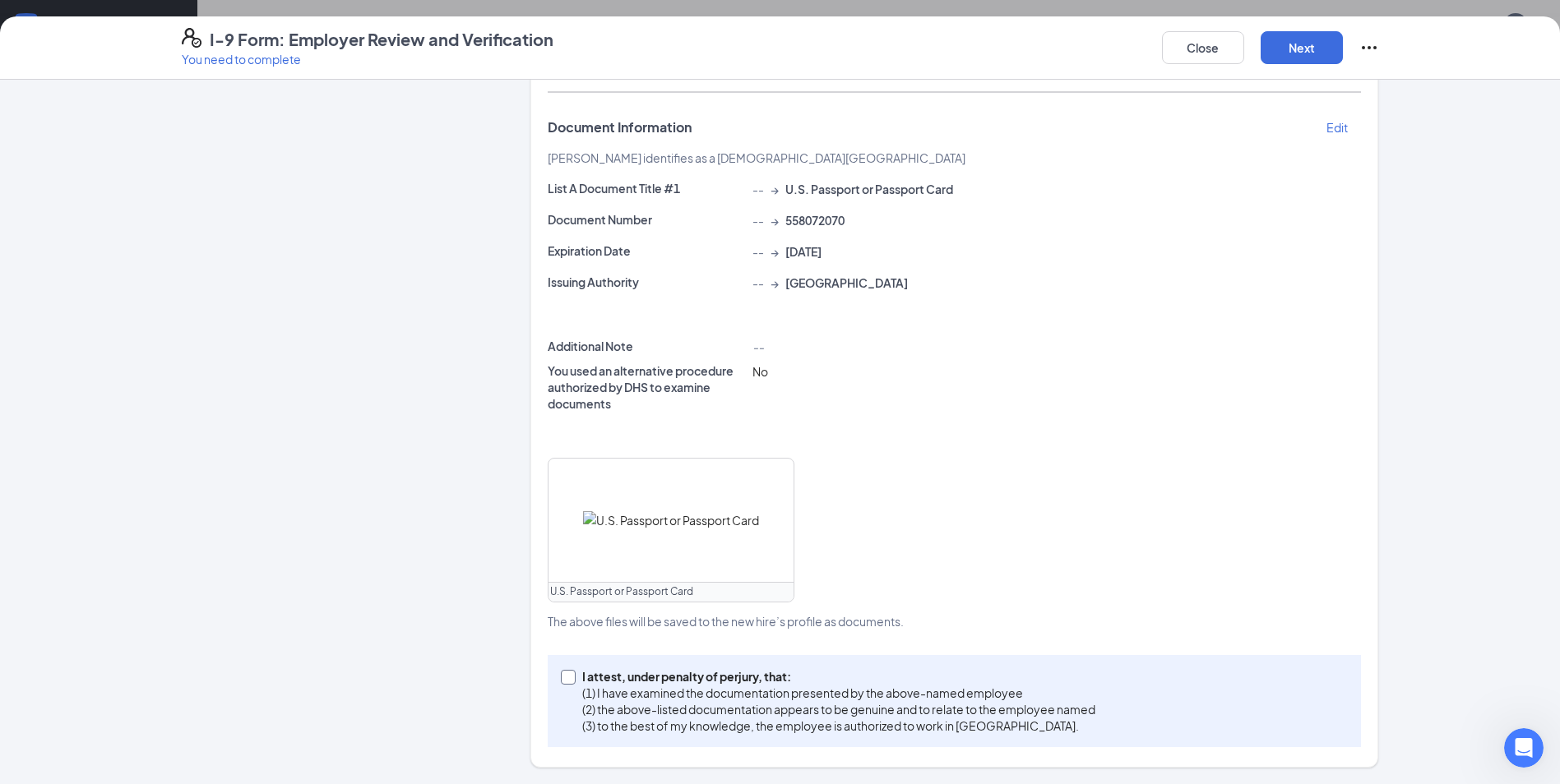
click at [561, 676] on input "I attest, under penalty of [PERSON_NAME], that: (1) I have examined the documen…" at bounding box center [566, 676] width 11 height 11
checkbox input "true"
click at [1290, 32] on button "Next" at bounding box center [1302, 48] width 82 height 33
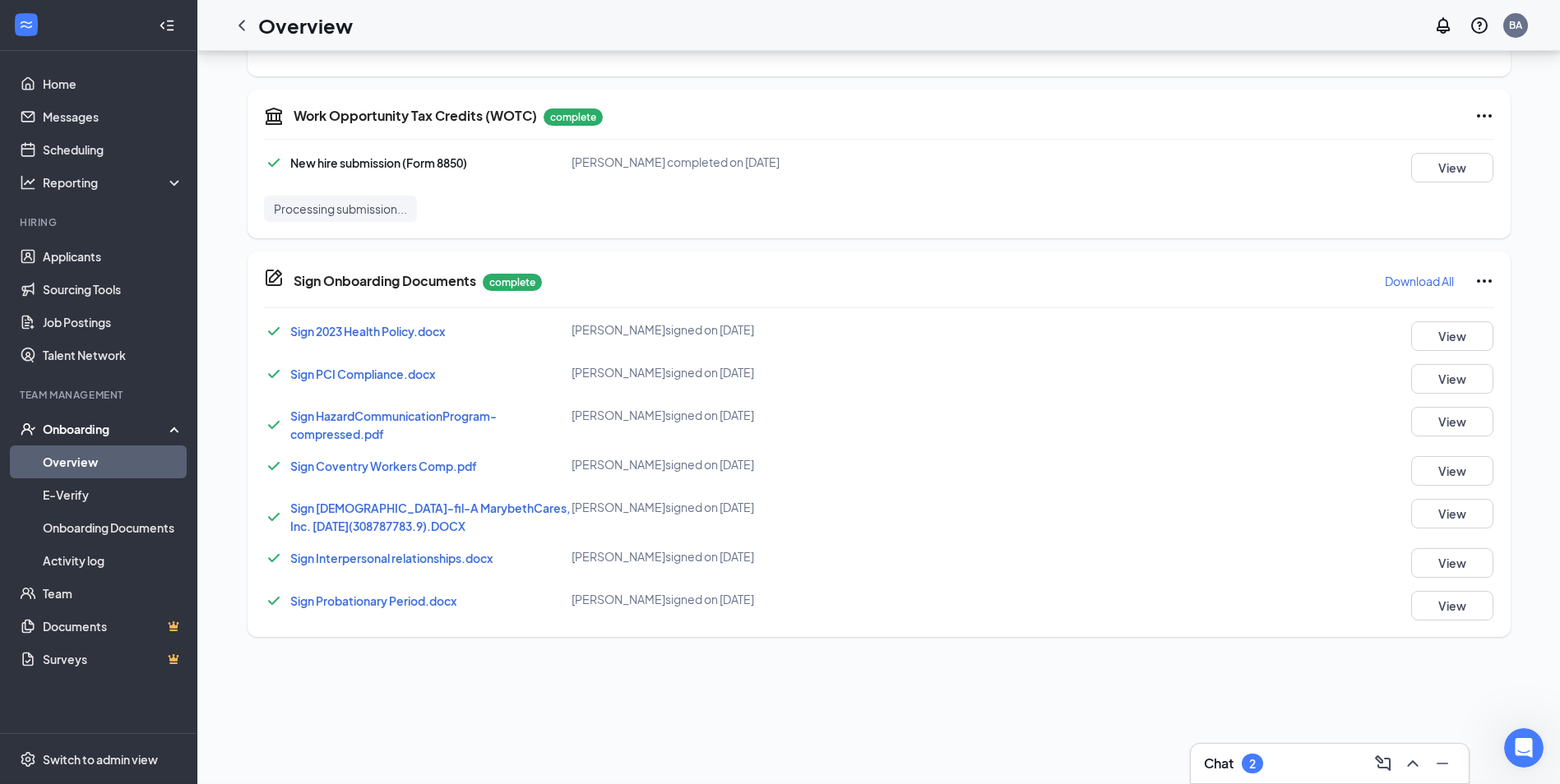
scroll to position [0, 0]
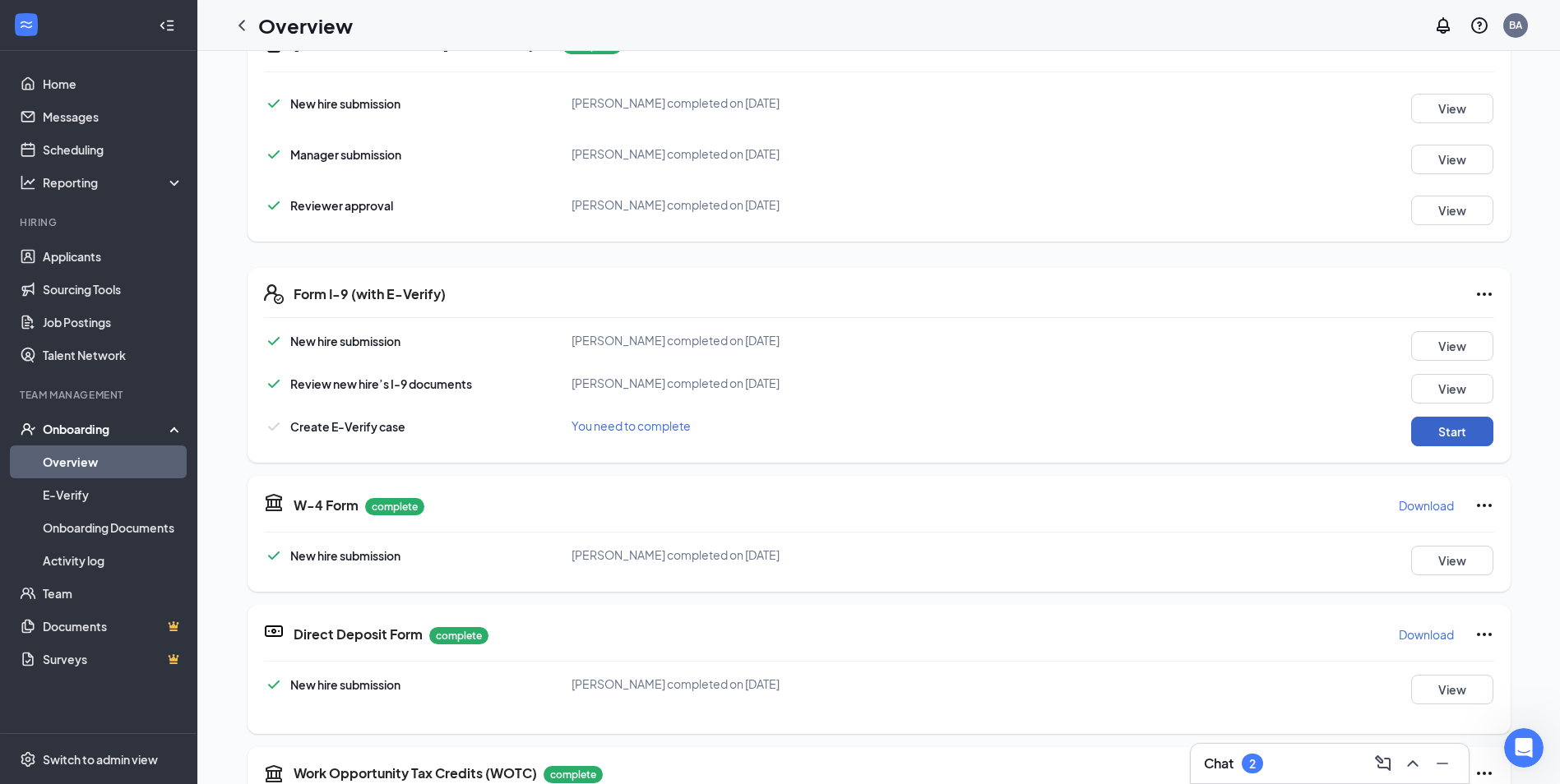
click at [1432, 433] on button "Start" at bounding box center [1452, 431] width 82 height 29
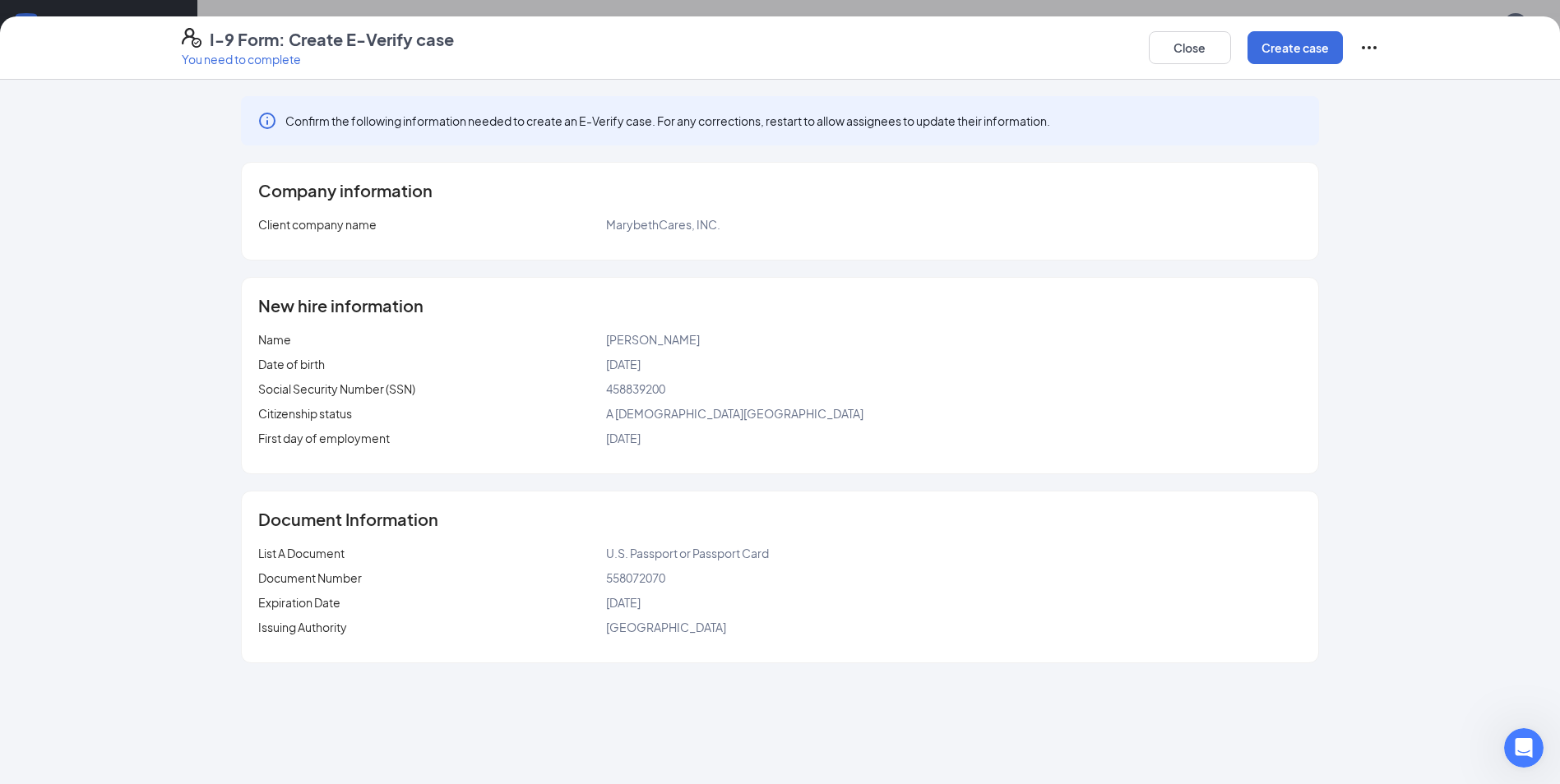
scroll to position [494, 0]
click at [1294, 61] on button "Create case" at bounding box center [1295, 48] width 95 height 33
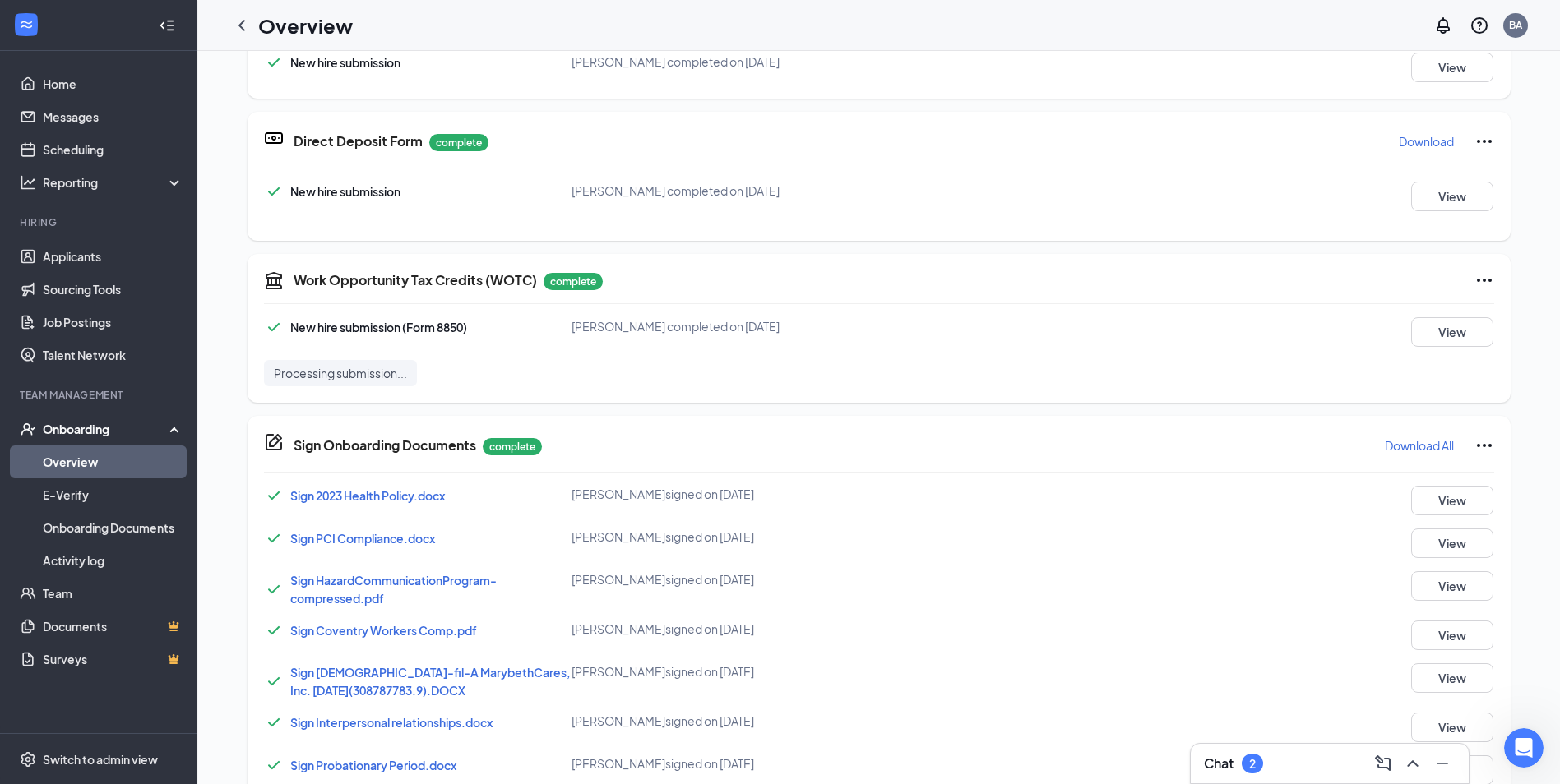
scroll to position [39, 0]
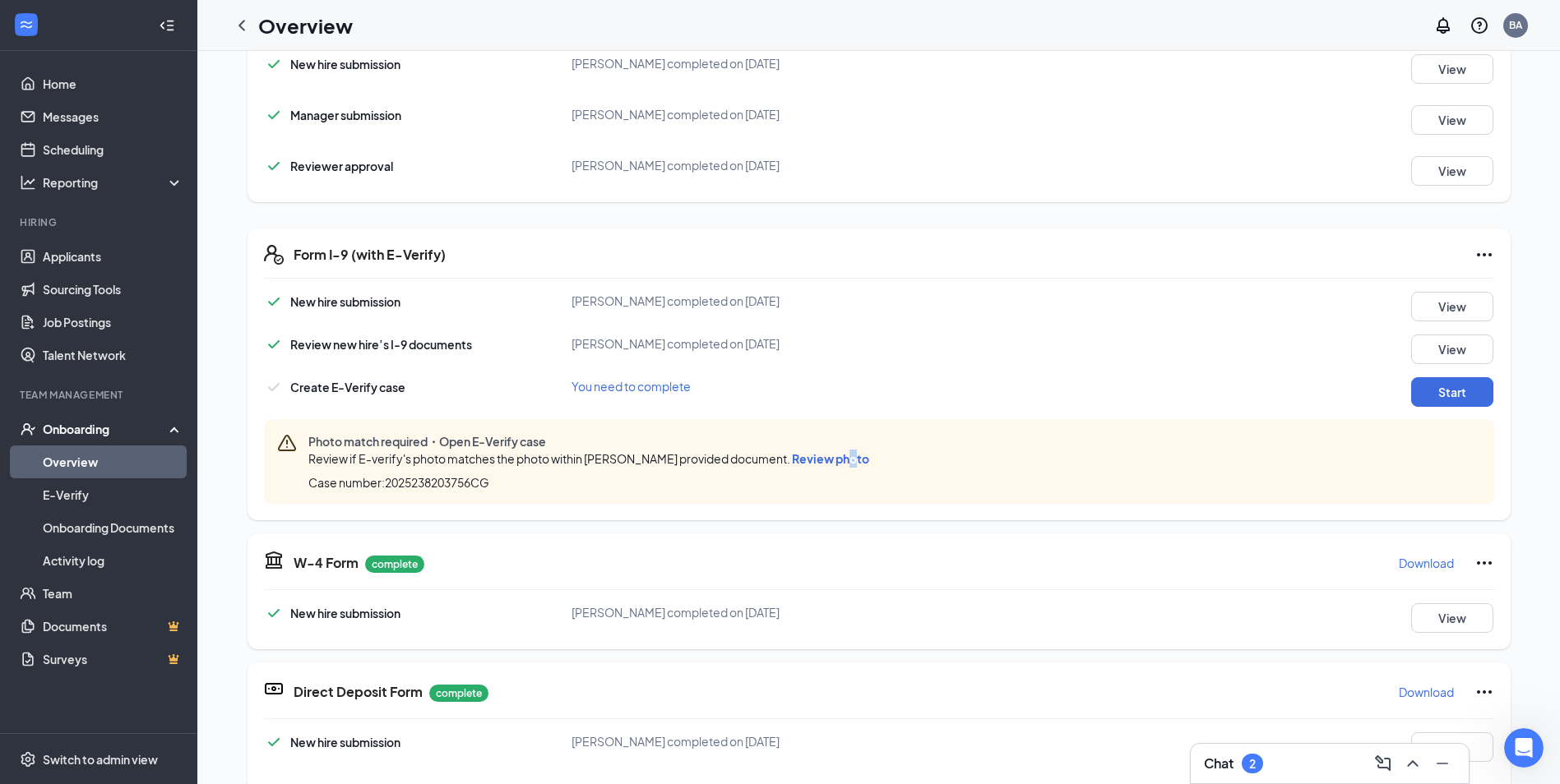
click at [839, 461] on span "Review photo" at bounding box center [830, 459] width 77 height 15
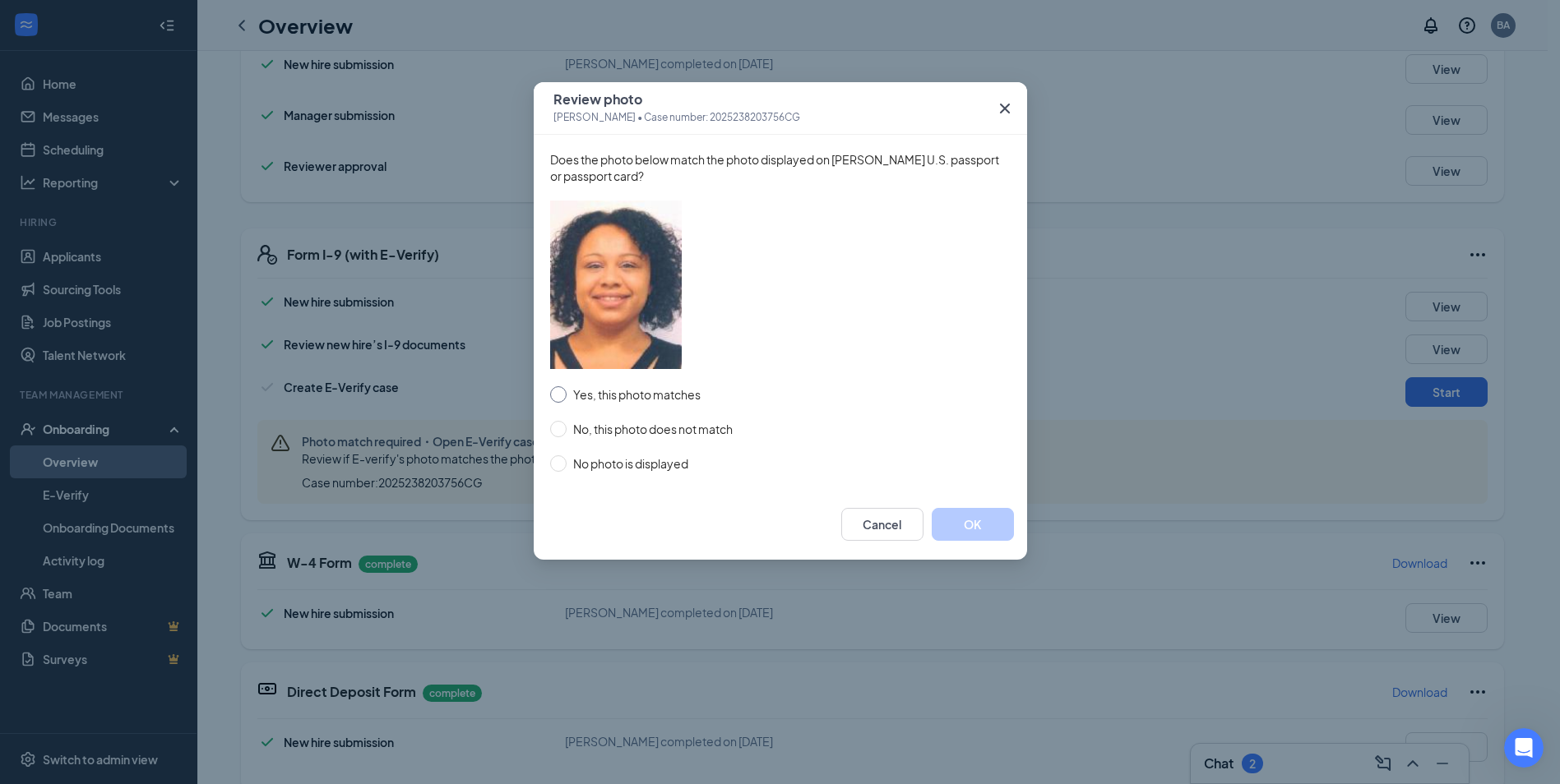
click at [565, 391] on input "Yes, this photo matches" at bounding box center [558, 394] width 16 height 16
radio input "true"
click at [985, 521] on button "OK" at bounding box center [973, 524] width 82 height 33
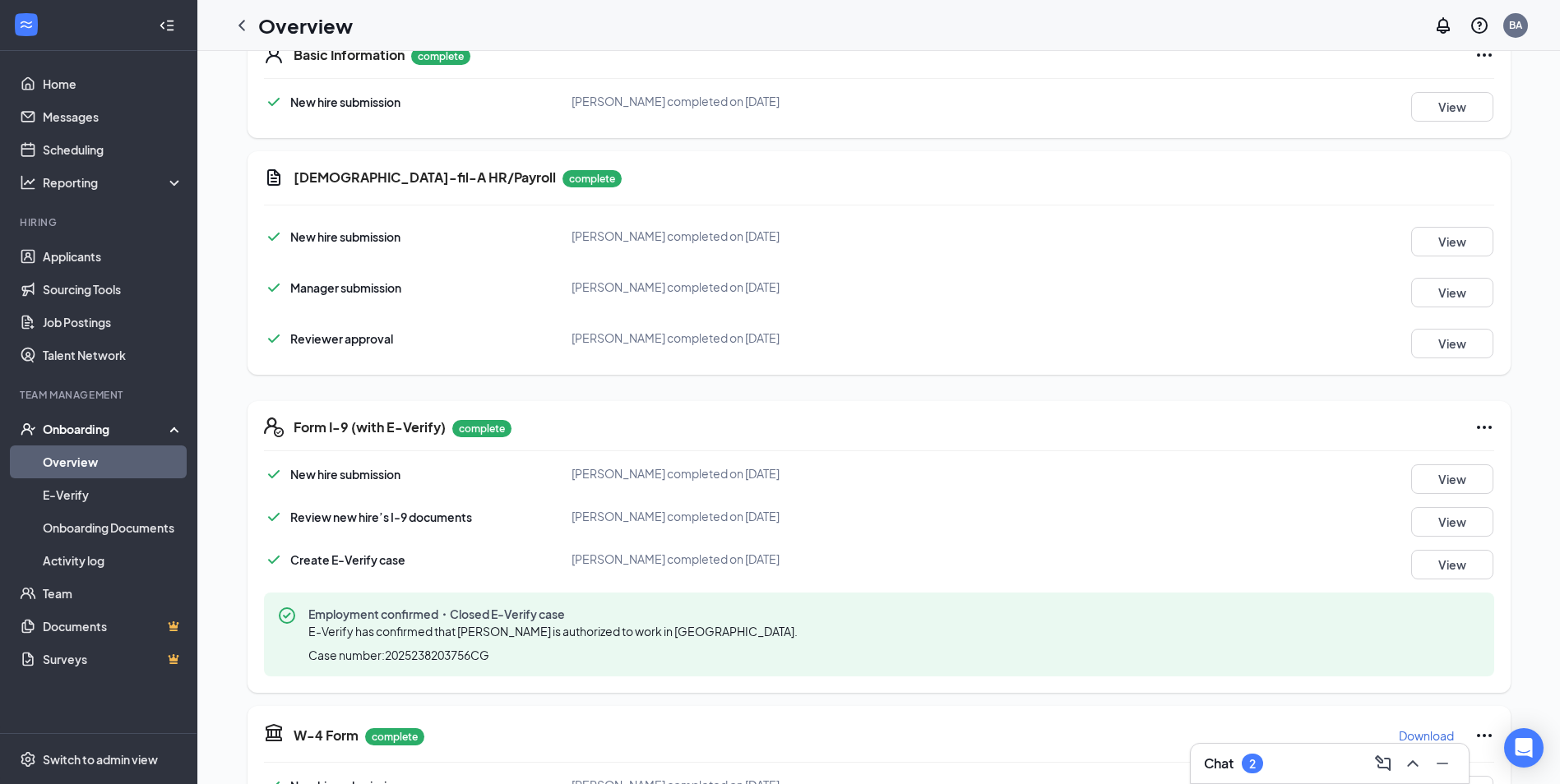
scroll to position [416, 0]
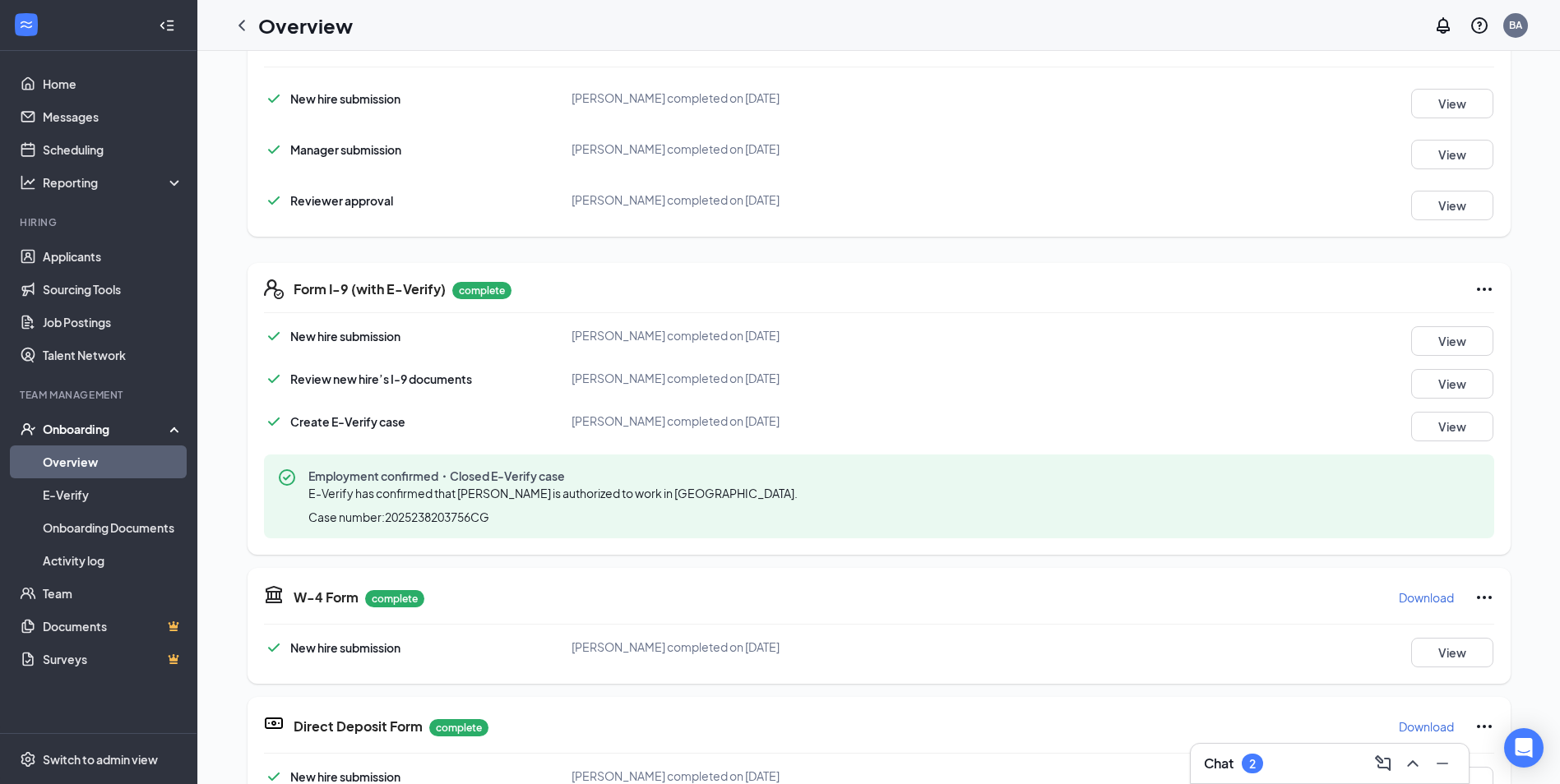
click at [130, 469] on link "Overview" at bounding box center [113, 461] width 141 height 33
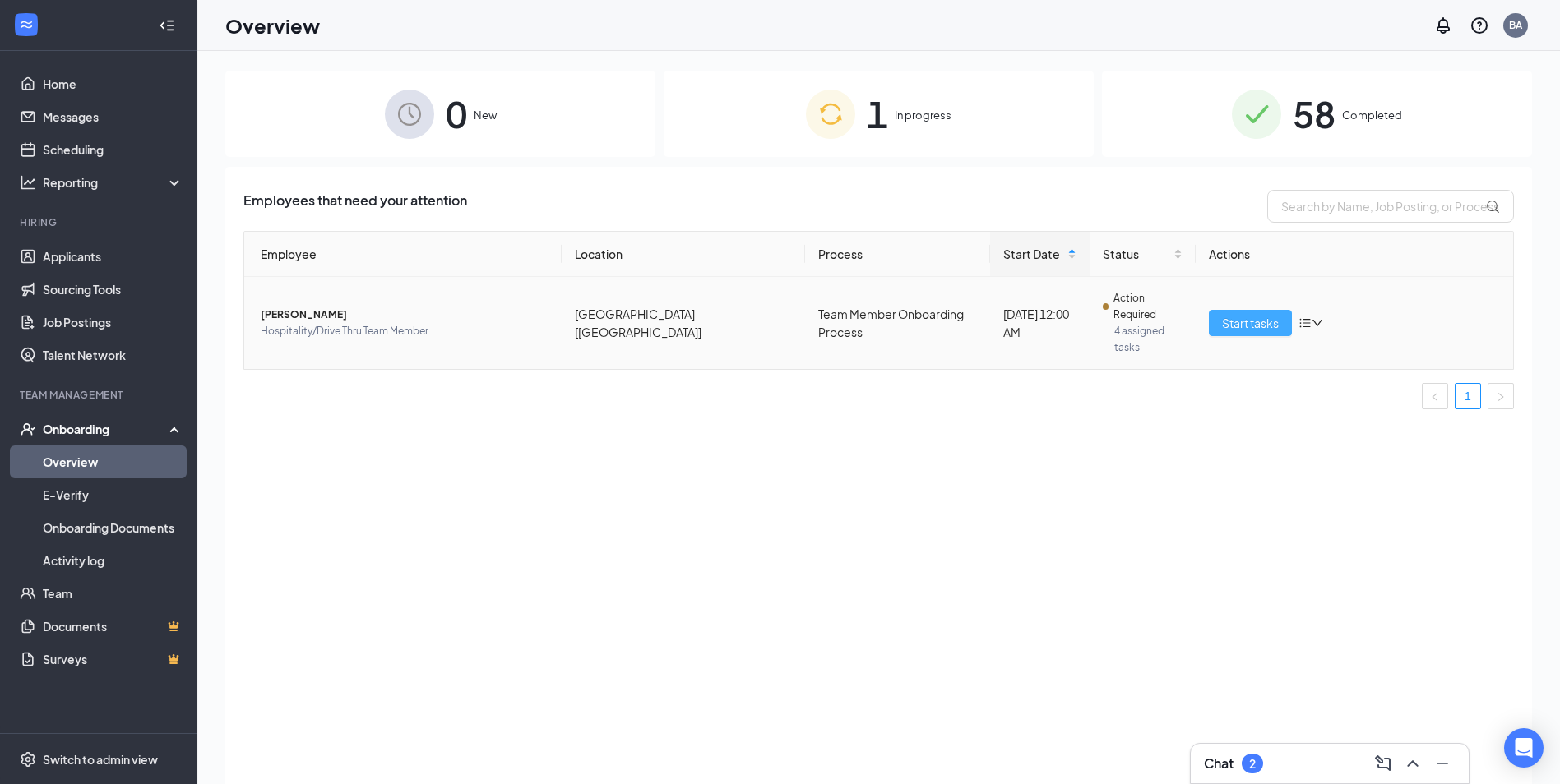
click at [1241, 314] on span "Start tasks" at bounding box center [1251, 323] width 57 height 18
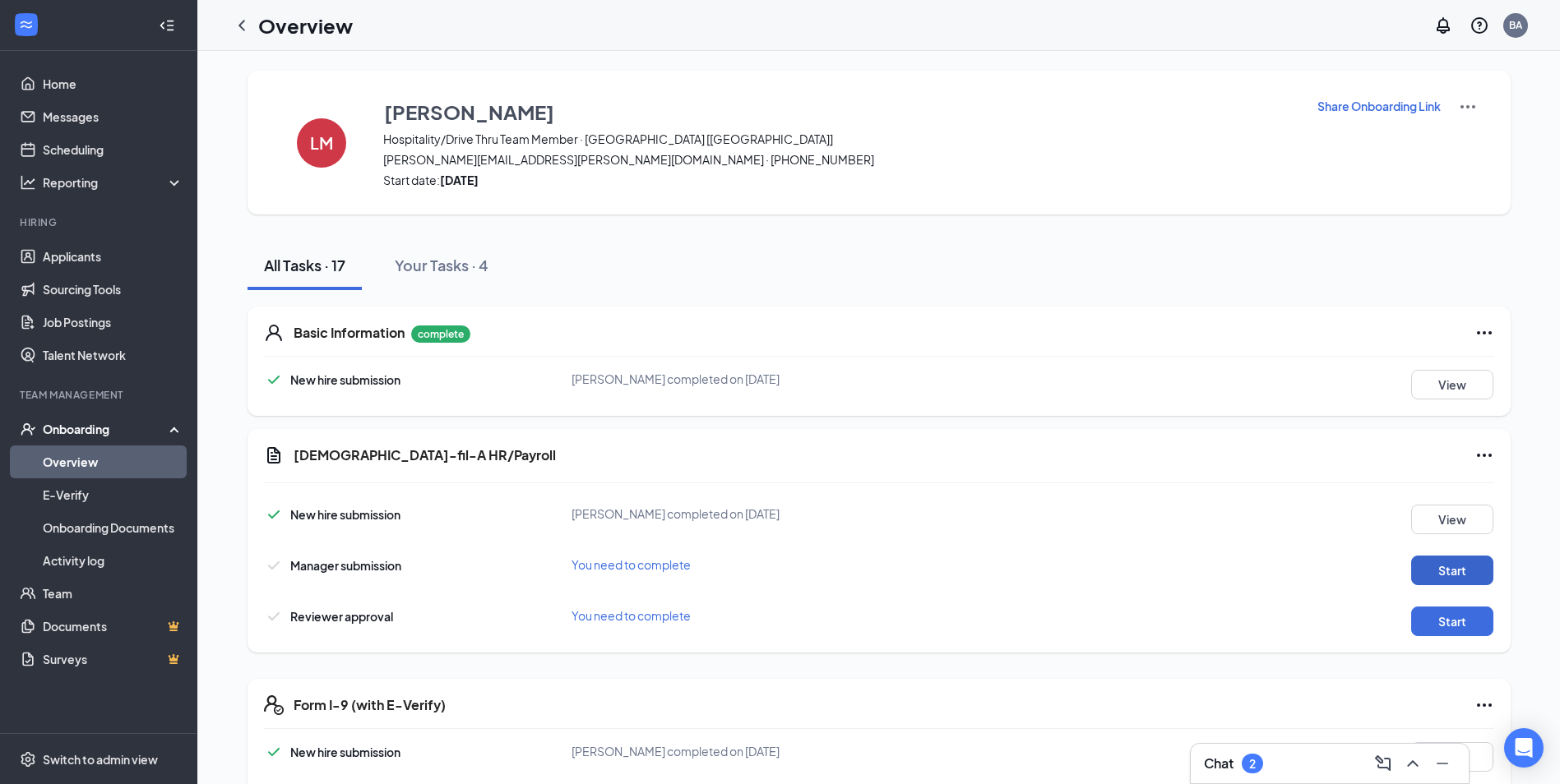
click at [1460, 563] on button "Start" at bounding box center [1452, 570] width 82 height 29
click at [1460, 574] on button "Start" at bounding box center [1452, 570] width 82 height 29
click at [1432, 617] on button "Start" at bounding box center [1452, 621] width 82 height 29
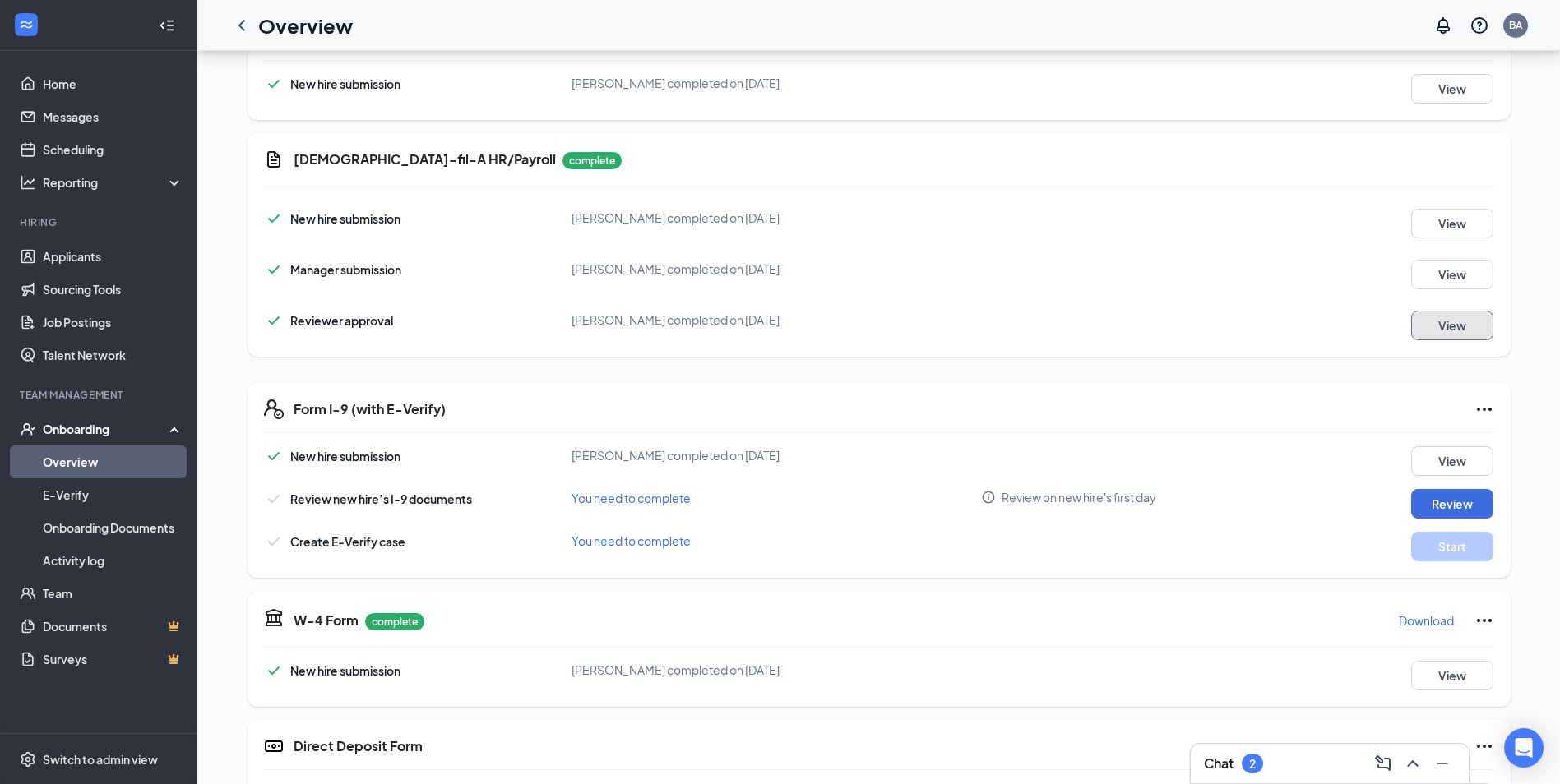
scroll to position [329, 0]
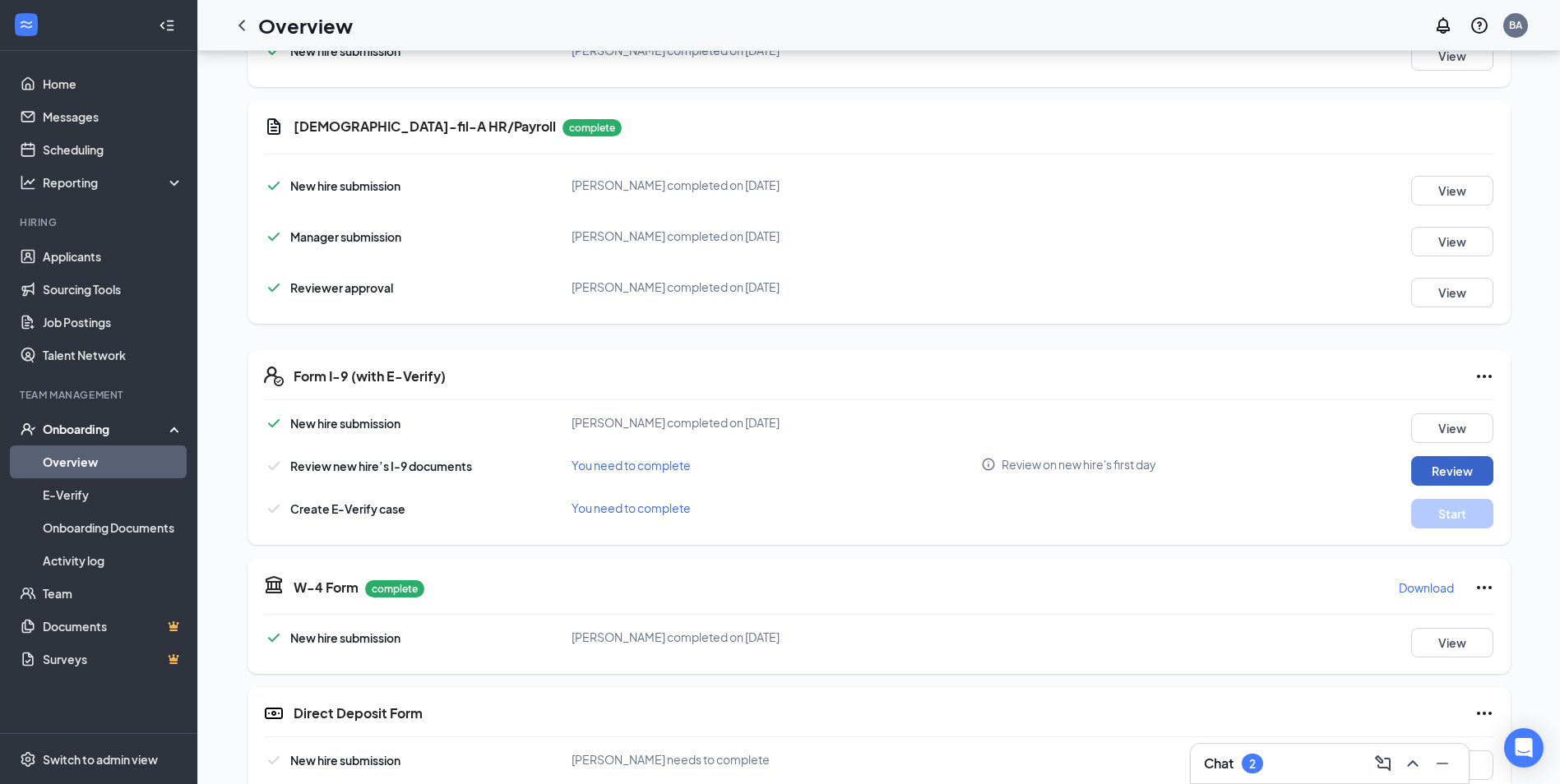
click at [1462, 463] on button "Review" at bounding box center [1452, 471] width 82 height 29
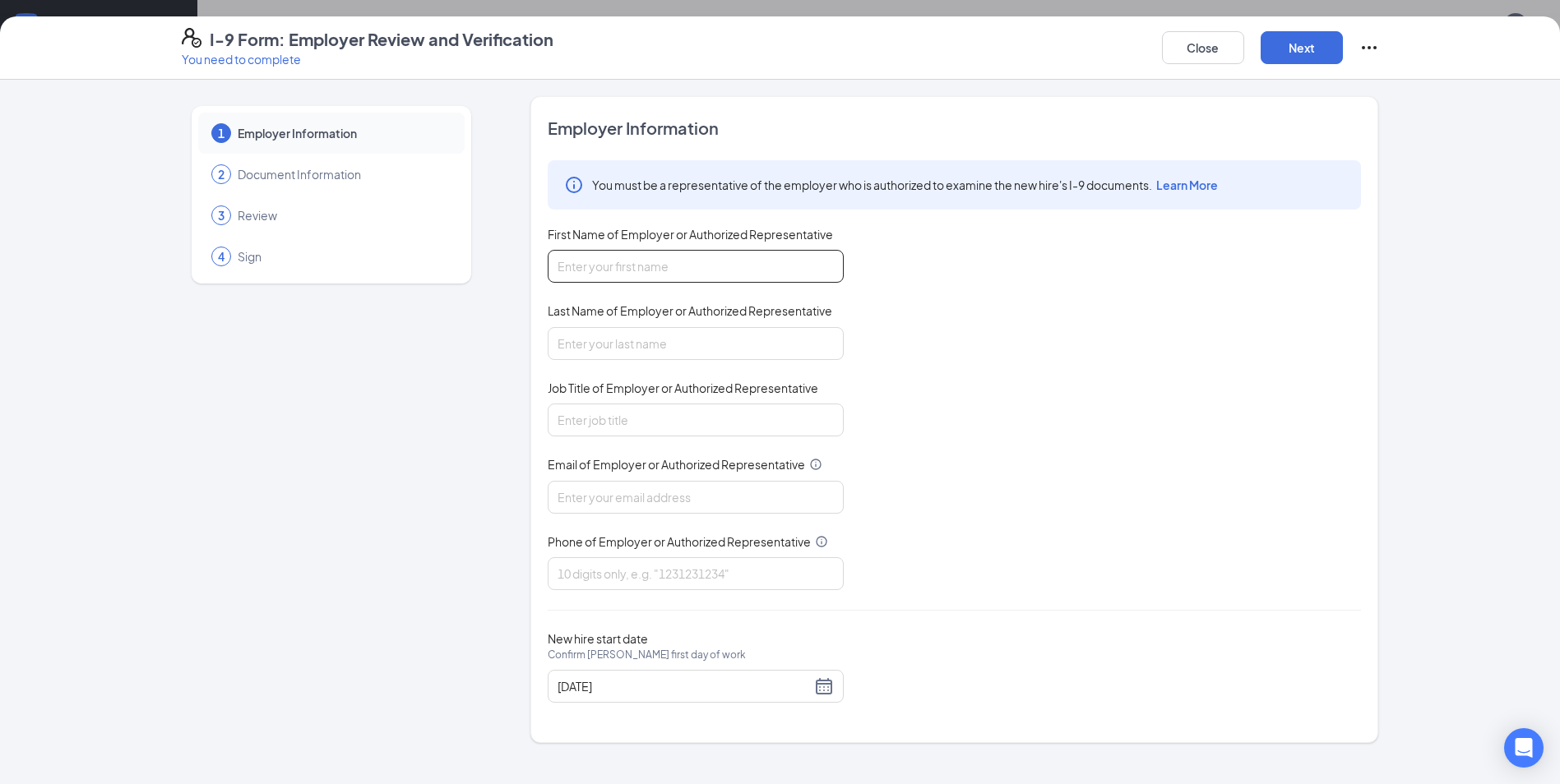
click at [632, 260] on input "First Name of Employer or Authorized Representative" at bounding box center [696, 266] width 296 height 33
type input "[PERSON_NAME]"
type input "Talent Director"
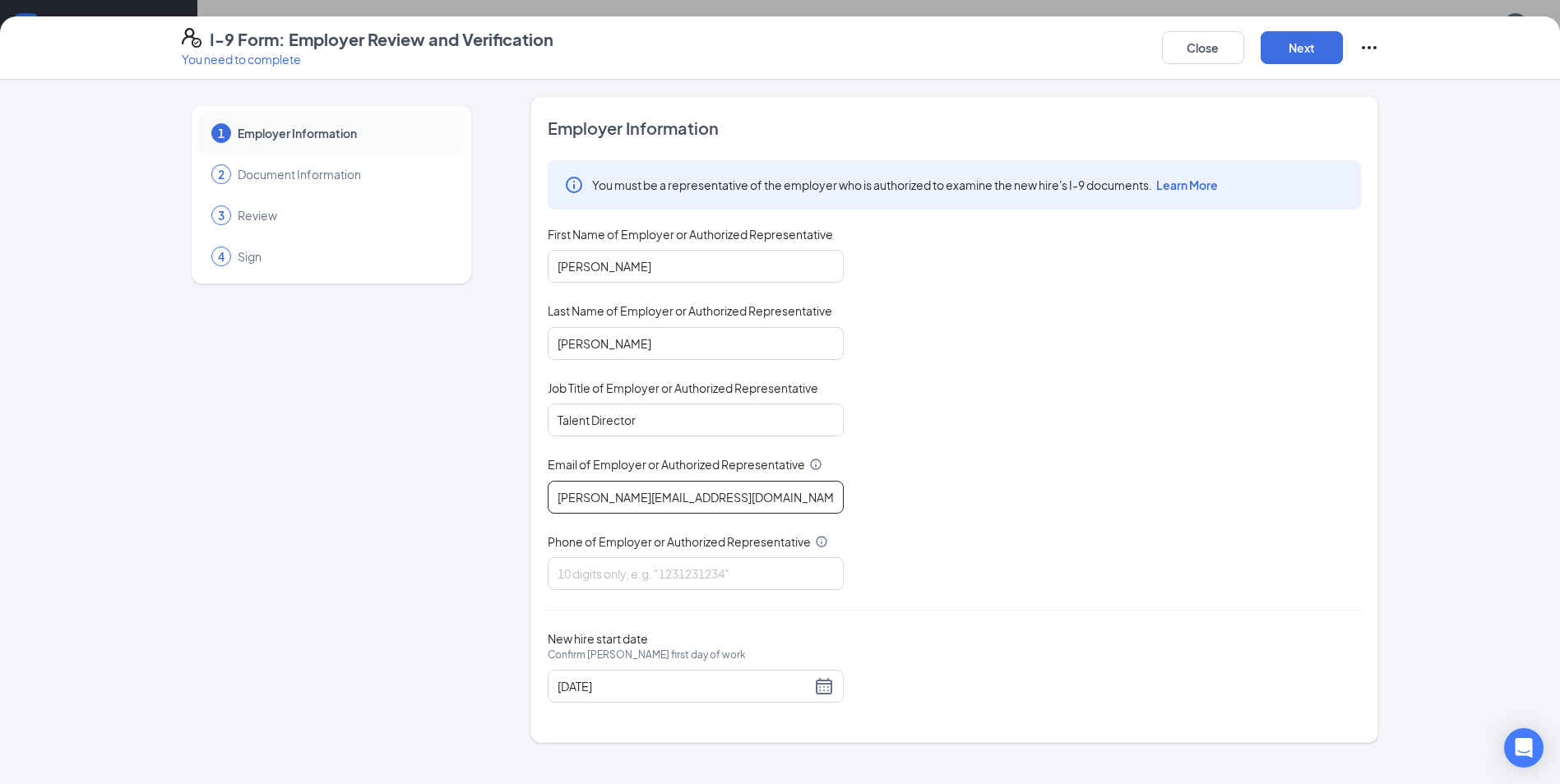
type input "[PERSON_NAME][EMAIL_ADDRESS][DOMAIN_NAME]"
click at [1084, 494] on div "You must be a representative of the employer who is authorized to examine the n…" at bounding box center [955, 376] width 814 height 430
click at [665, 573] on input "Phone of Employer or Authorized Representative" at bounding box center [696, 574] width 296 height 33
type input "9035394507"
click at [1304, 48] on button "Next" at bounding box center [1302, 48] width 82 height 33
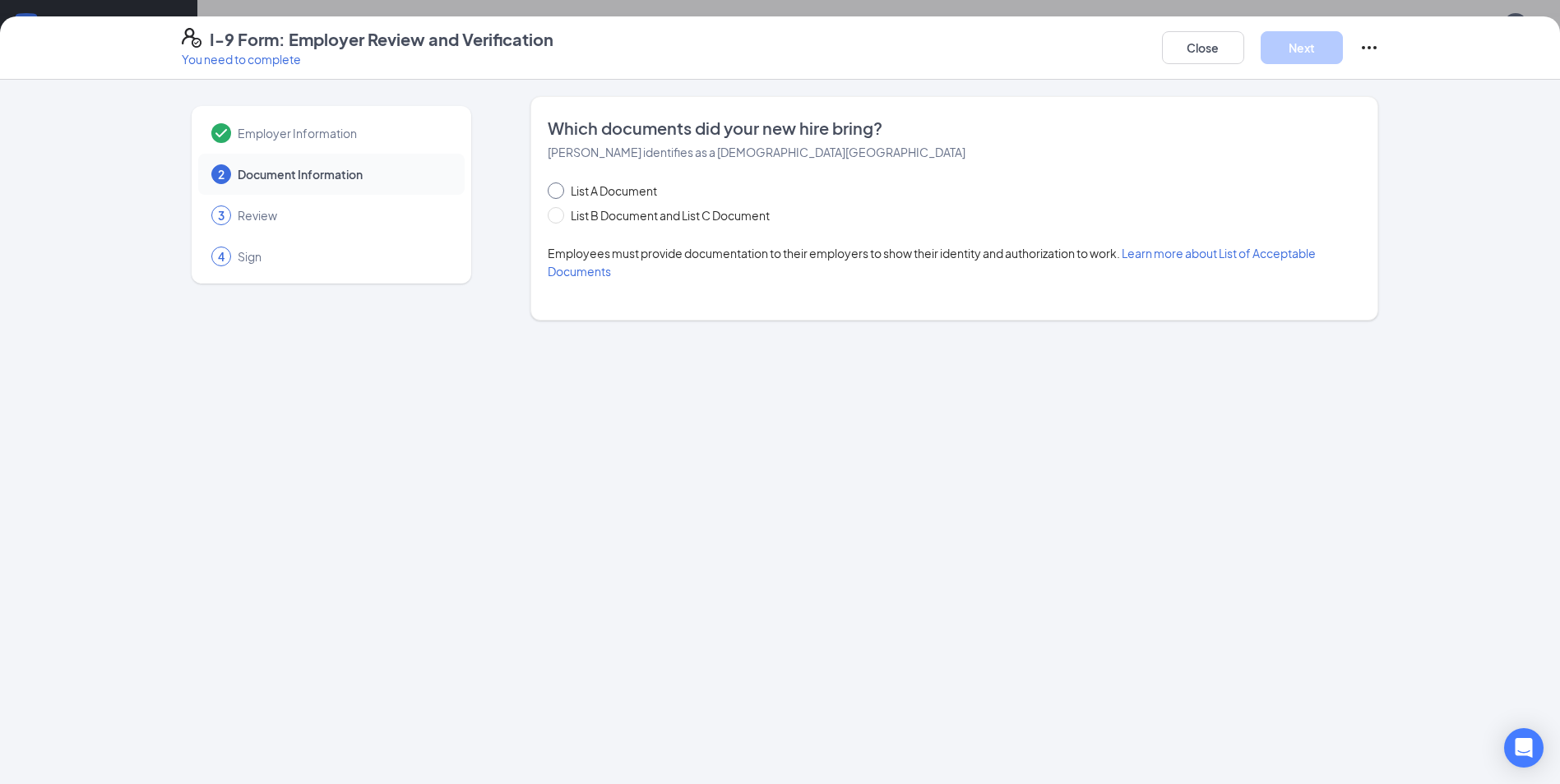
click at [602, 191] on span "List A Document" at bounding box center [614, 190] width 100 height 18
click at [560, 191] on input "List A Document" at bounding box center [554, 188] width 11 height 11
radio input "true"
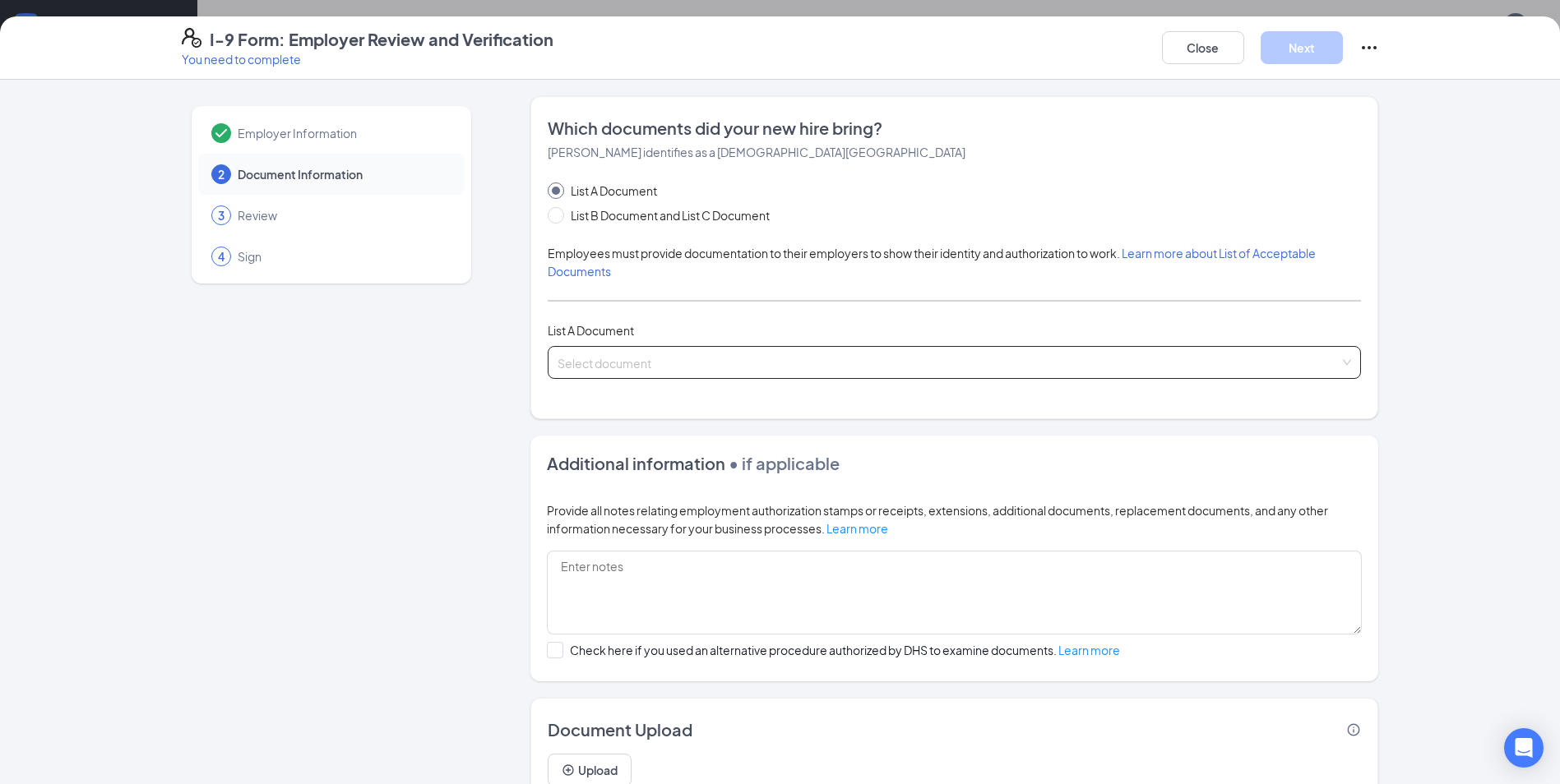
click at [614, 352] on input "search" at bounding box center [949, 360] width 782 height 25
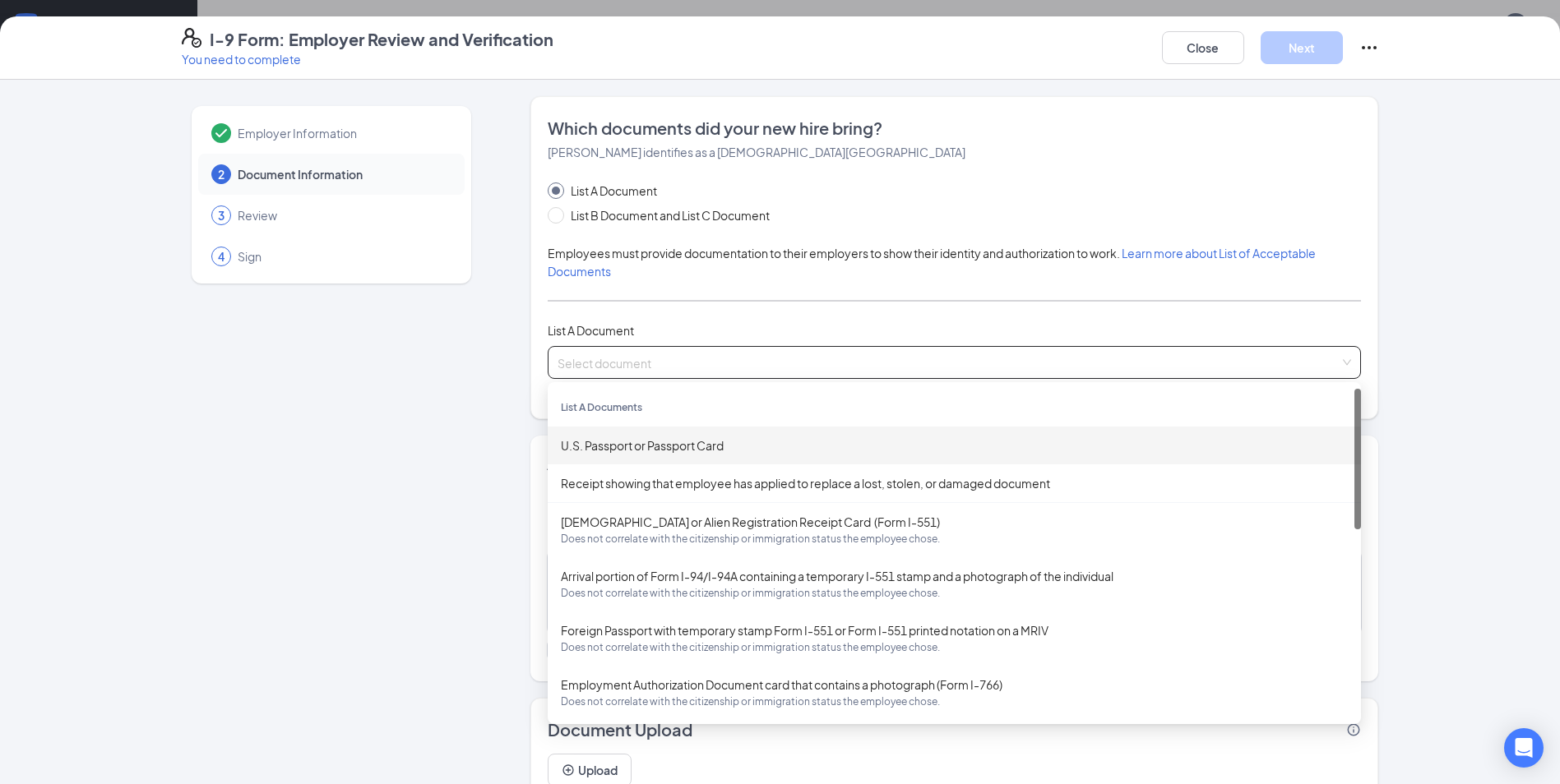
click at [611, 442] on div "U.S. Passport or Passport Card" at bounding box center [954, 445] width 787 height 18
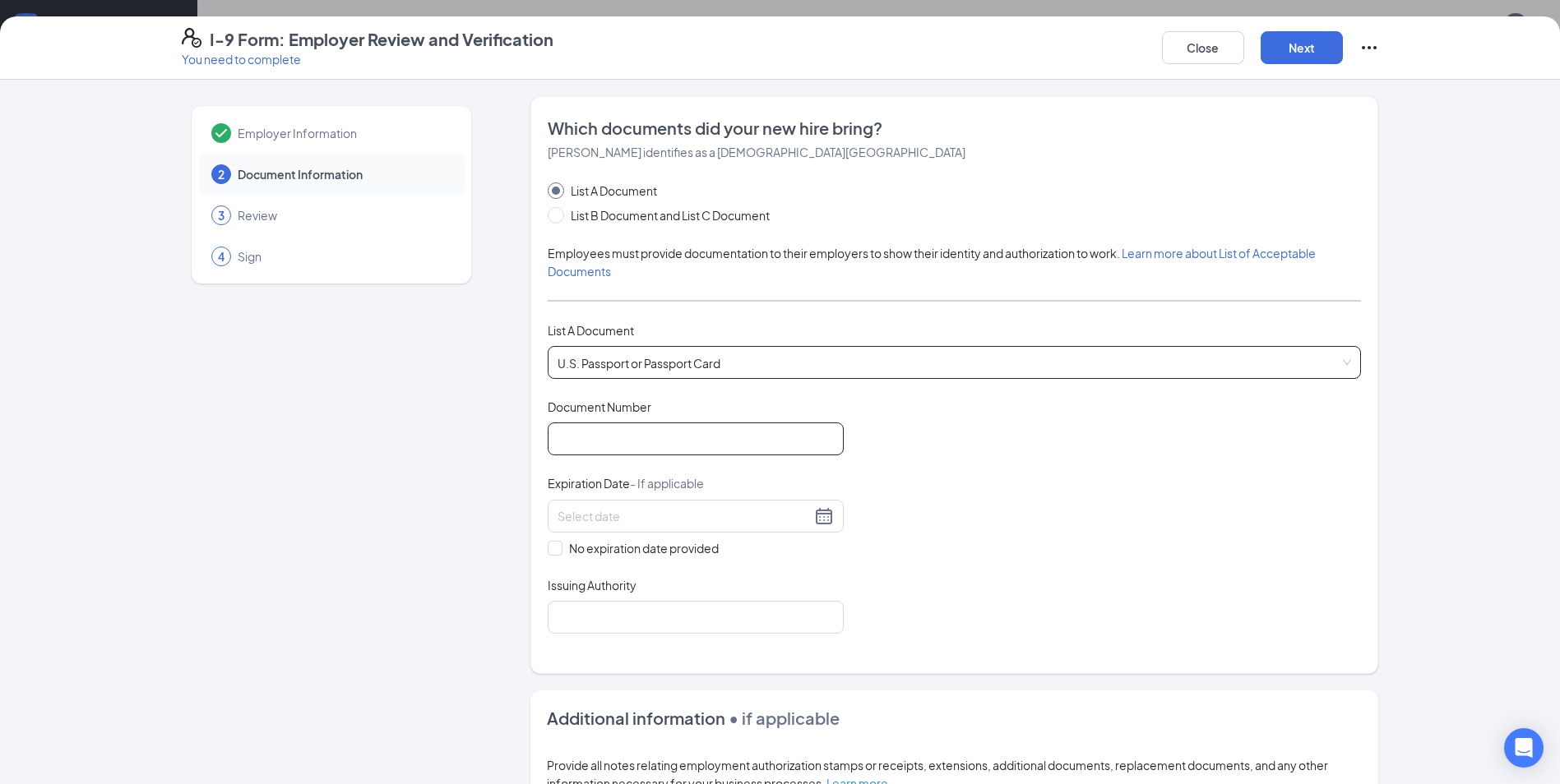
click at [616, 438] on input "Document Number" at bounding box center [696, 439] width 296 height 33
type input "A21471466"
click at [687, 523] on input at bounding box center [684, 516] width 253 height 18
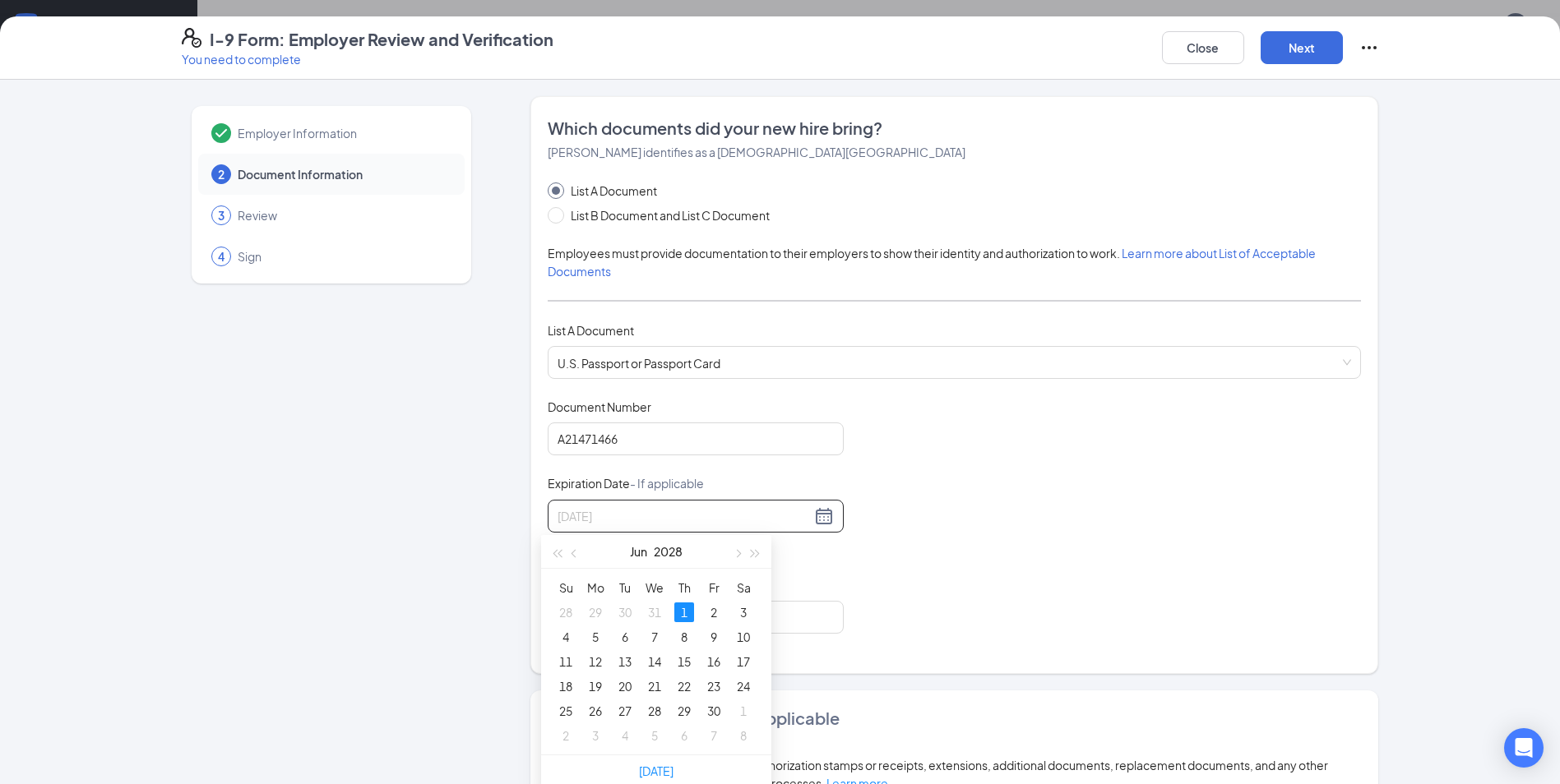
click at [681, 611] on div "1" at bounding box center [684, 612] width 20 height 20
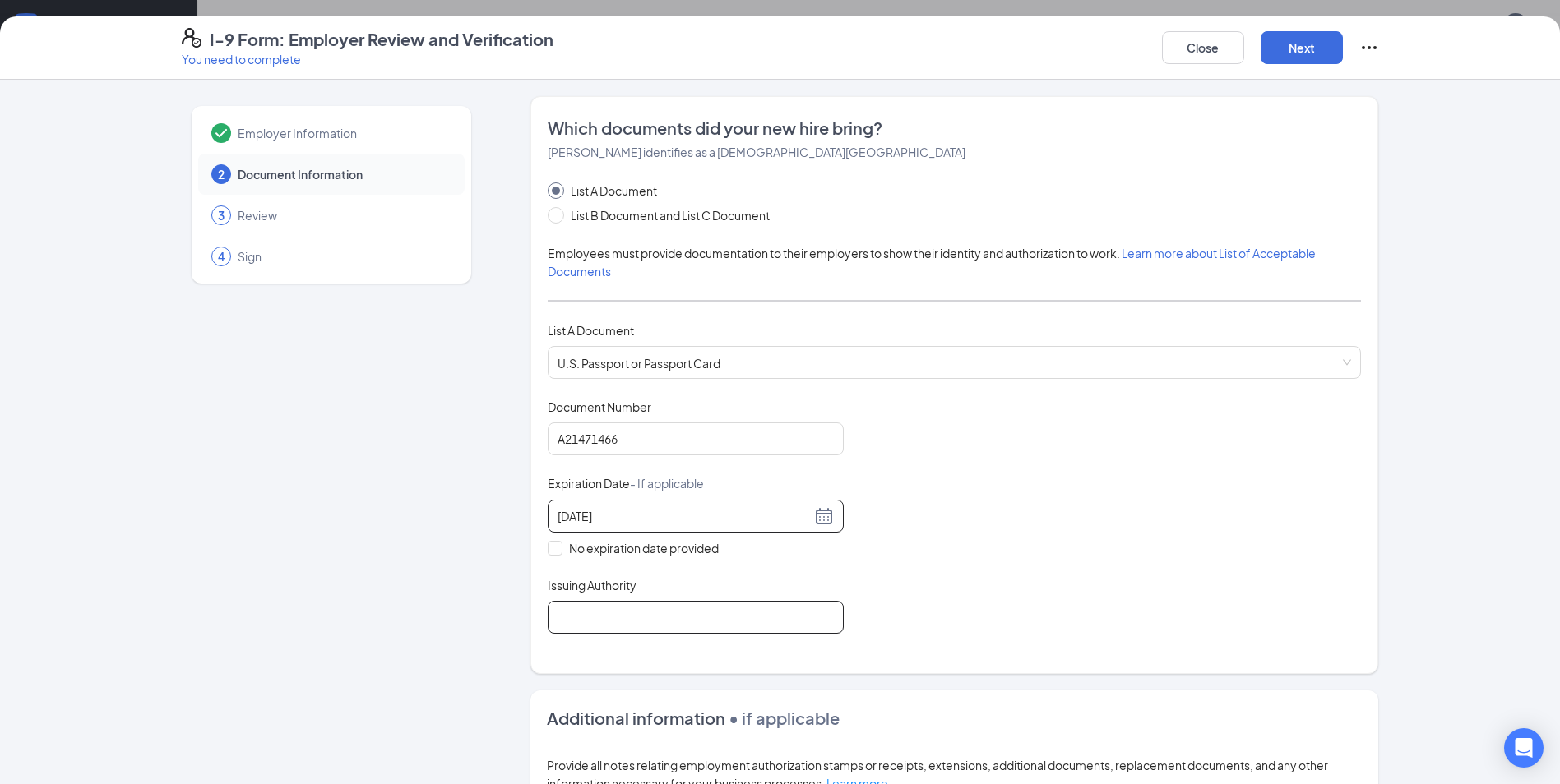
type input "06/01/2028"
click at [673, 616] on input "Issuing Authority" at bounding box center [696, 617] width 296 height 33
type input "[GEOGRAPHIC_DATA]"
click at [991, 584] on div "Document Title U.S. Passport or Passport Card Document Number A21471466 Expirat…" at bounding box center [955, 516] width 814 height 235
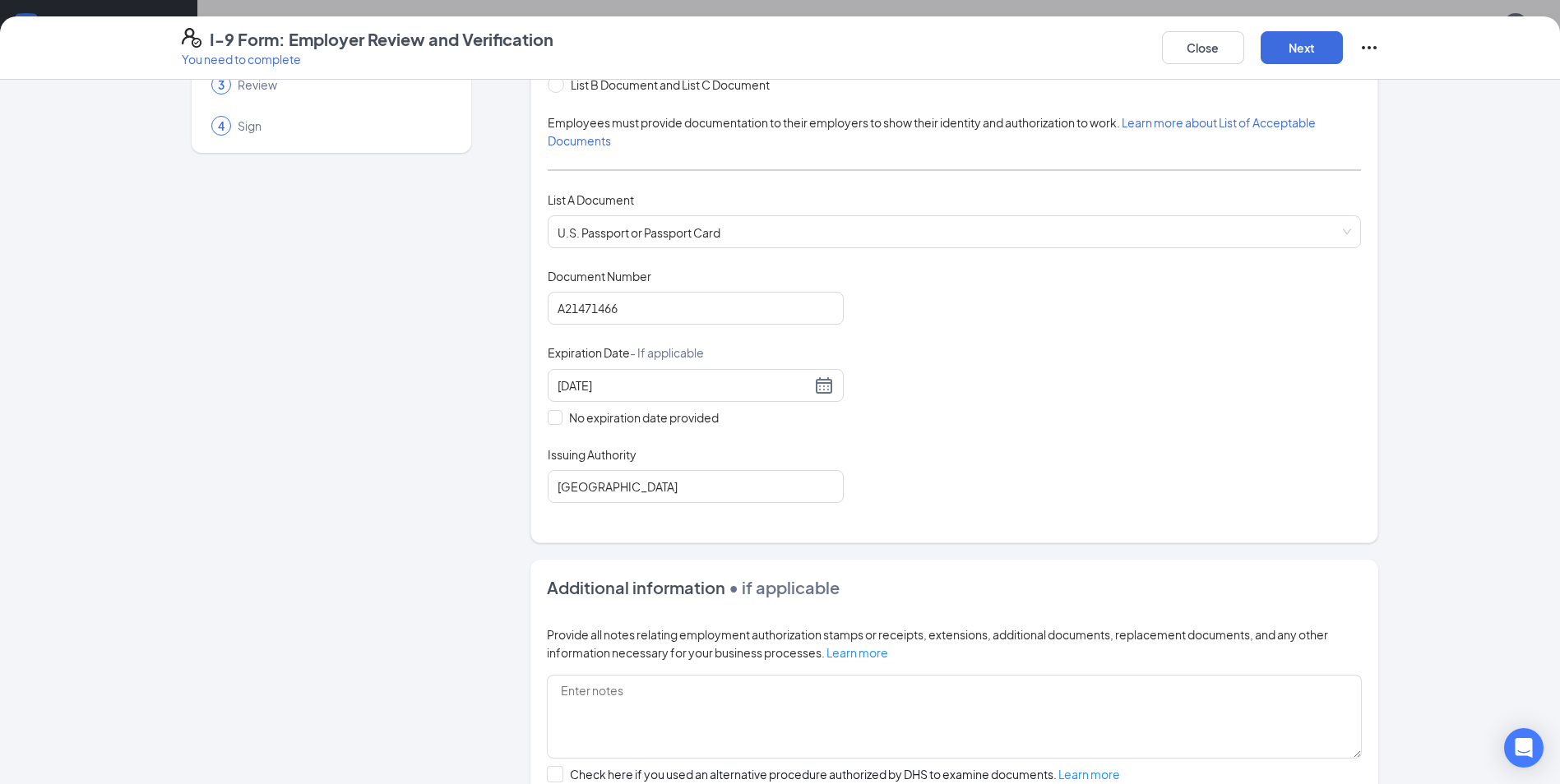
scroll to position [346, 0]
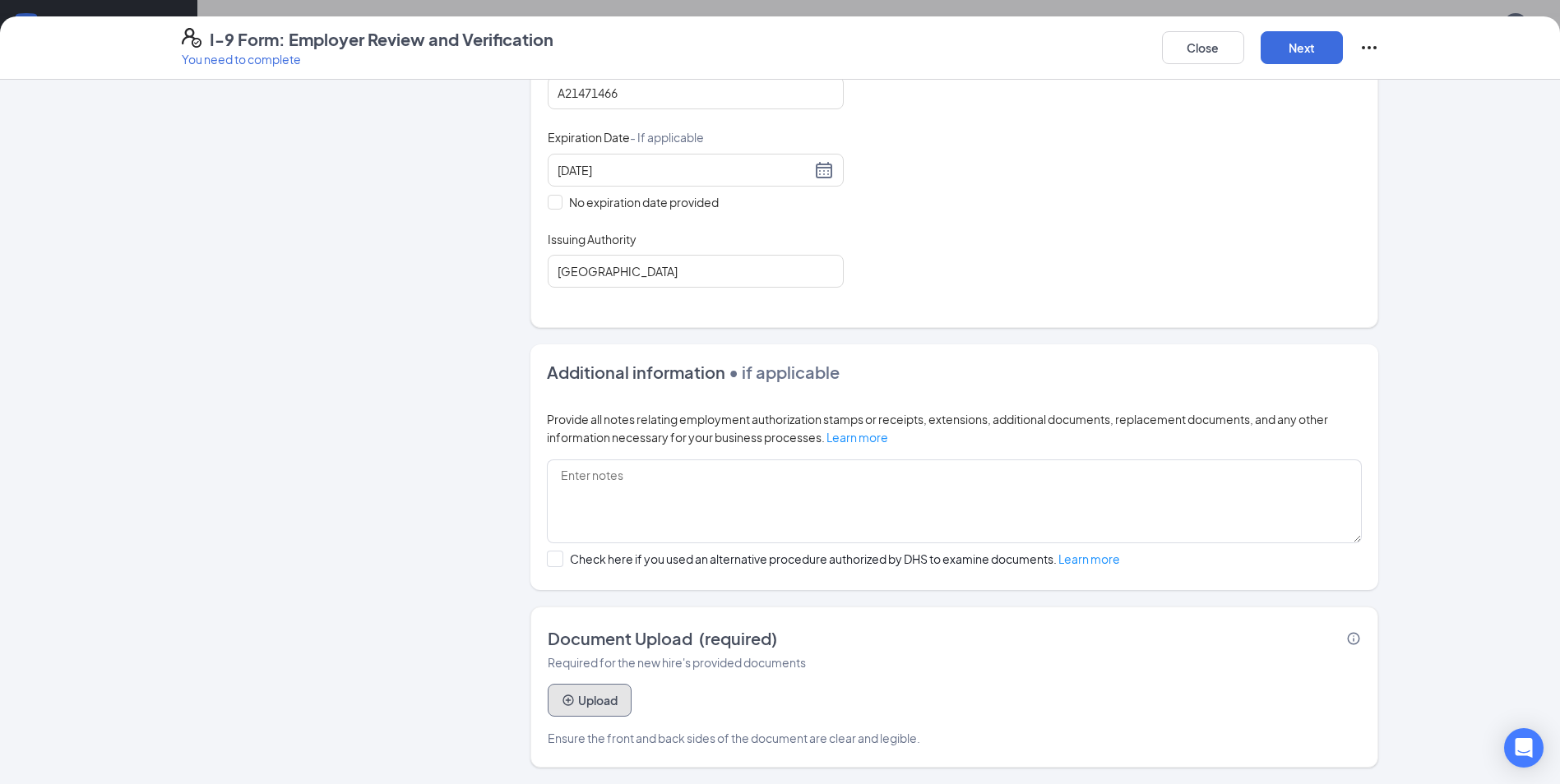
click at [598, 705] on button "Upload" at bounding box center [590, 700] width 84 height 33
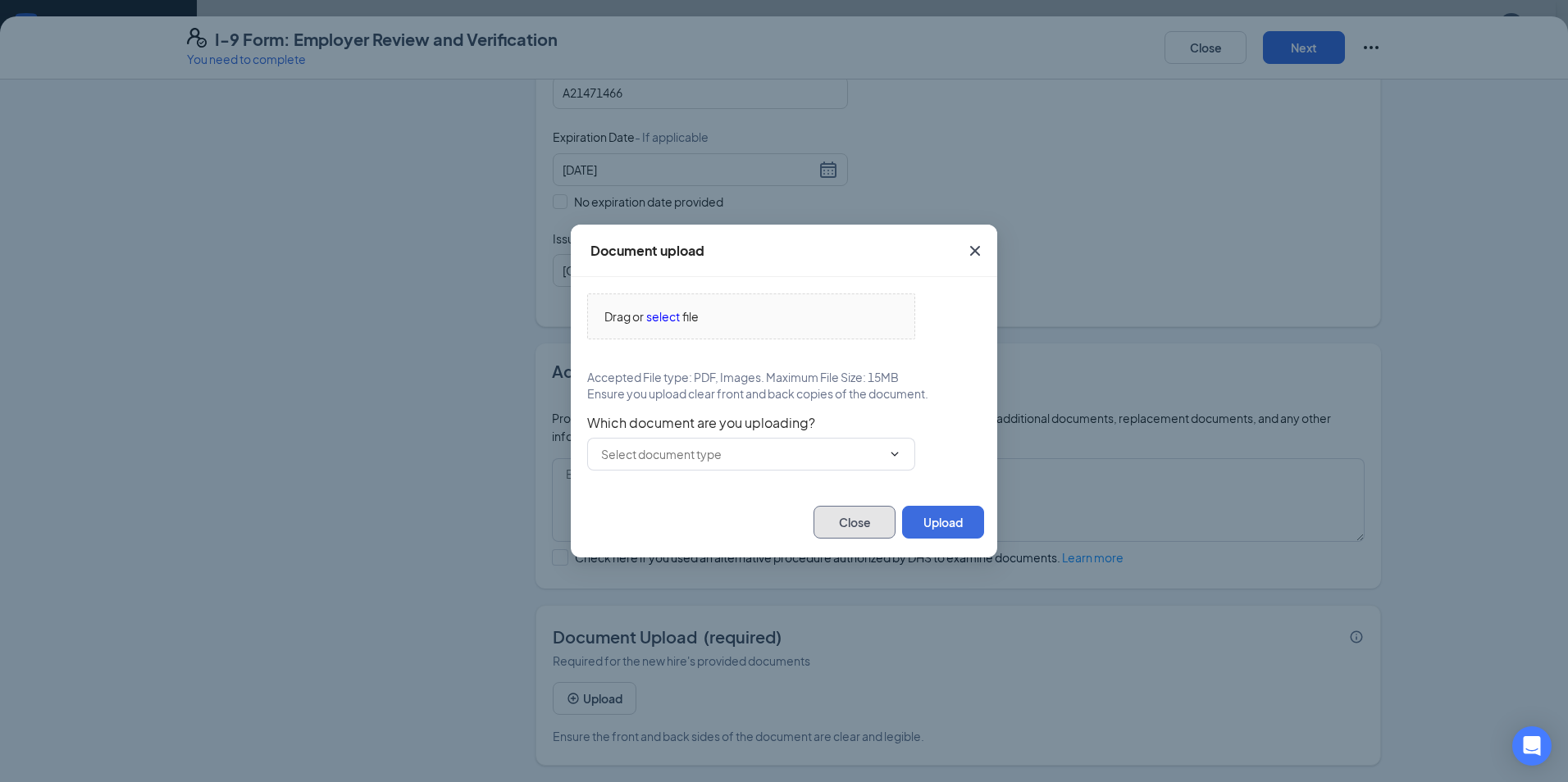
click at [852, 525] on button "Close" at bounding box center [854, 522] width 82 height 33
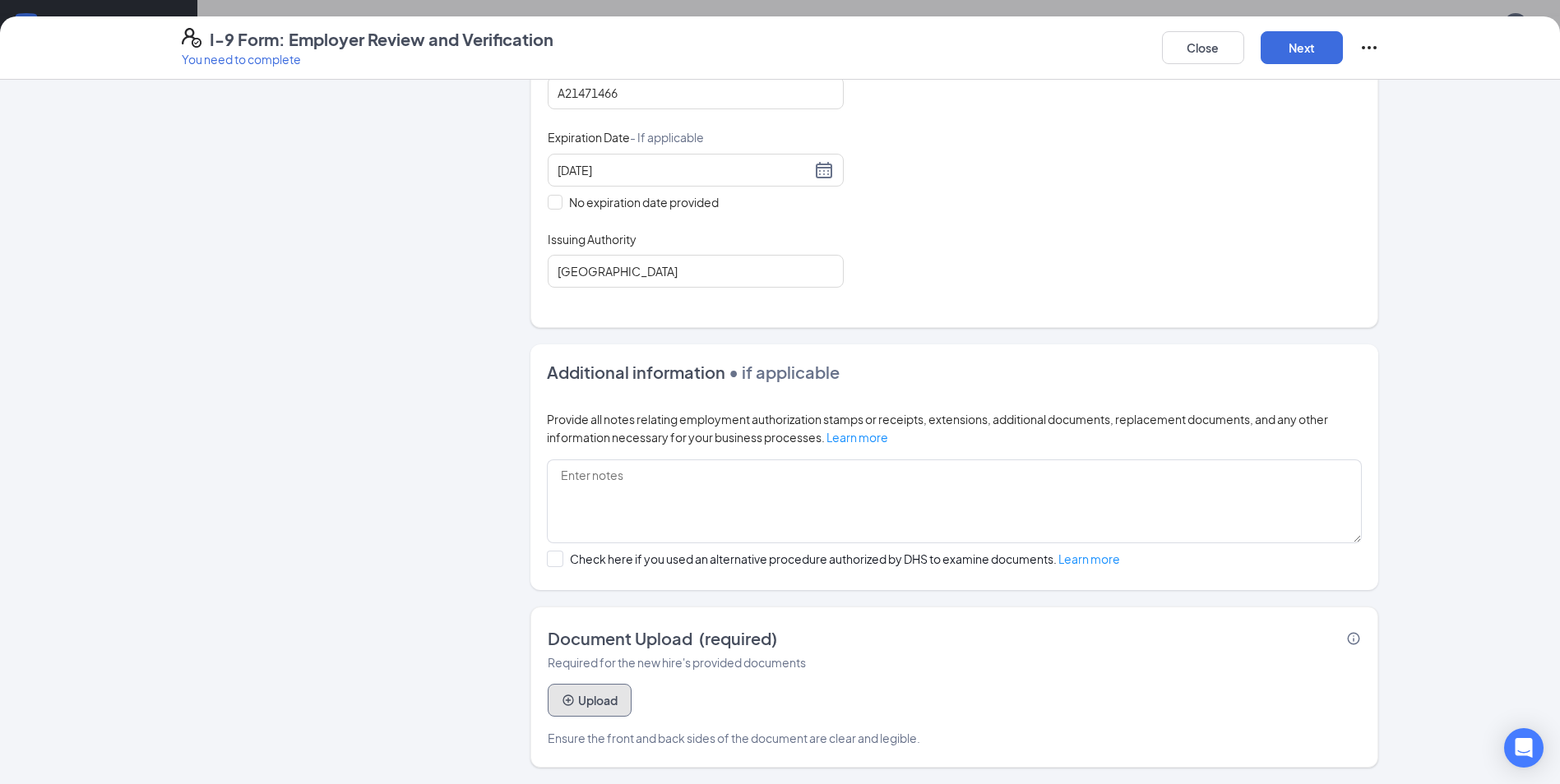
click at [610, 698] on button "Upload" at bounding box center [590, 700] width 84 height 33
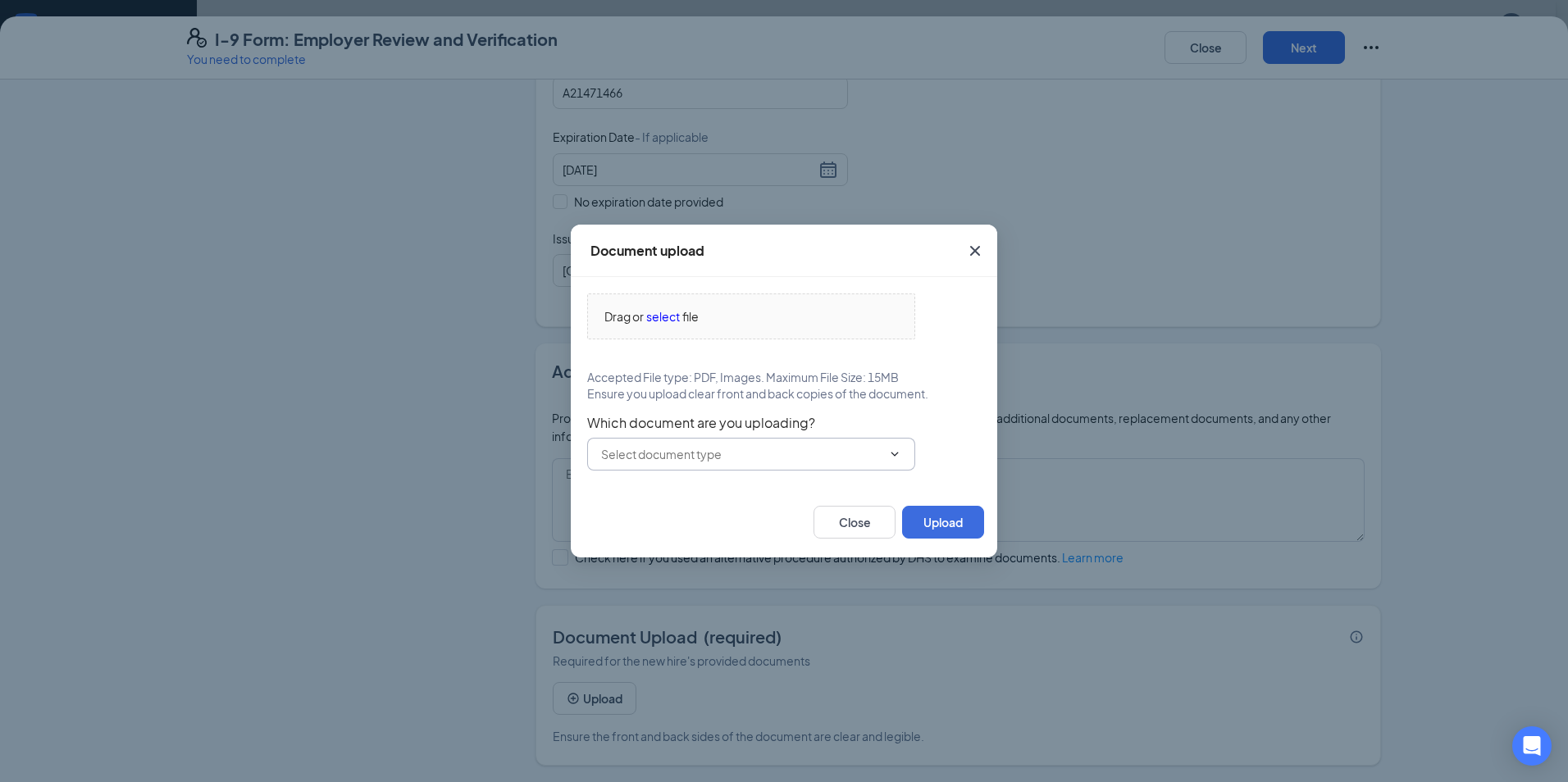
click at [730, 456] on input "text" at bounding box center [741, 454] width 281 height 18
click at [635, 497] on div "U.S. Passport or Passport Card" at bounding box center [681, 493] width 162 height 18
type input "U.S. Passport or Passport Card"
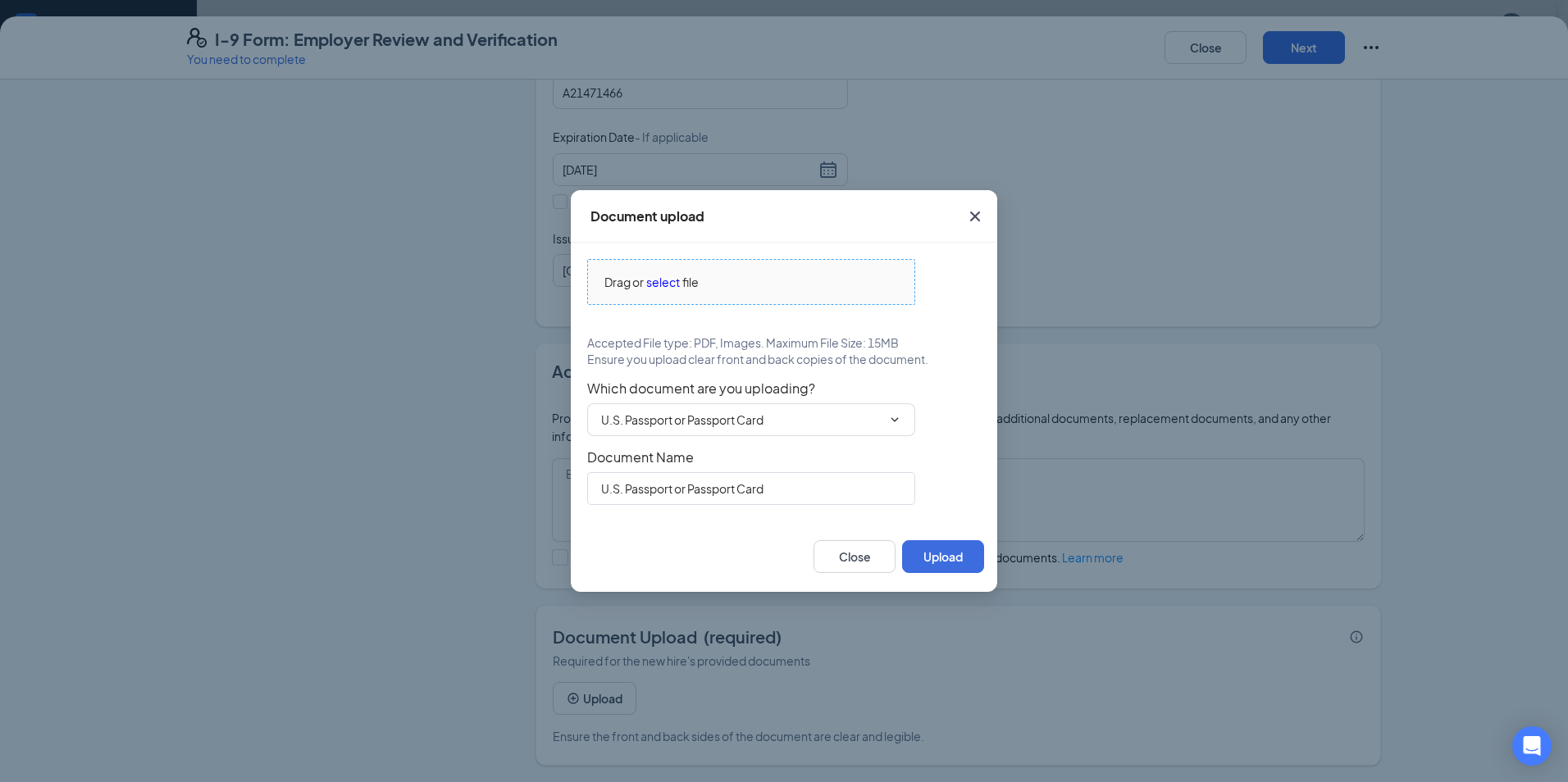
click at [669, 287] on span "select" at bounding box center [663, 282] width 33 height 18
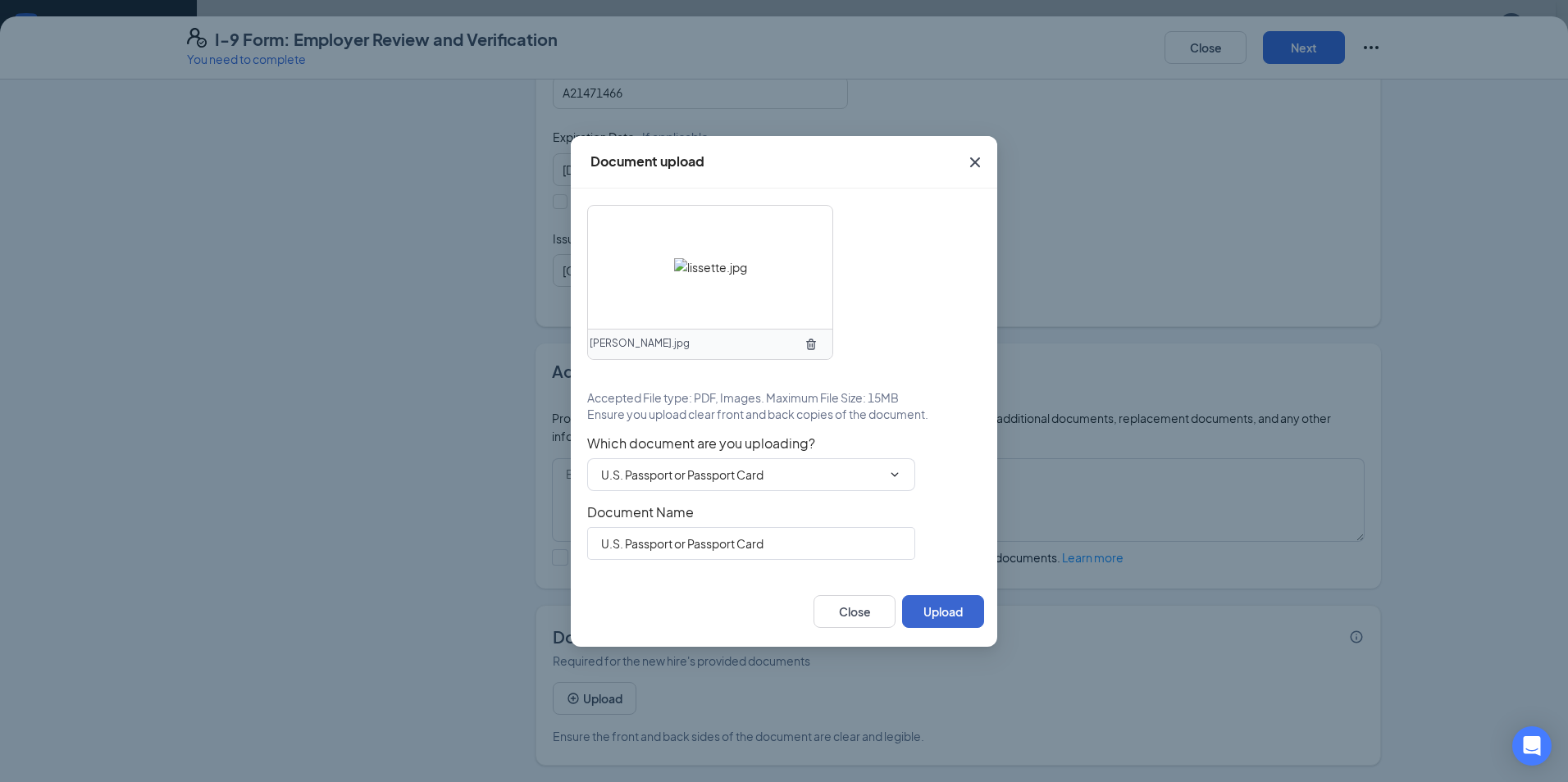
click at [947, 575] on div "lissette.jpg Accepted File type: PDF, Images. Maximum File Size: 15MB Ensure yo…" at bounding box center [783, 382] width 426 height 388
click at [955, 609] on button "Upload" at bounding box center [943, 611] width 82 height 33
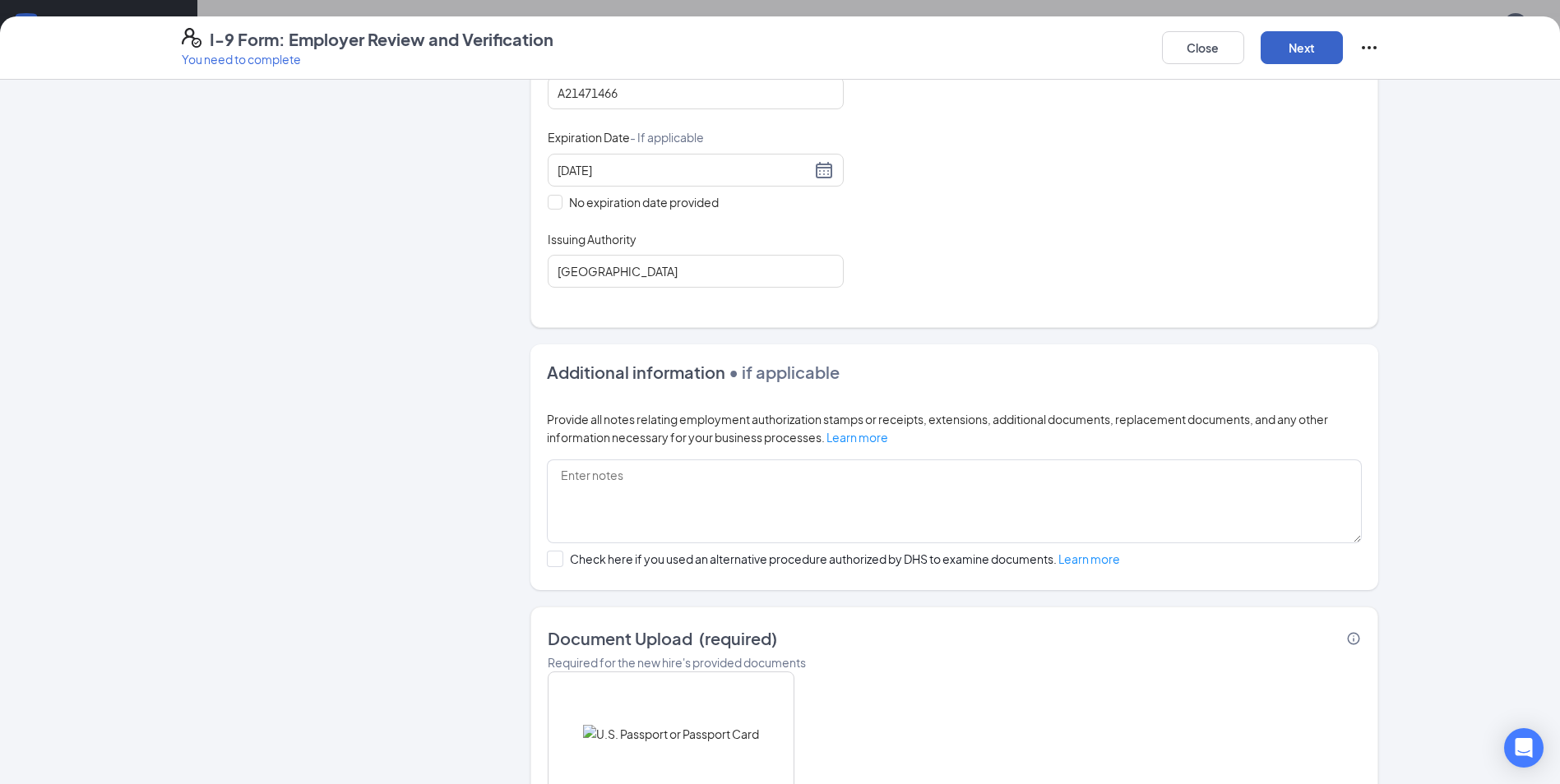
click at [1305, 43] on button "Next" at bounding box center [1302, 48] width 82 height 33
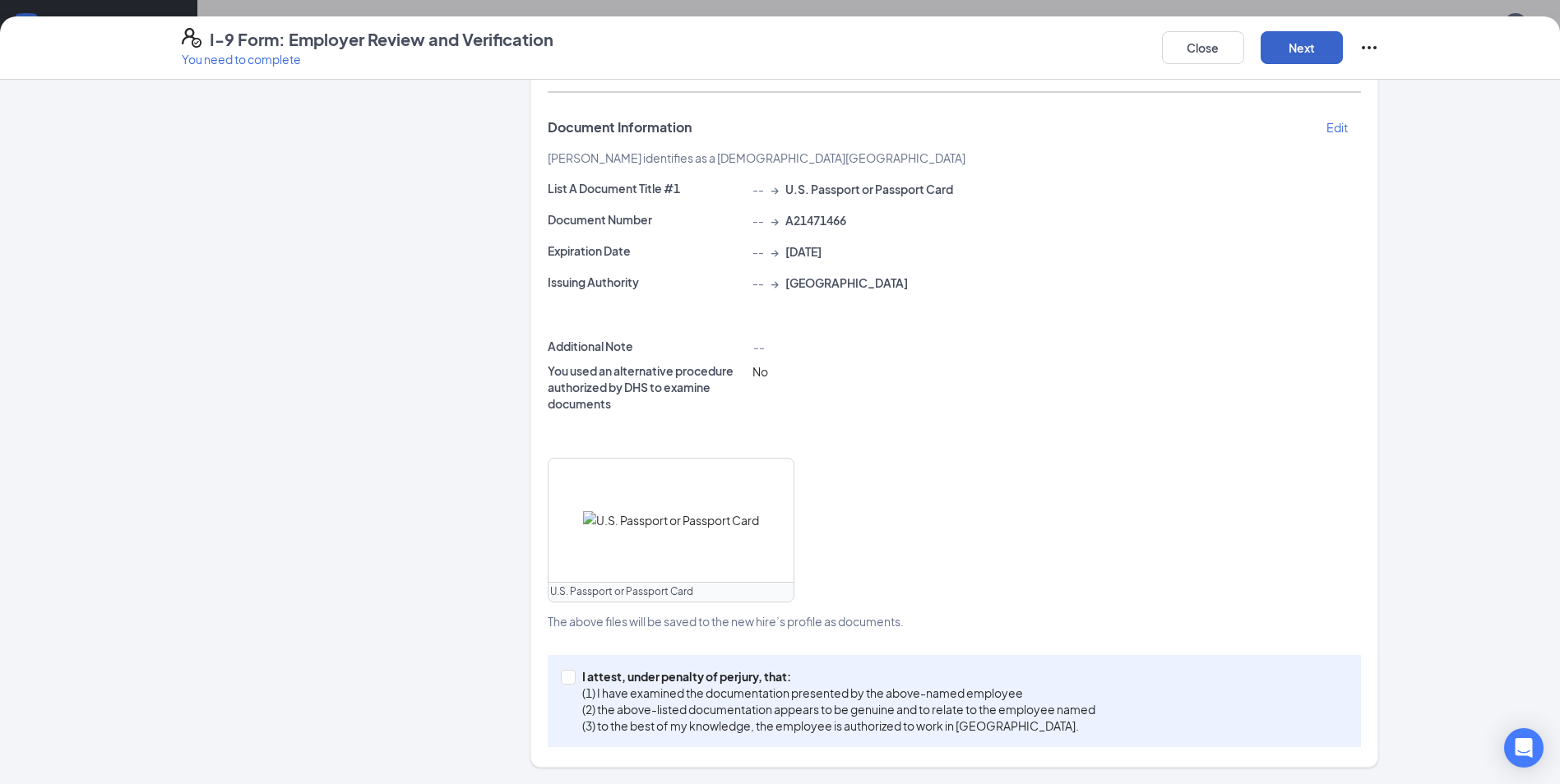
scroll to position [905, 0]
click at [576, 677] on span "I attest, under penalty of [PERSON_NAME], that: (1) I have examined the documen…" at bounding box center [839, 701] width 526 height 66
click at [572, 677] on input "I attest, under penalty of [PERSON_NAME], that: (1) I have examined the documen…" at bounding box center [566, 676] width 11 height 11
checkbox input "true"
click at [1302, 49] on button "Next" at bounding box center [1302, 48] width 82 height 33
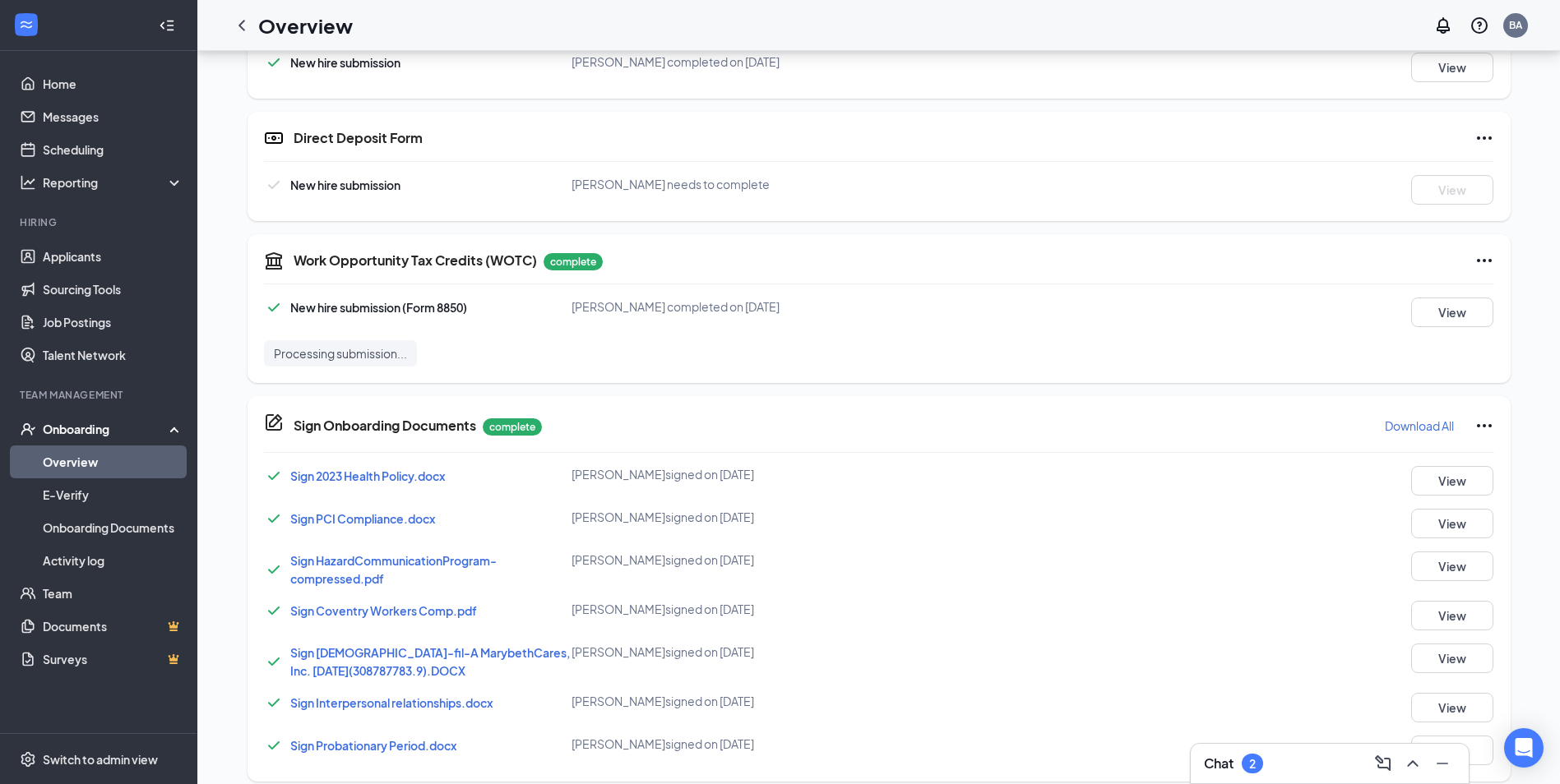
scroll to position [408, 0]
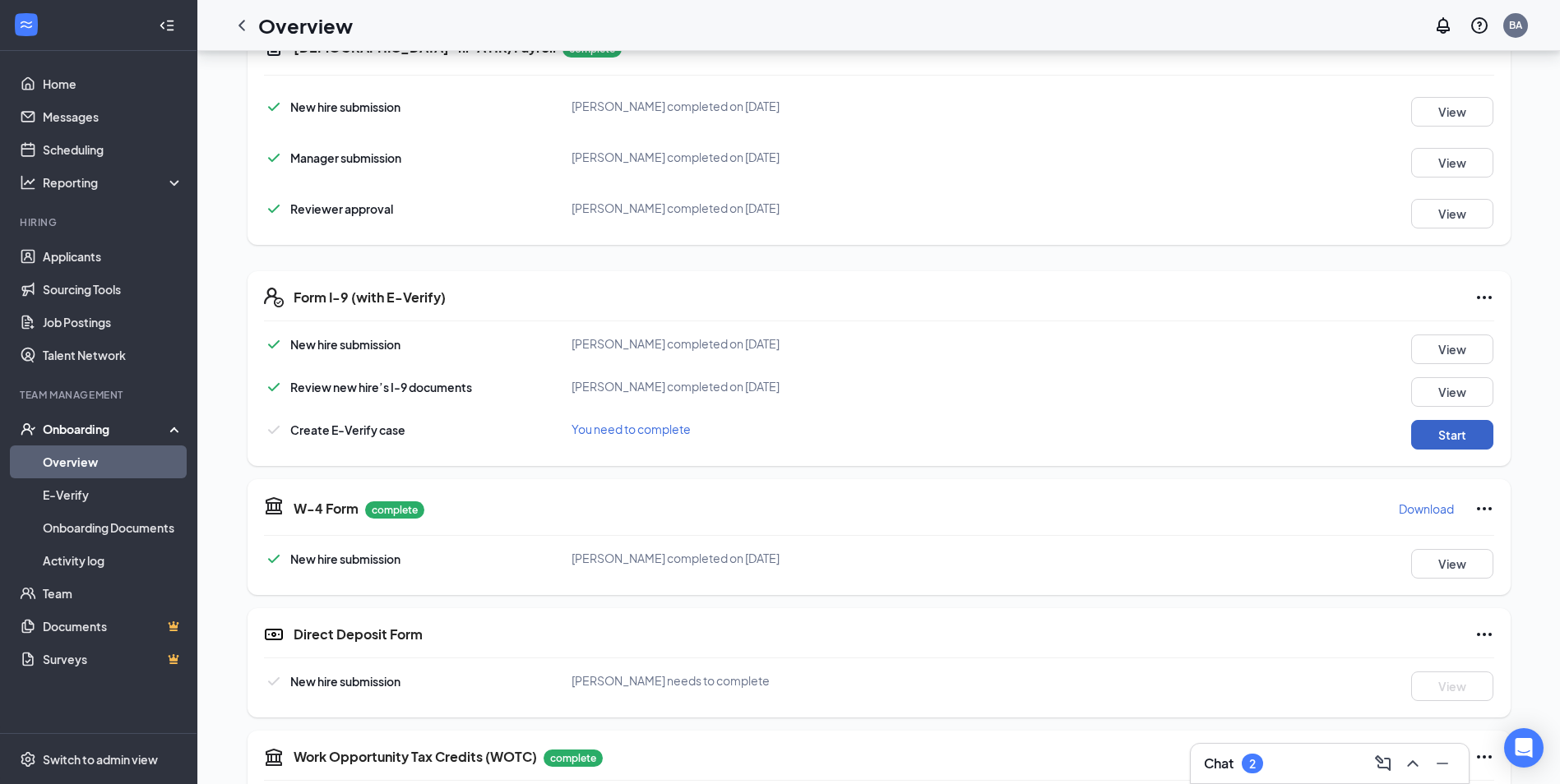
click at [1453, 438] on button "Start" at bounding box center [1452, 435] width 82 height 29
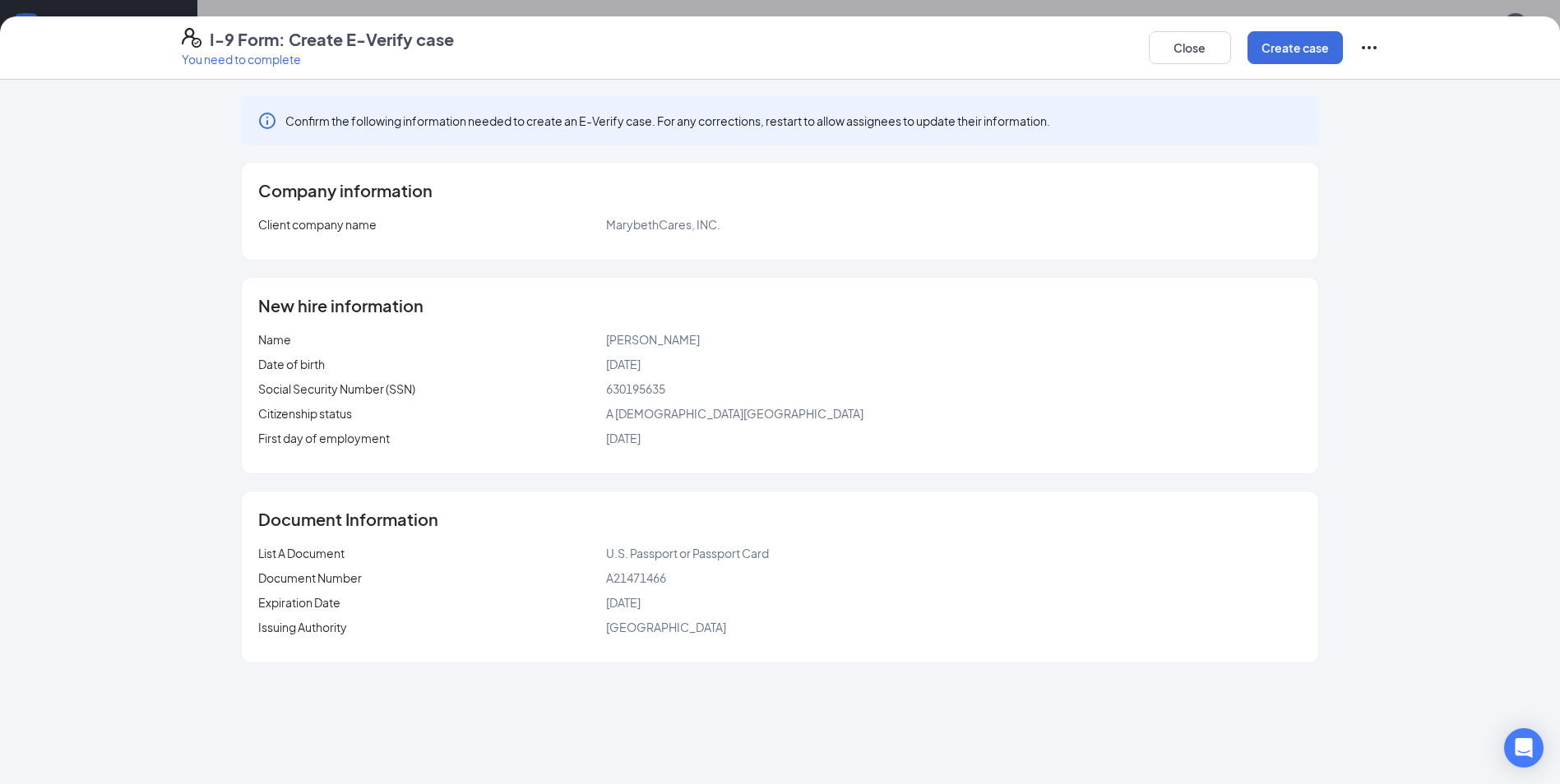
scroll to position [736, 0]
click at [1281, 33] on button "Create case" at bounding box center [1295, 48] width 95 height 33
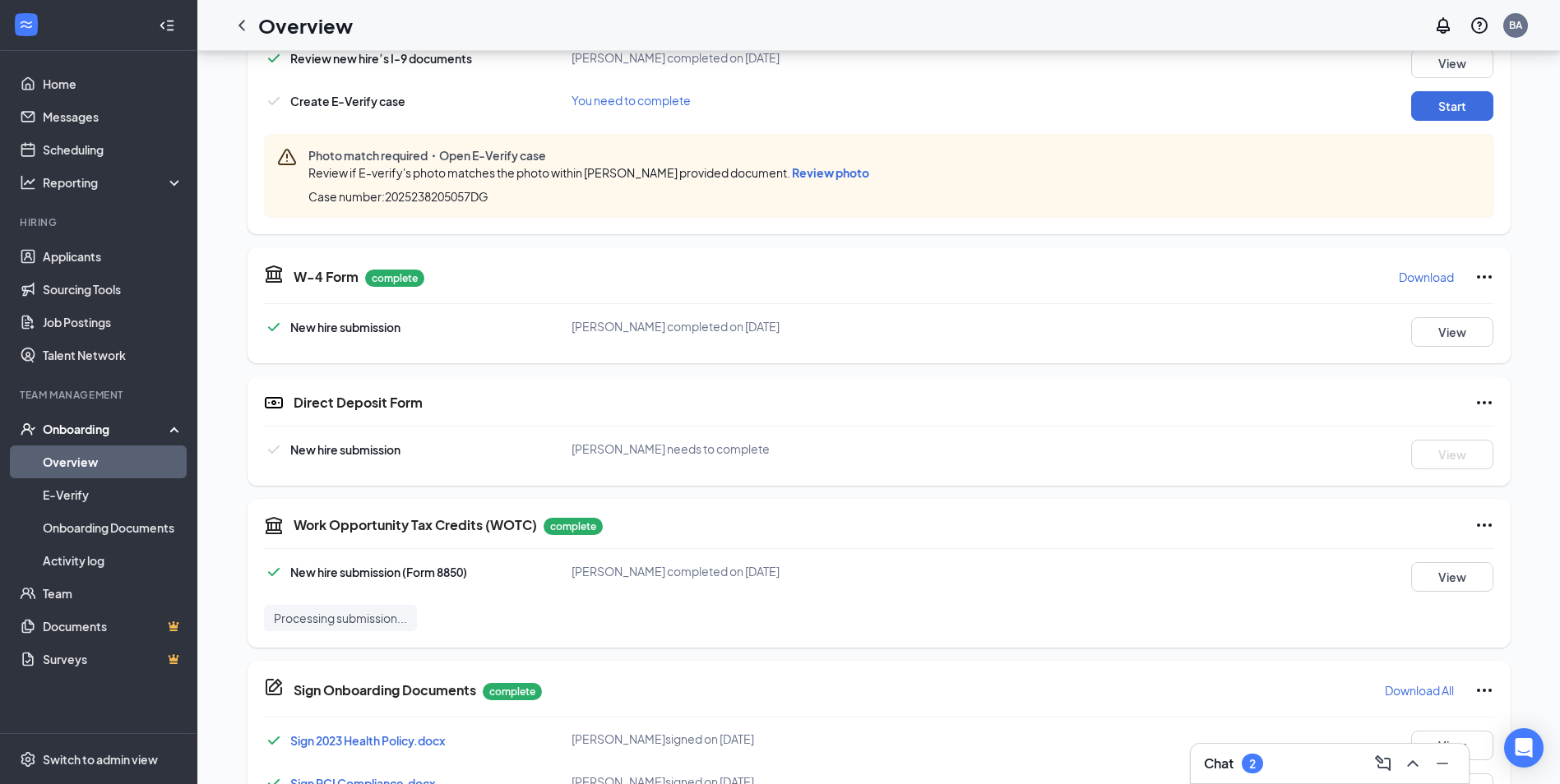
click at [834, 169] on span "Review photo" at bounding box center [830, 173] width 77 height 15
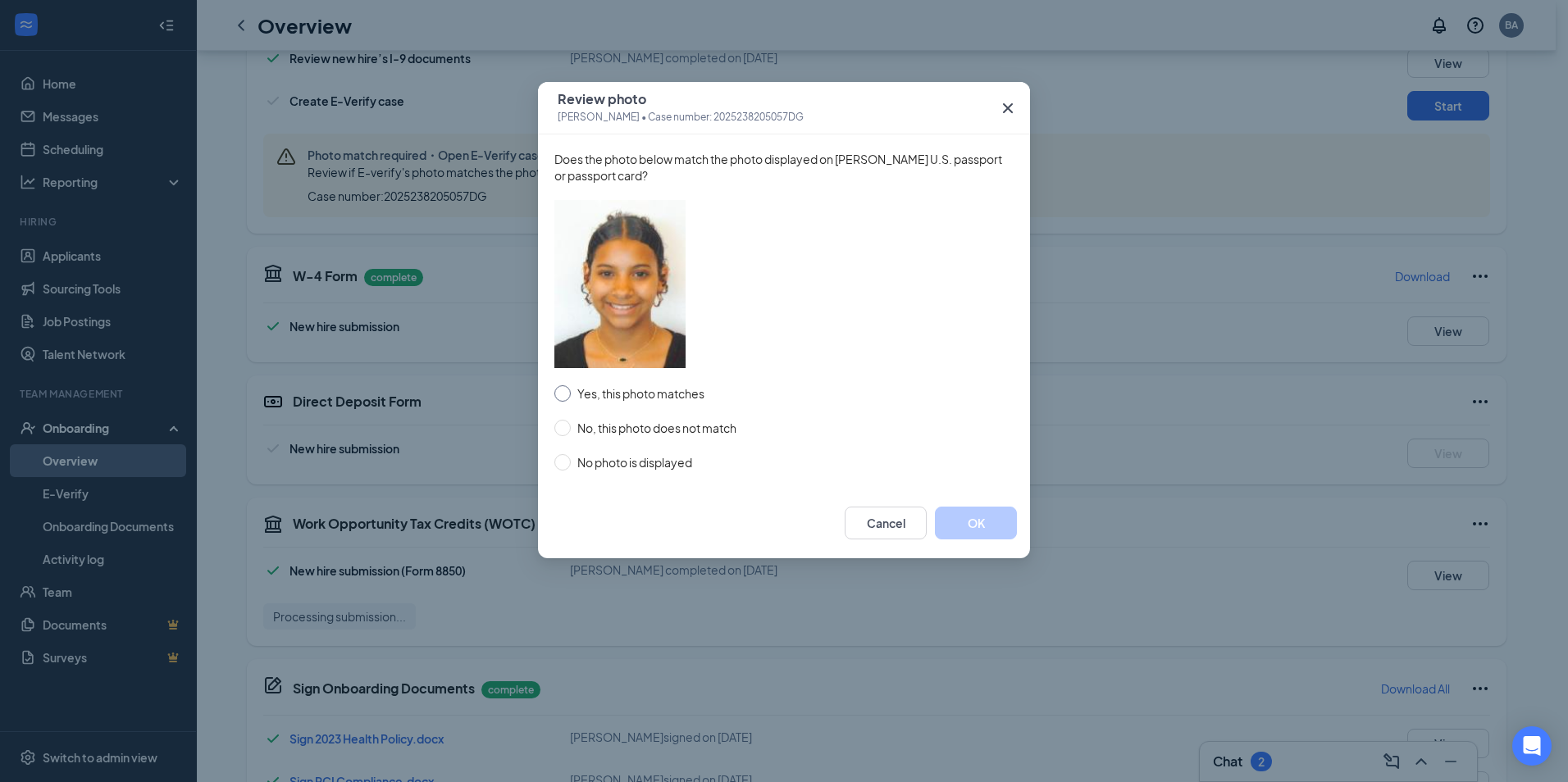
click at [565, 389] on input "Yes, this photo matches" at bounding box center [562, 393] width 16 height 16
radio input "true"
click at [965, 526] on button "OK" at bounding box center [976, 523] width 82 height 33
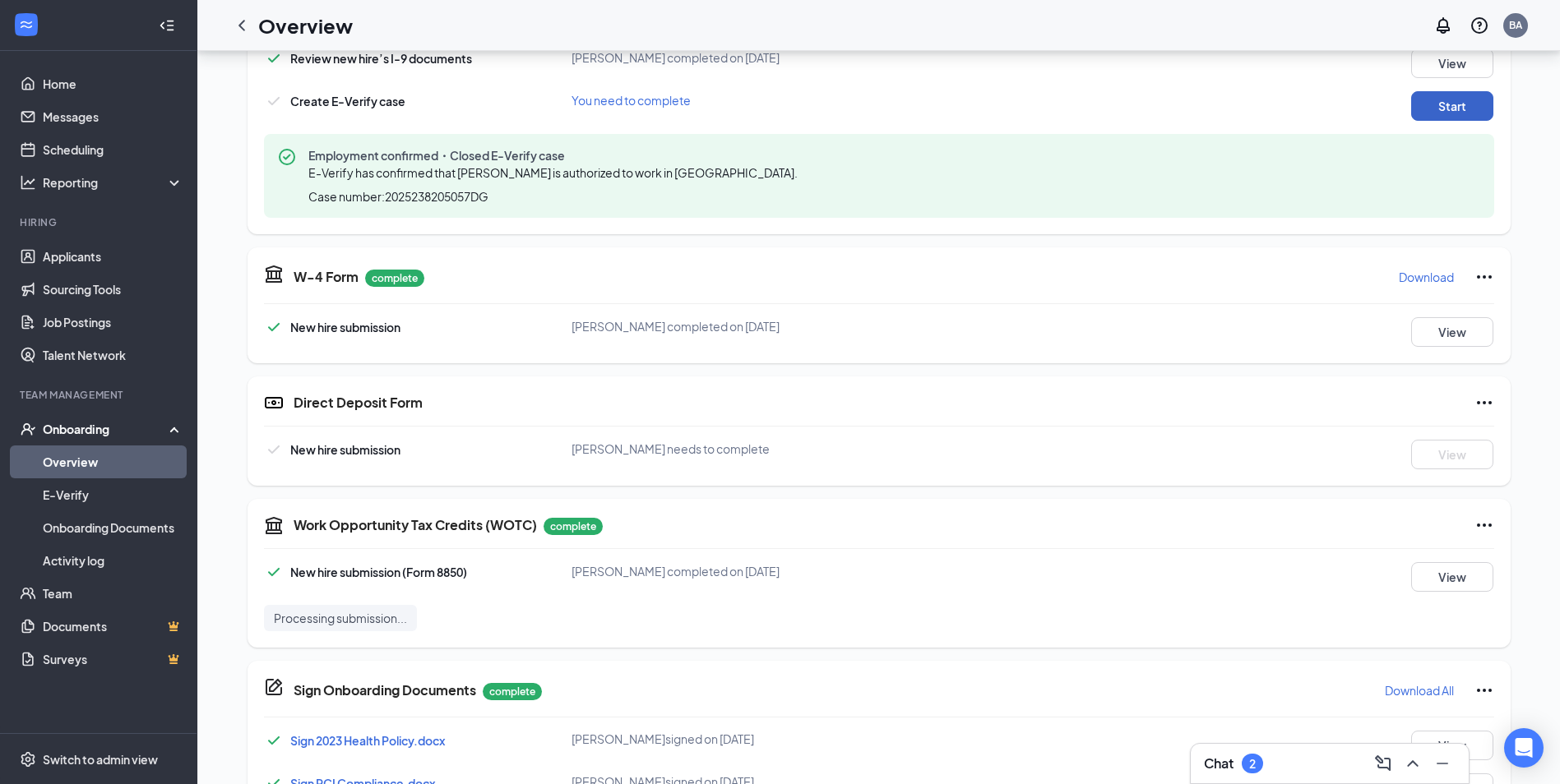
click at [1442, 94] on button "Start" at bounding box center [1452, 106] width 82 height 29
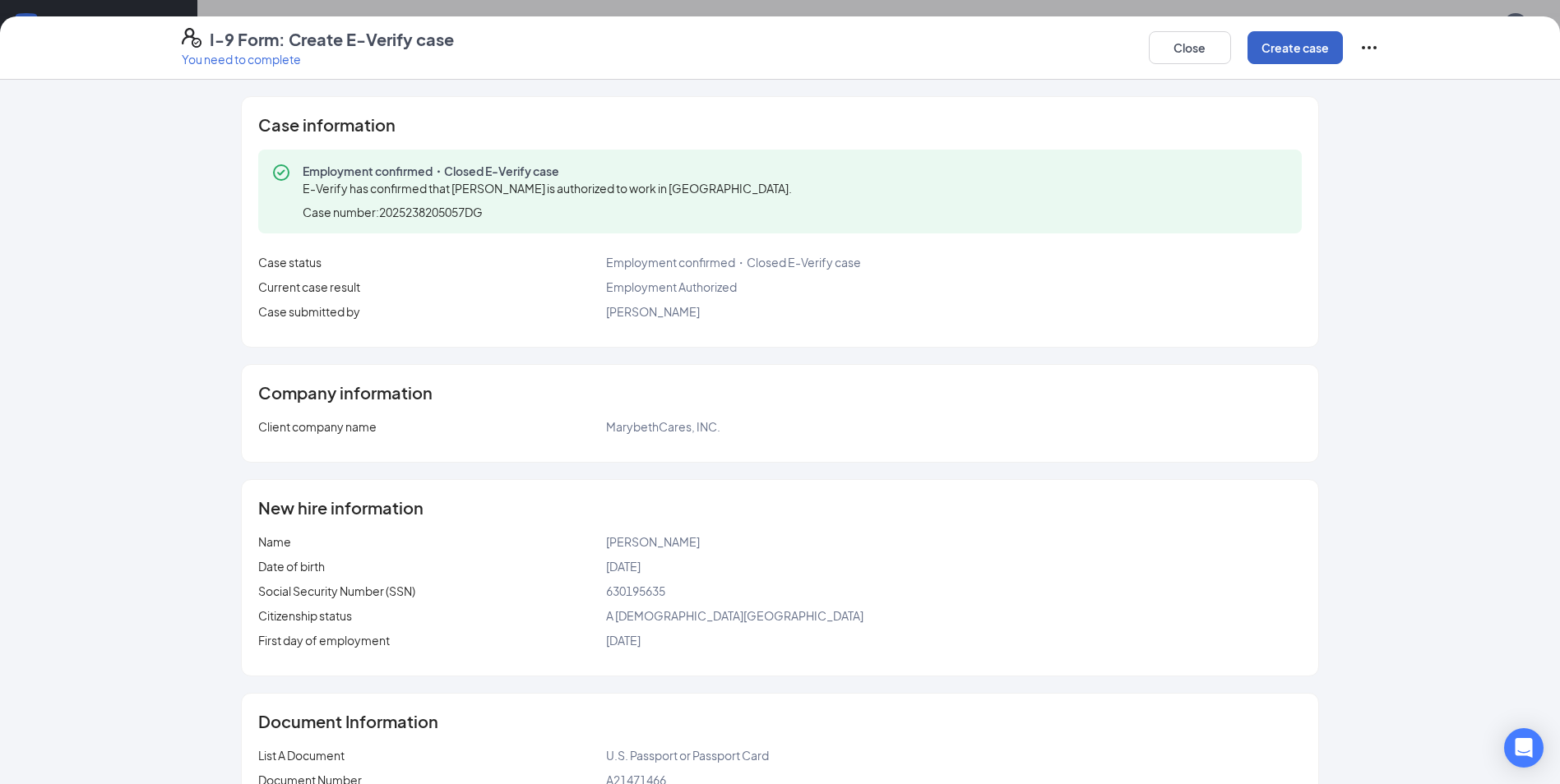
click at [1304, 51] on button "Create case" at bounding box center [1295, 48] width 95 height 33
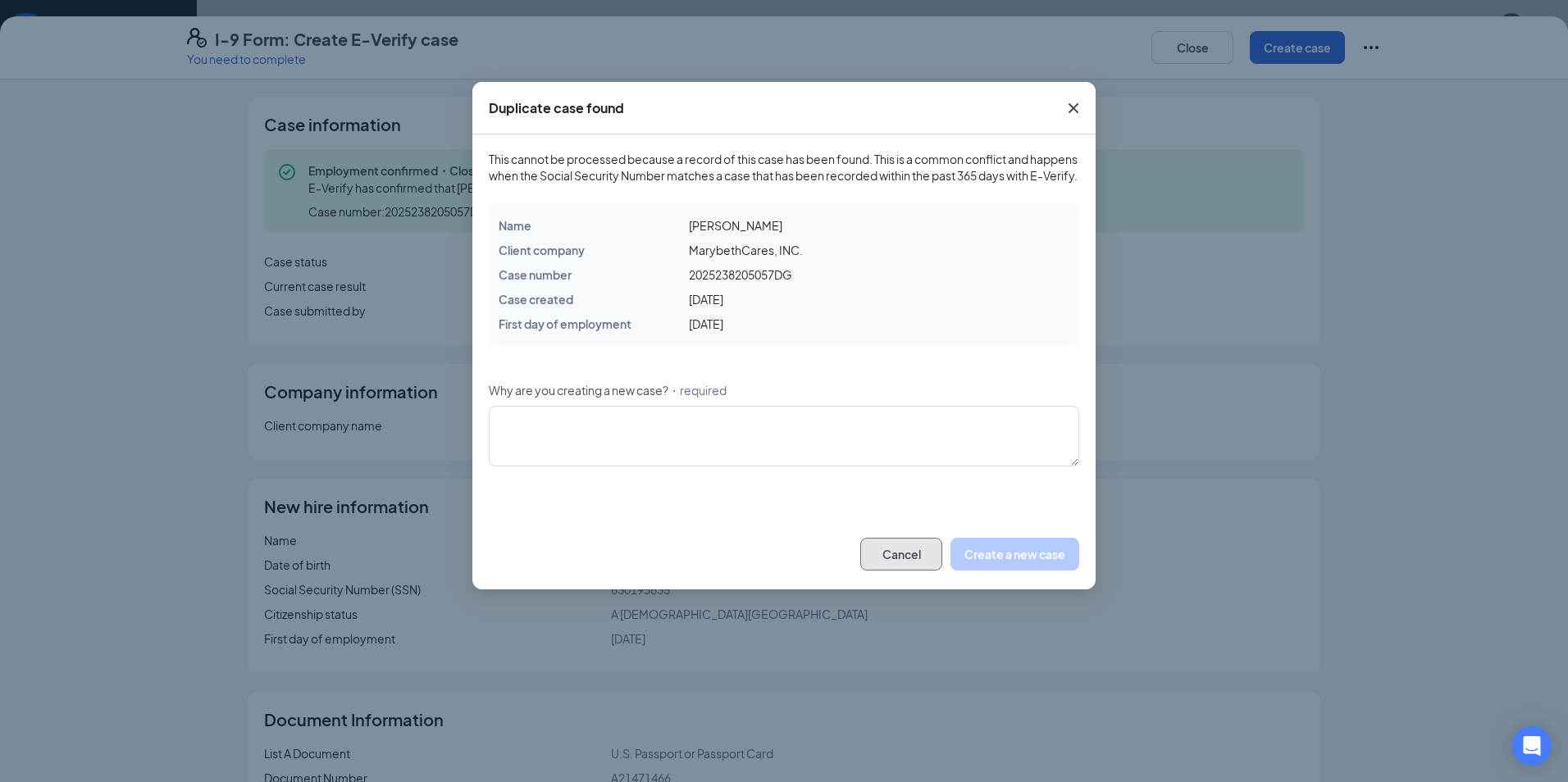
click at [903, 570] on button "Cancel" at bounding box center [902, 554] width 82 height 33
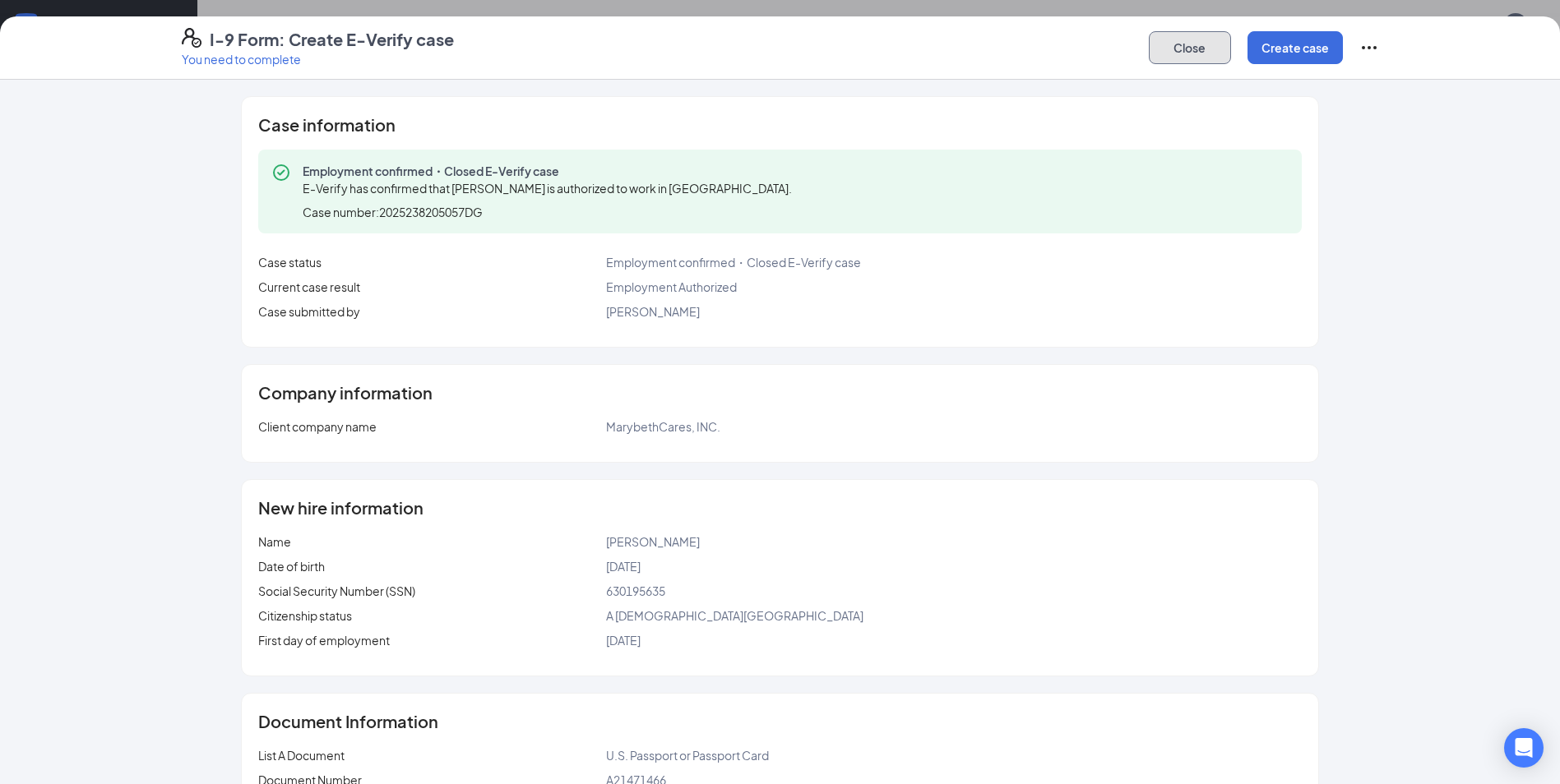
click at [1183, 45] on button "Close" at bounding box center [1190, 48] width 82 height 33
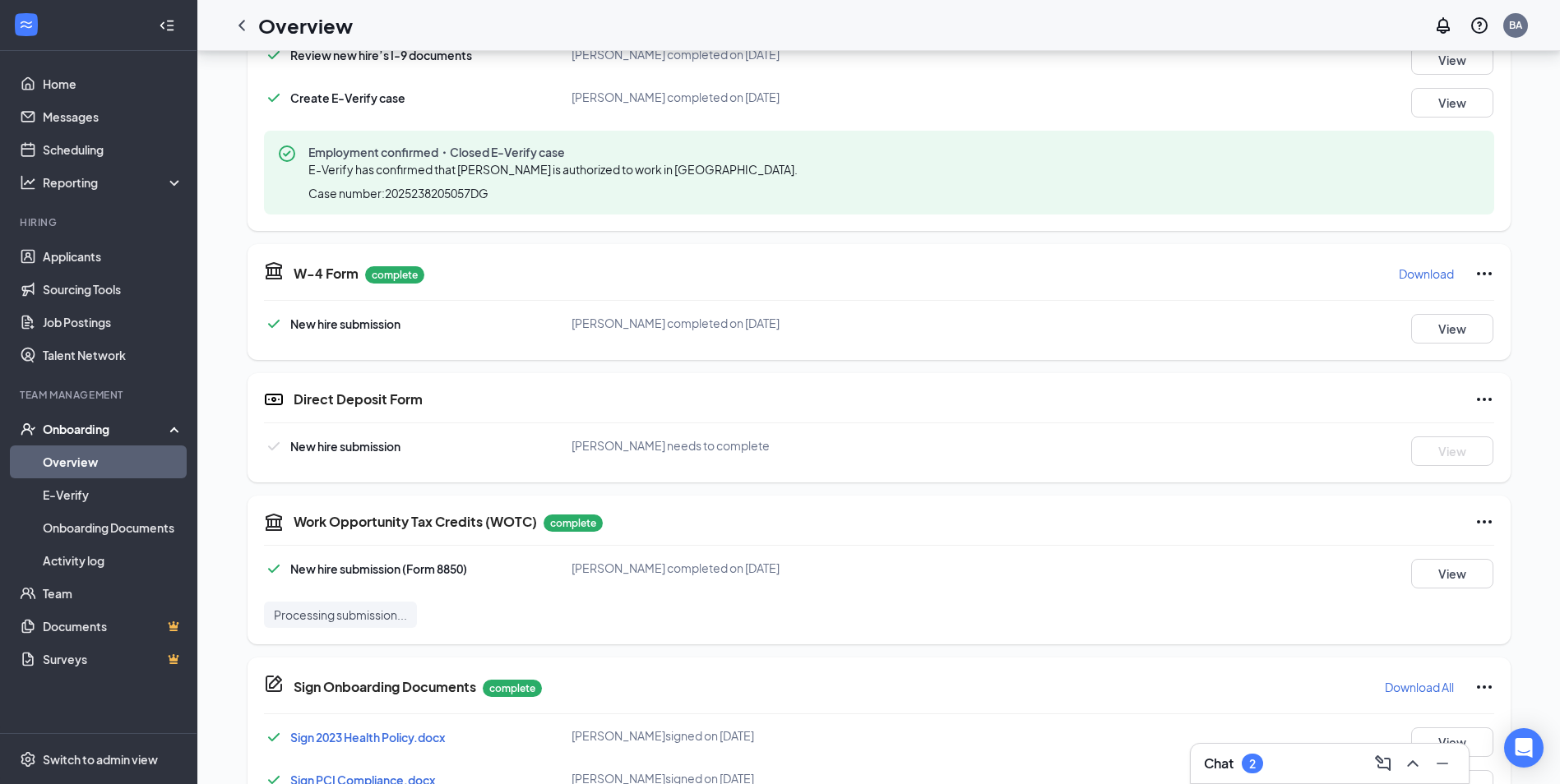
scroll to position [905, 0]
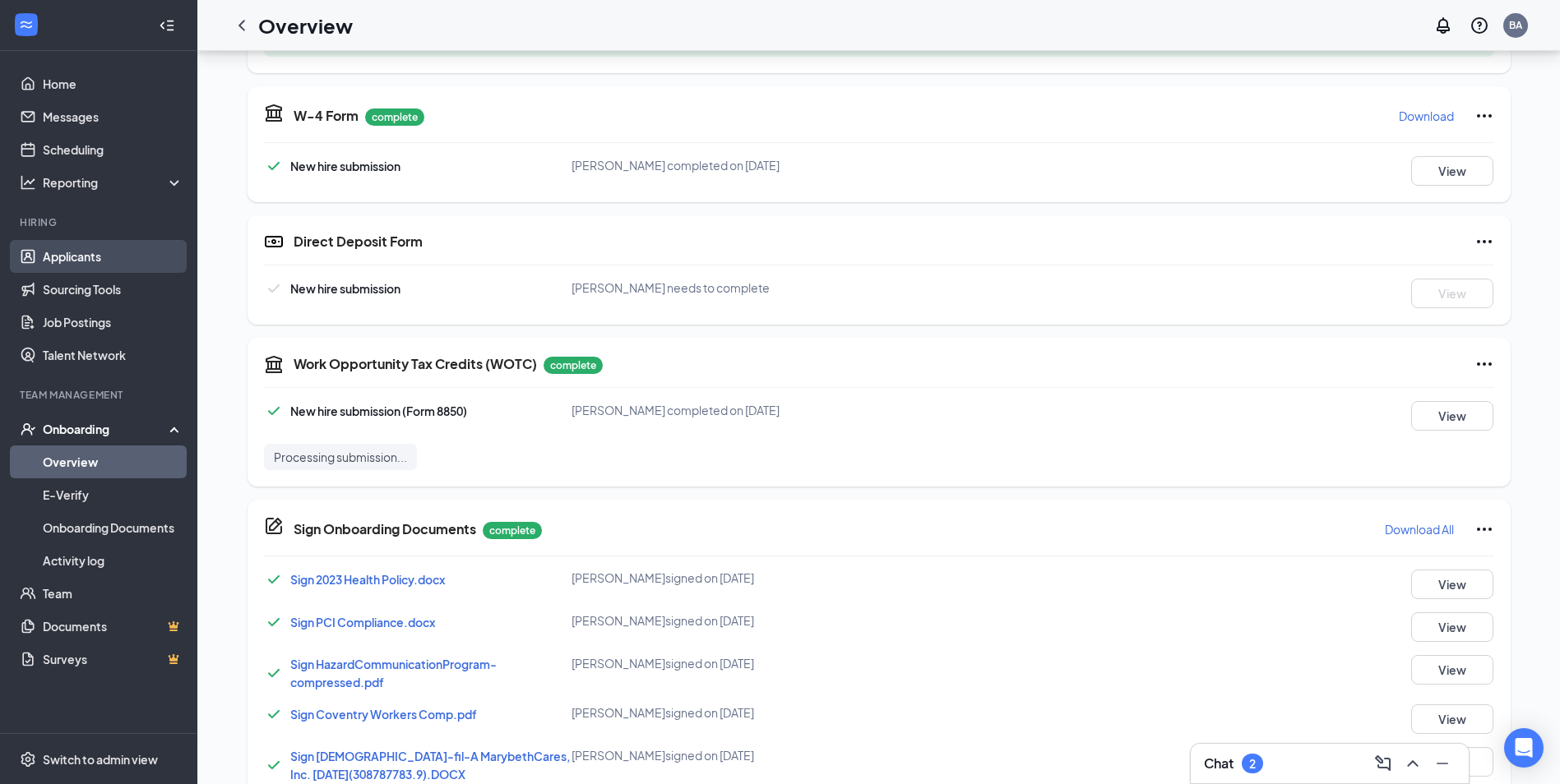
click at [75, 249] on link "Applicants" at bounding box center [113, 256] width 141 height 33
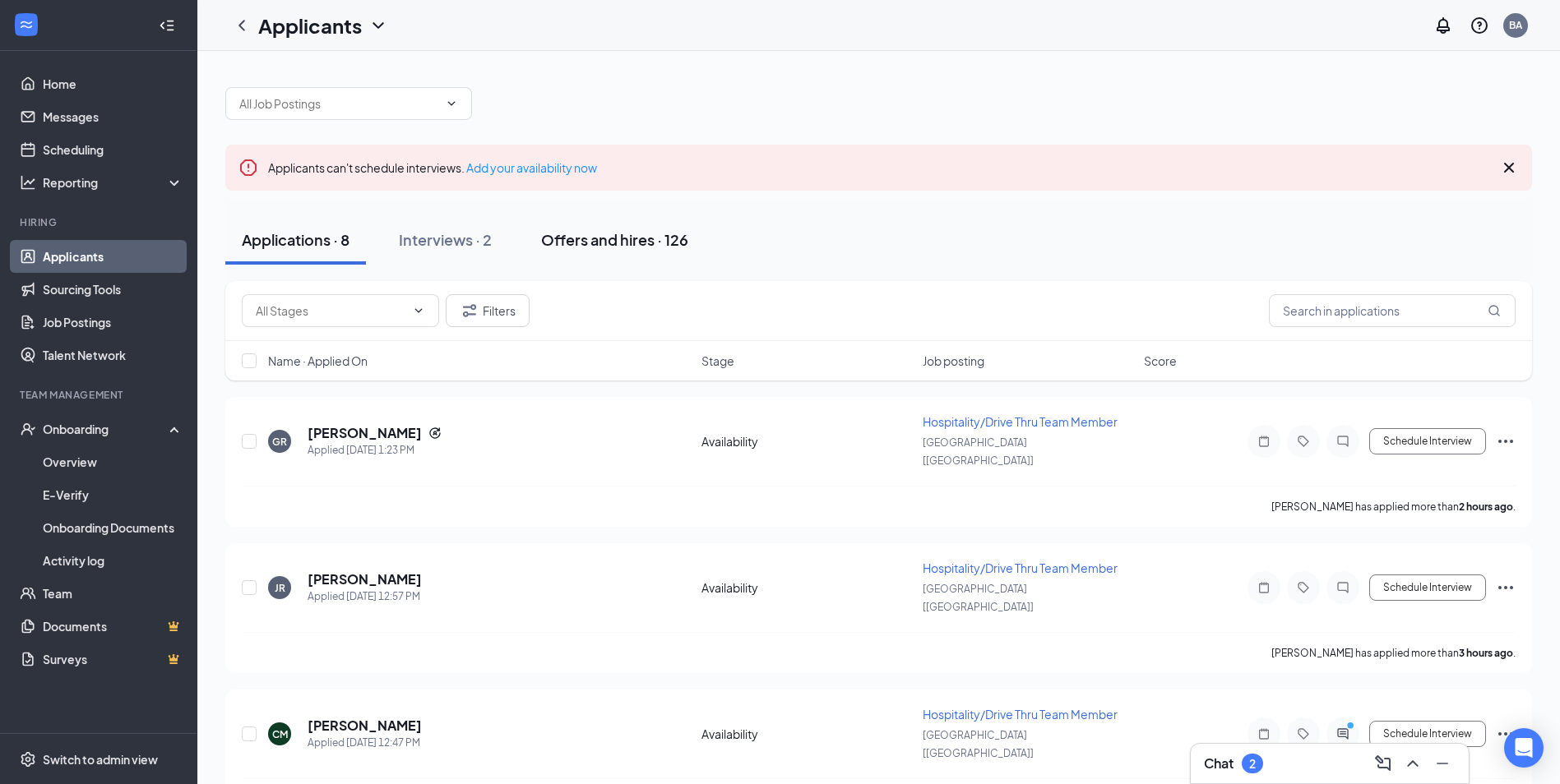
click at [648, 237] on div "Offers and hires · 126" at bounding box center [615, 240] width 148 height 21
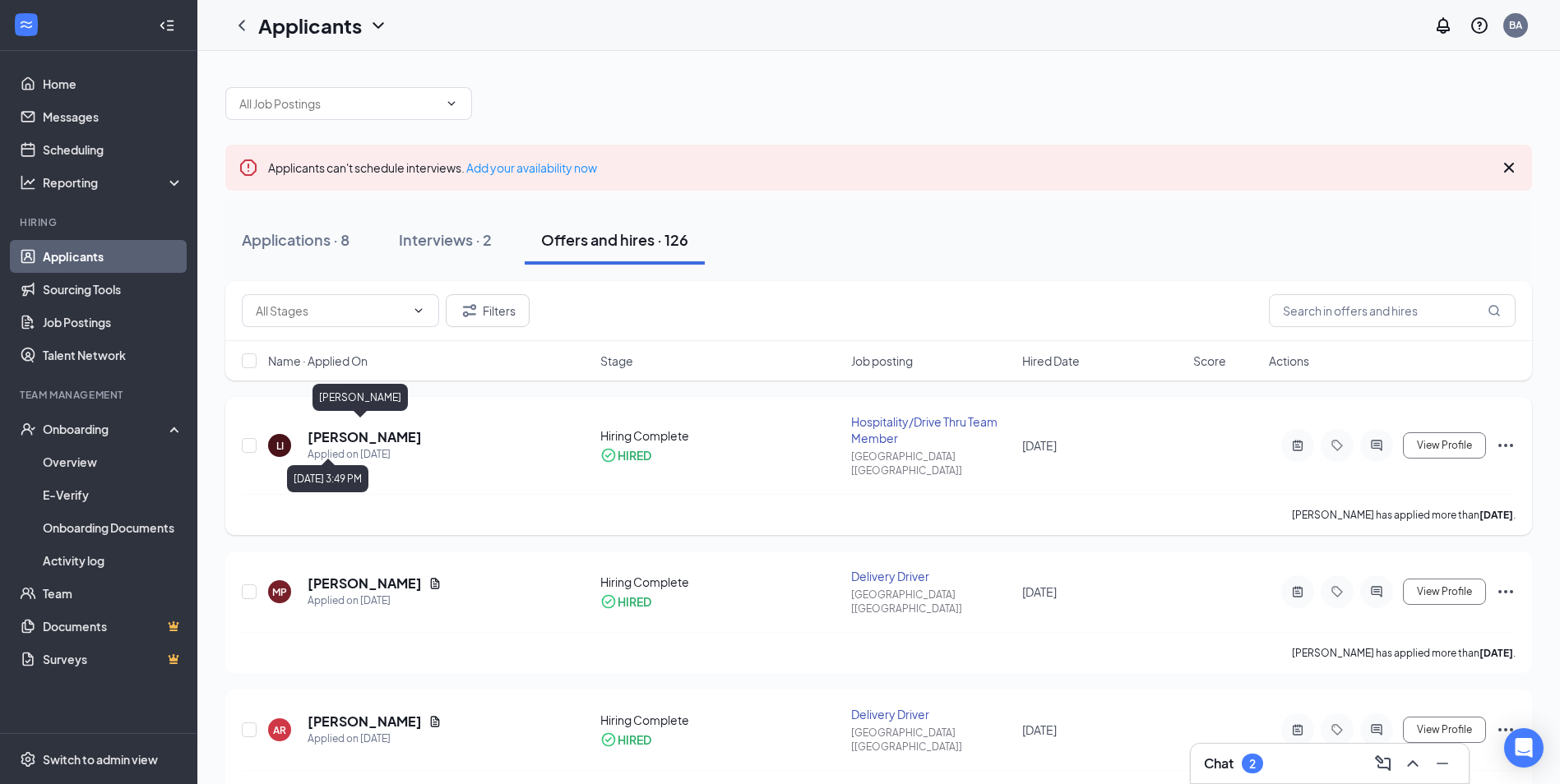
click at [346, 431] on h5 "[PERSON_NAME]" at bounding box center [365, 437] width 114 height 18
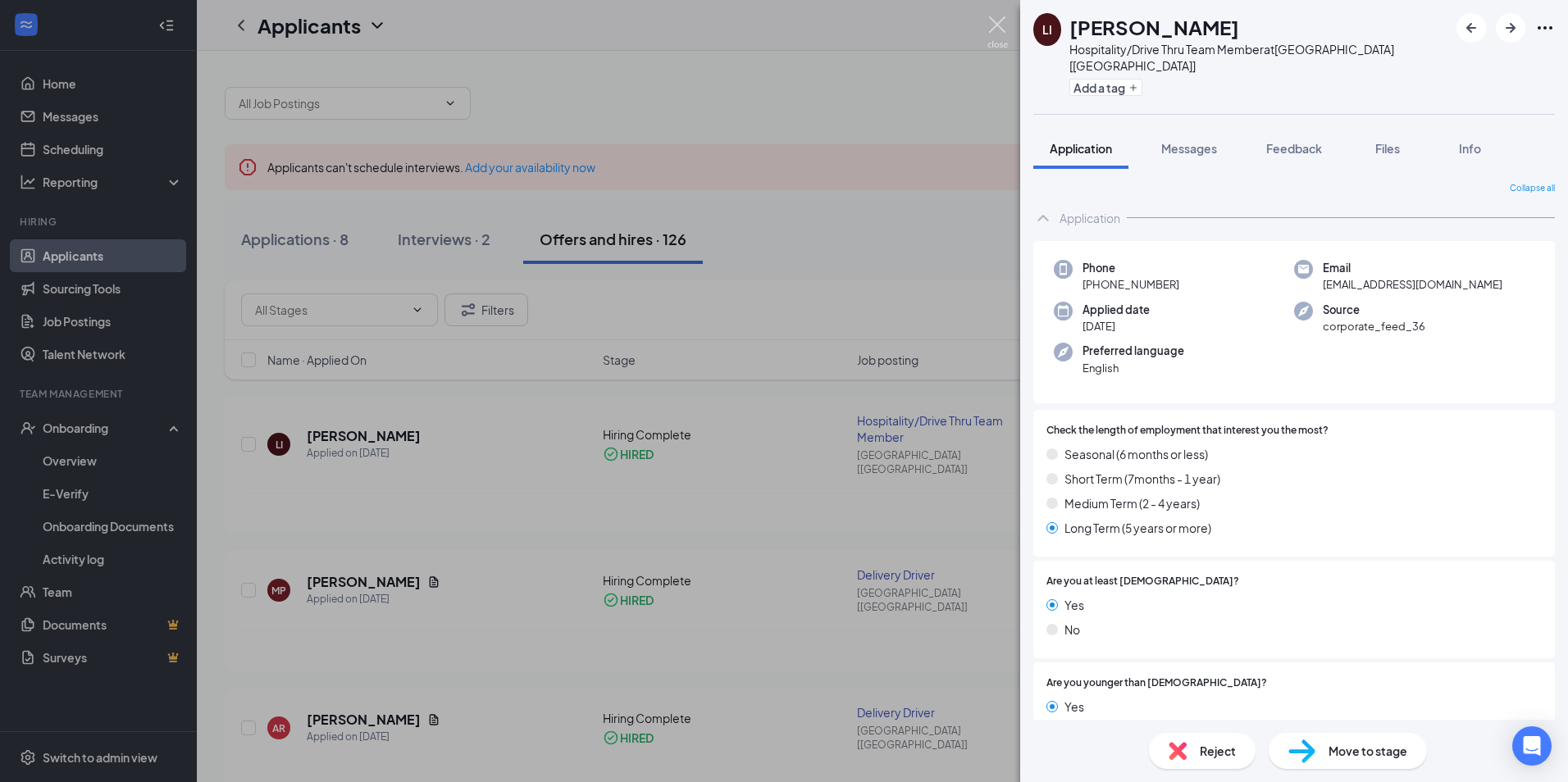
click at [997, 17] on img at bounding box center [999, 32] width 21 height 32
